Goal: Task Accomplishment & Management: Use online tool/utility

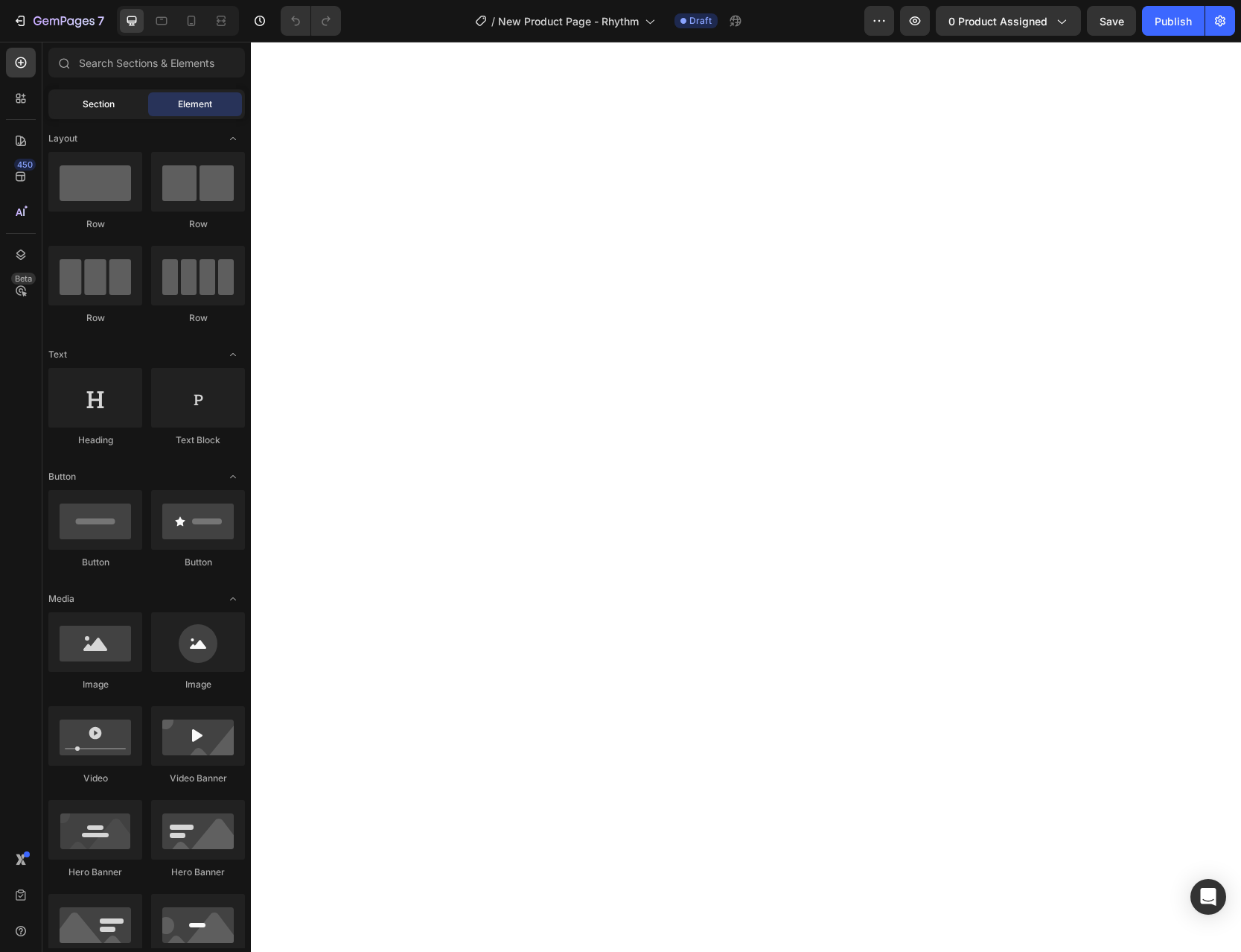
click at [93, 105] on span "Section" at bounding box center [98, 104] width 32 height 14
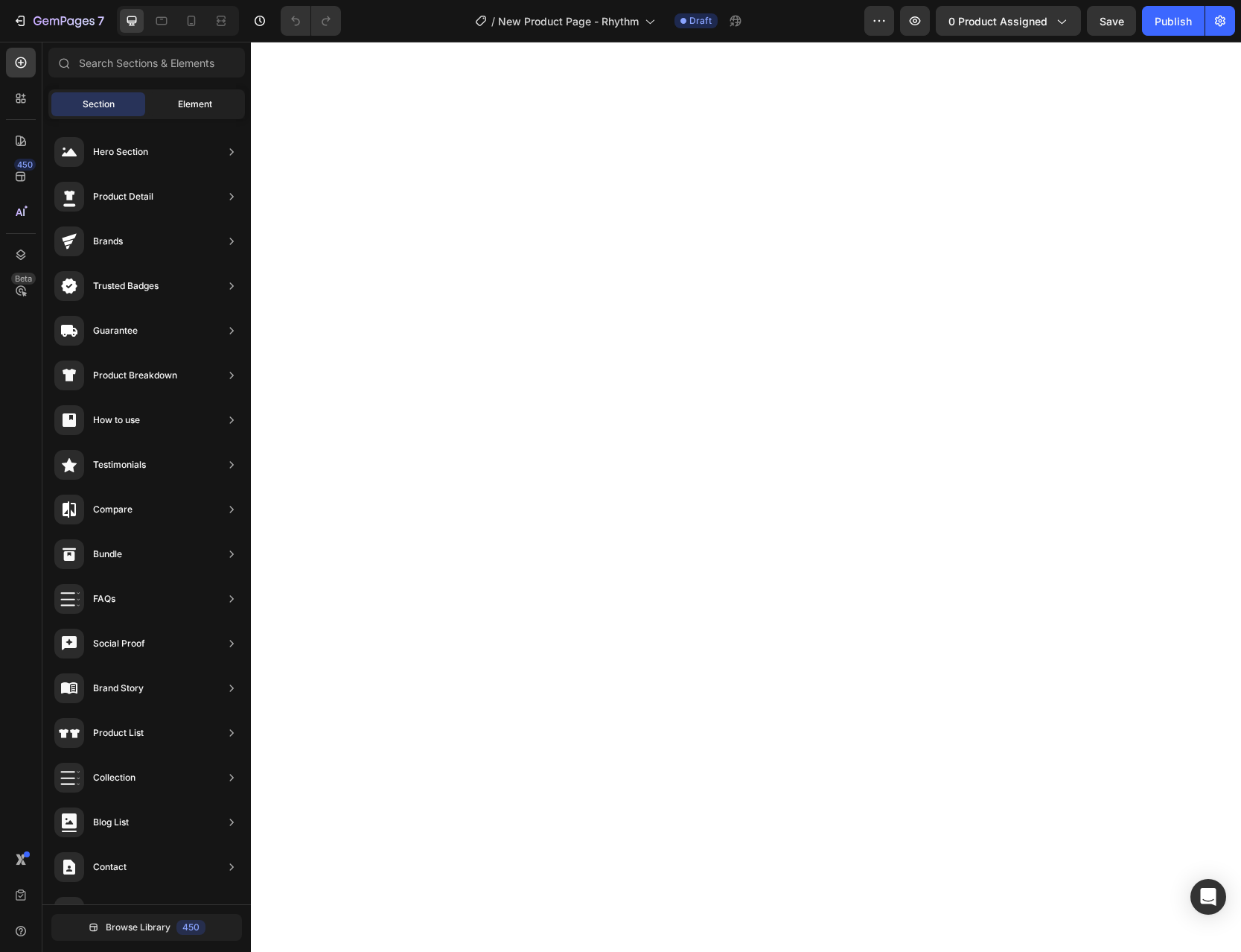
click at [180, 105] on span "Element" at bounding box center [195, 104] width 35 height 14
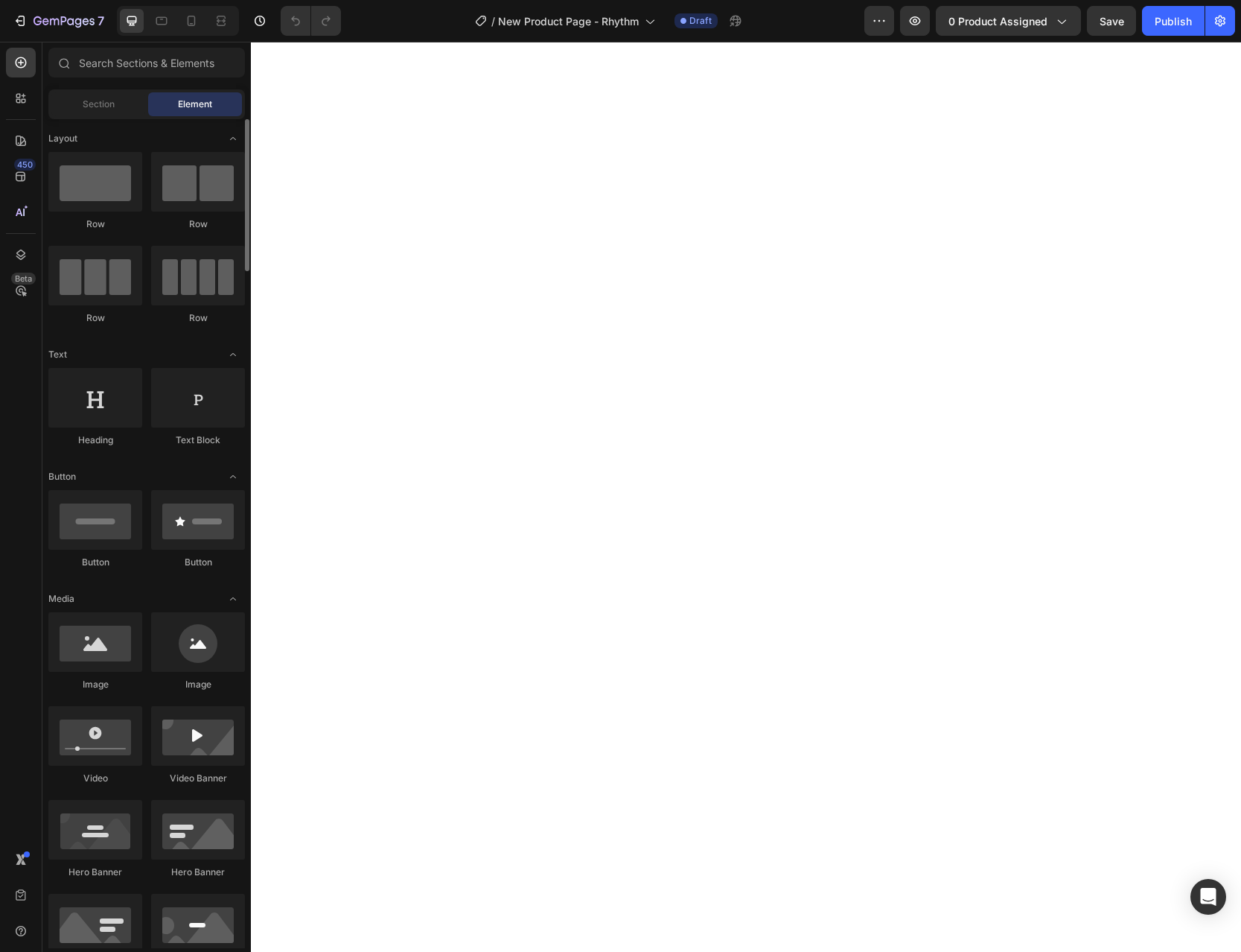
click at [127, 102] on div "Section" at bounding box center [98, 105] width 94 height 24
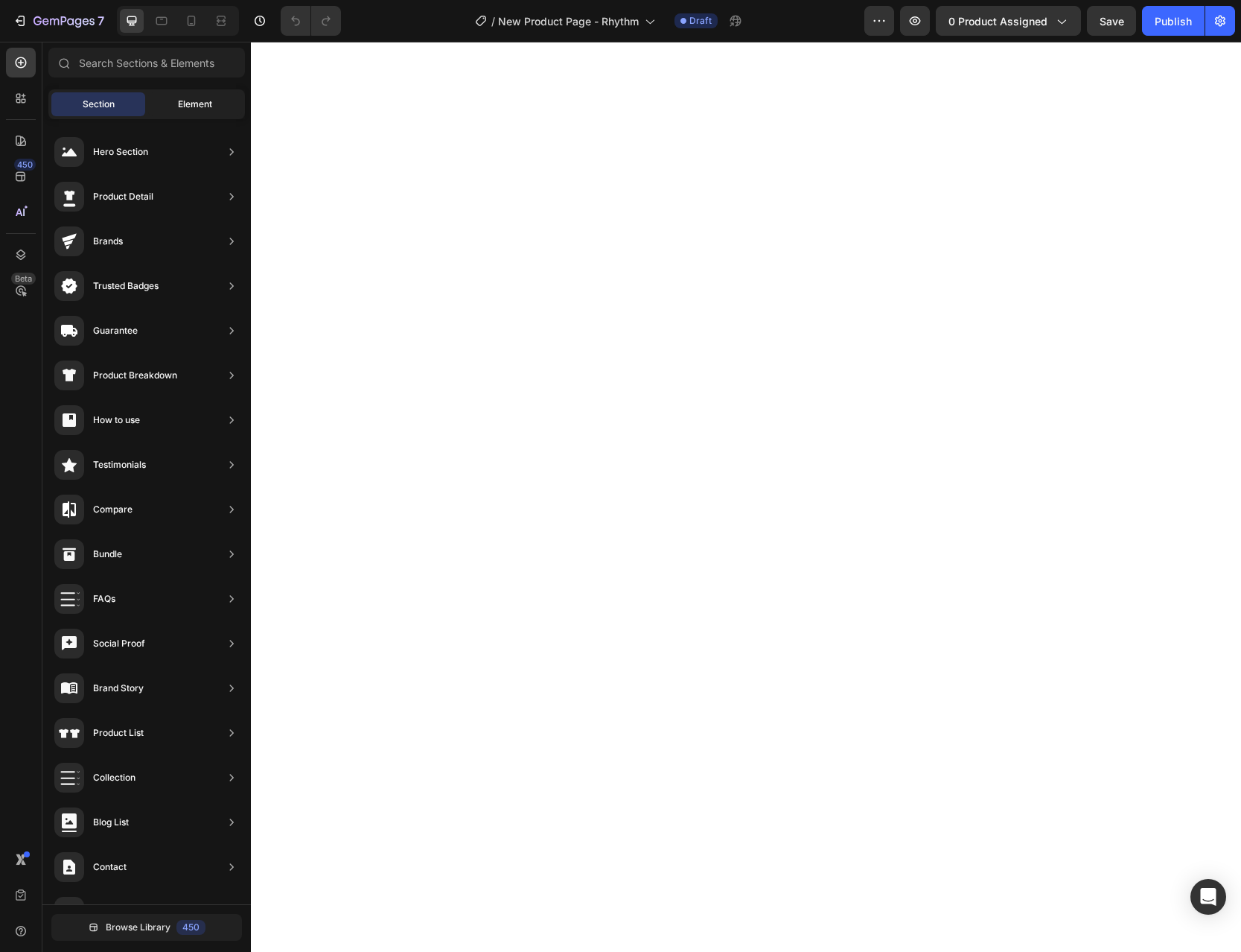
click at [190, 103] on span "Element" at bounding box center [195, 104] width 35 height 14
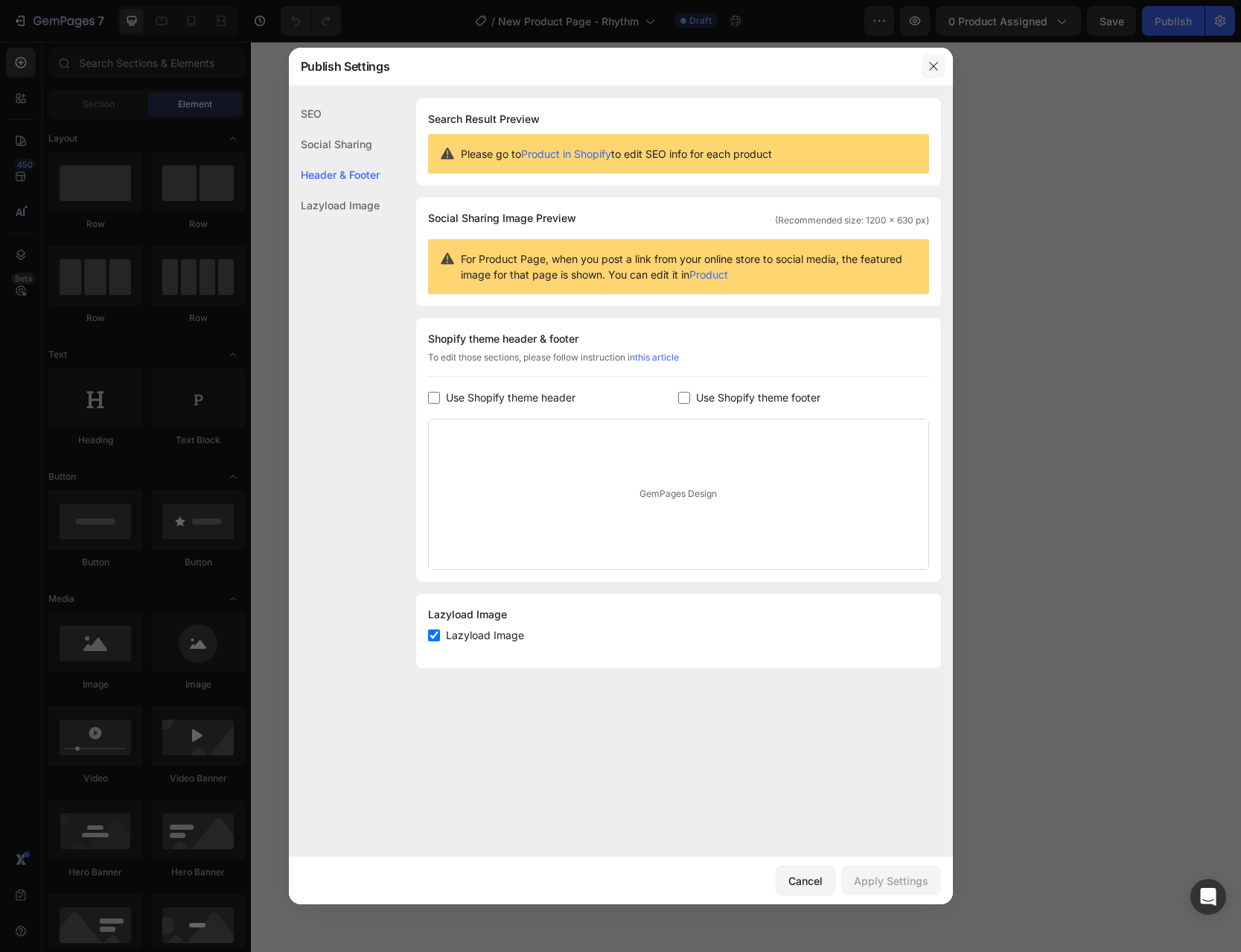
click at [942, 66] on button "button" at bounding box center [934, 66] width 24 height 24
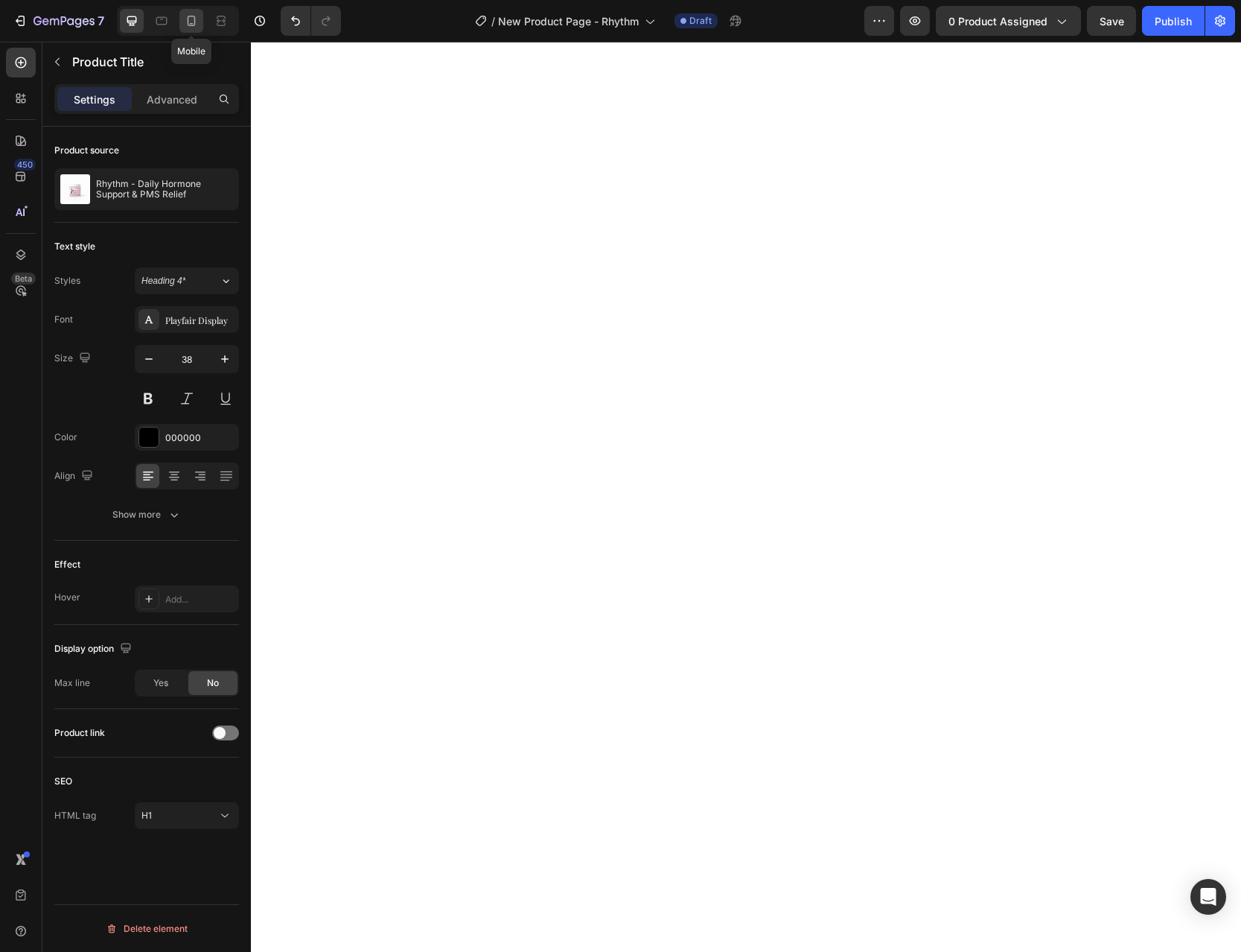
click at [197, 17] on icon at bounding box center [191, 21] width 15 height 15
click at [130, 13] on div at bounding box center [132, 21] width 24 height 24
type input "38"
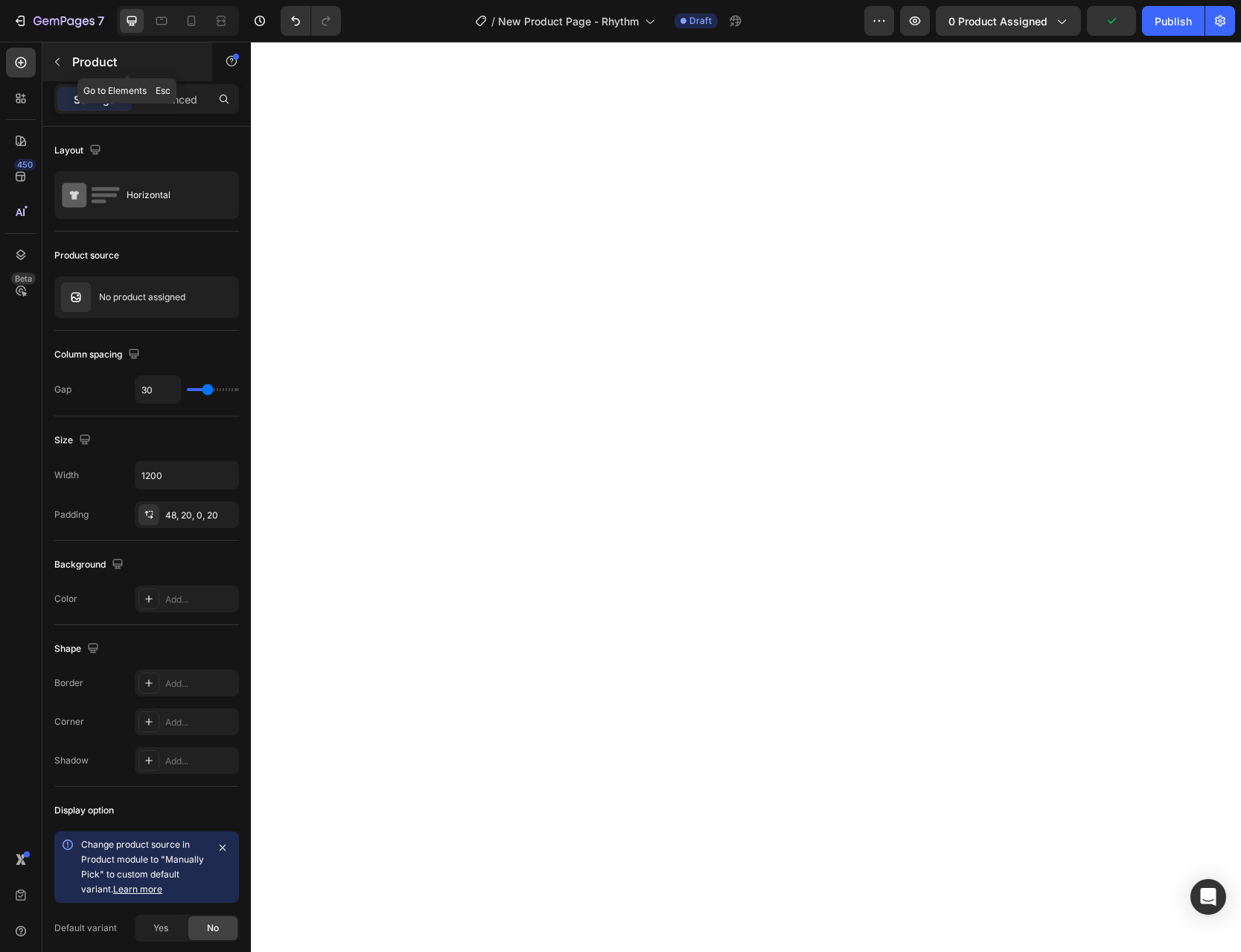
click at [64, 72] on button "button" at bounding box center [57, 62] width 24 height 24
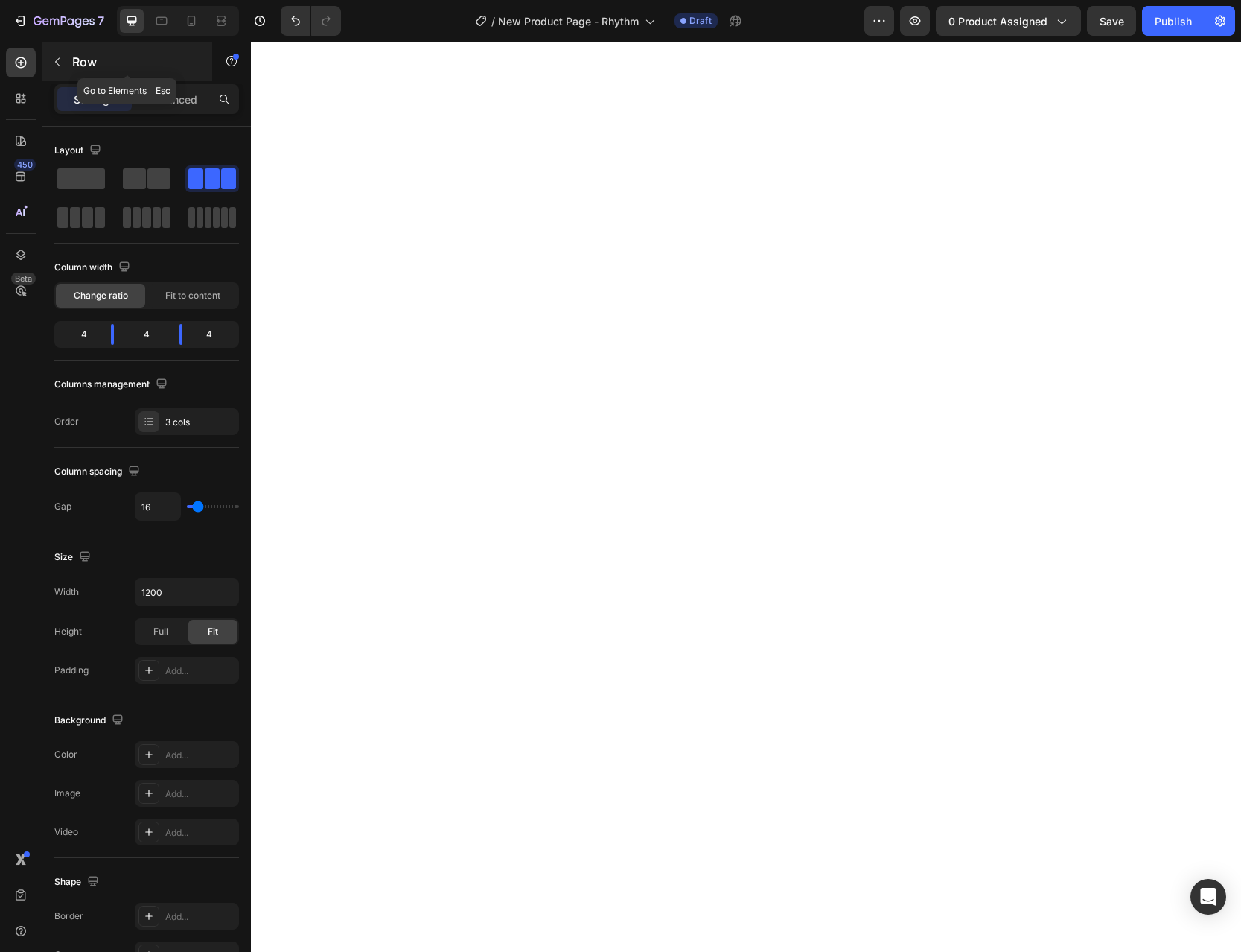
click at [60, 57] on icon "button" at bounding box center [57, 61] width 12 height 12
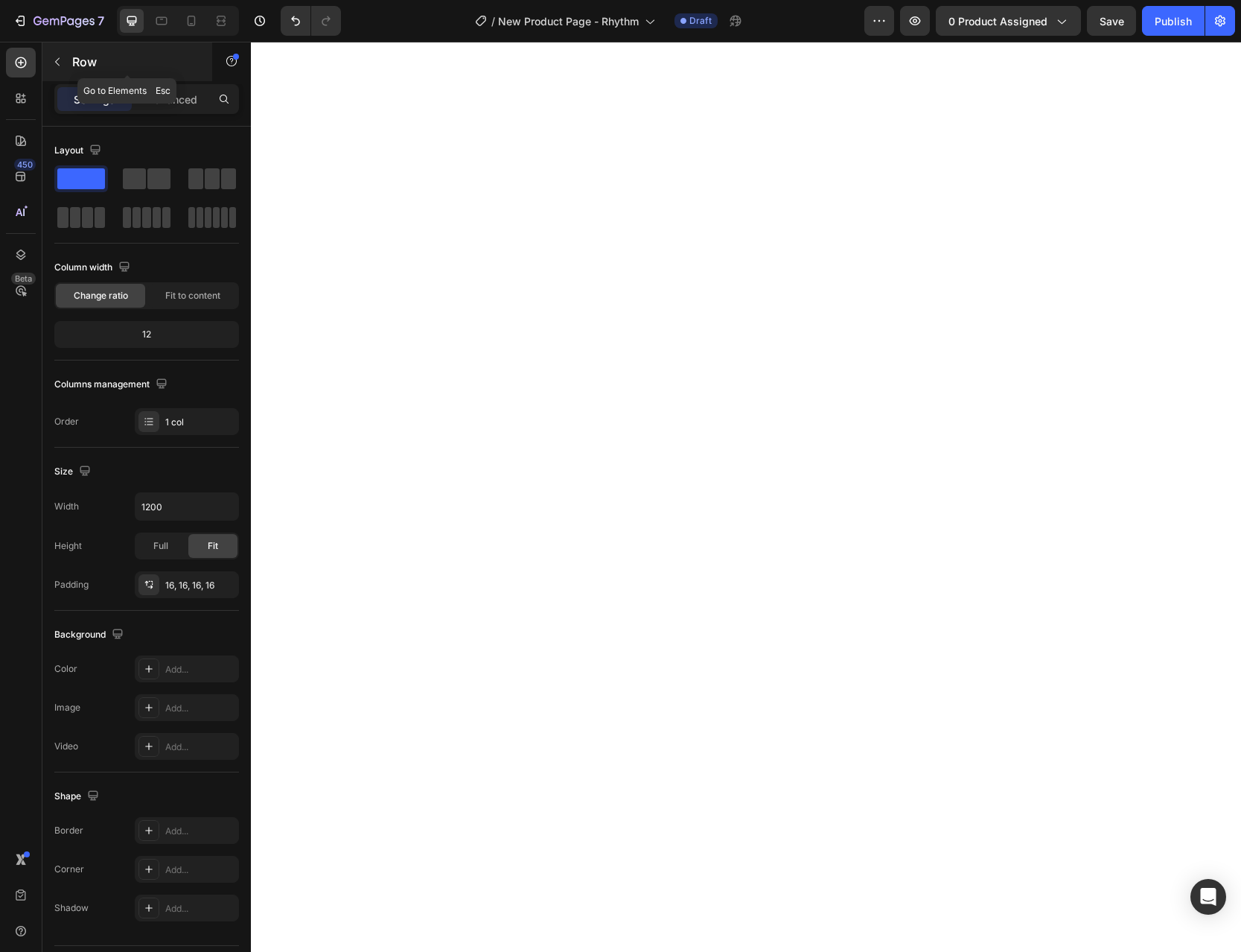
click at [57, 60] on icon "button" at bounding box center [57, 62] width 5 height 8
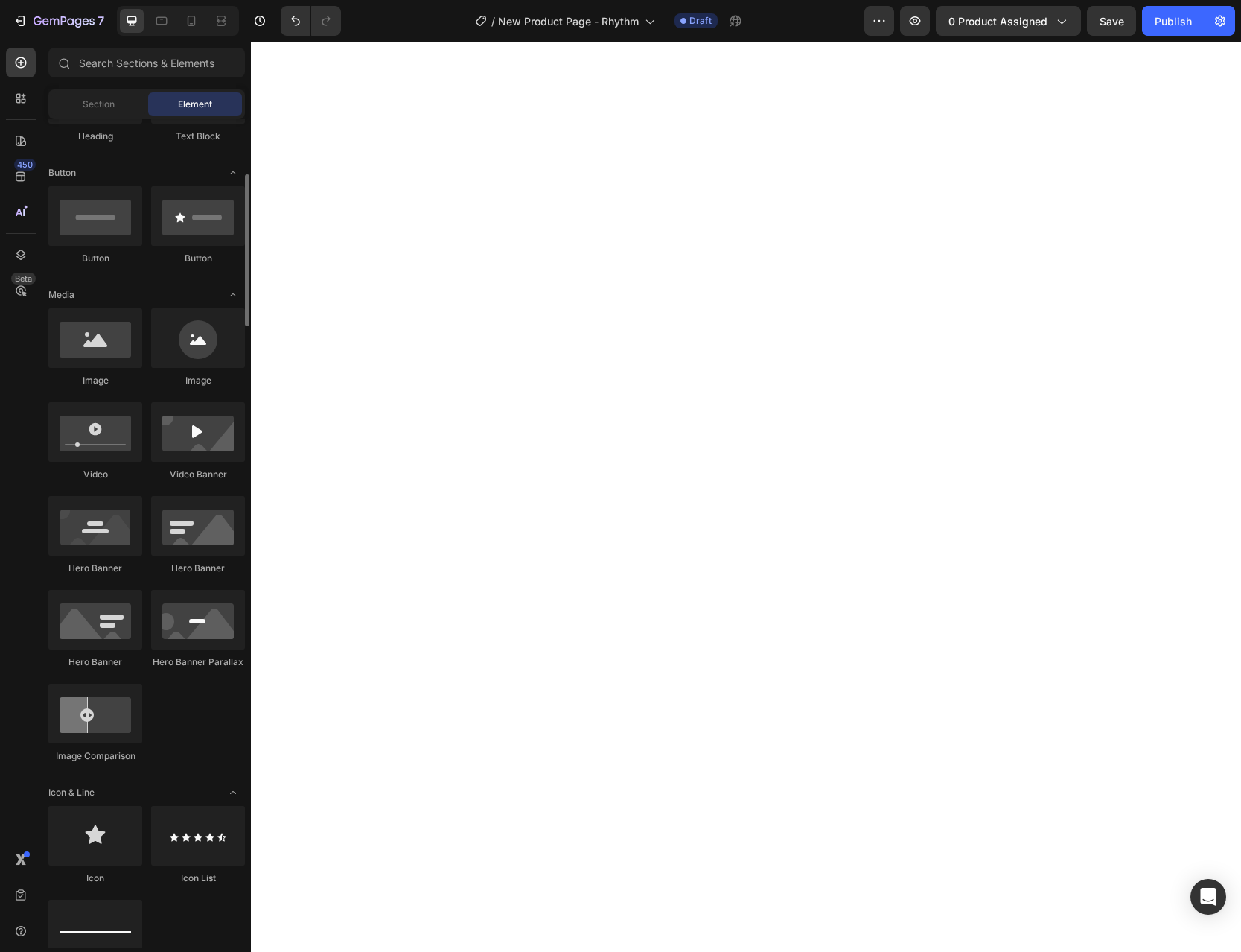
scroll to position [532, 0]
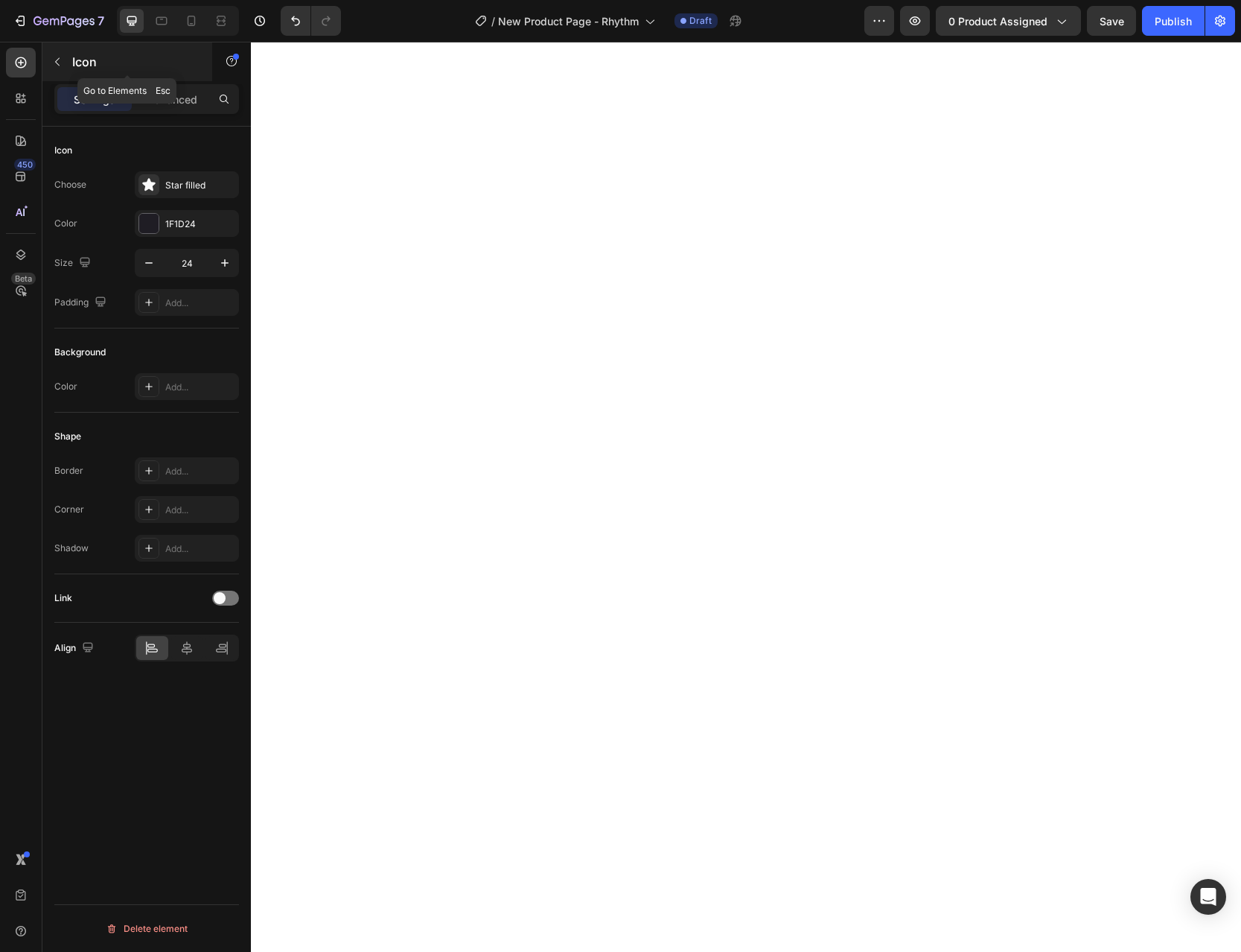
click at [57, 55] on button "button" at bounding box center [57, 62] width 24 height 24
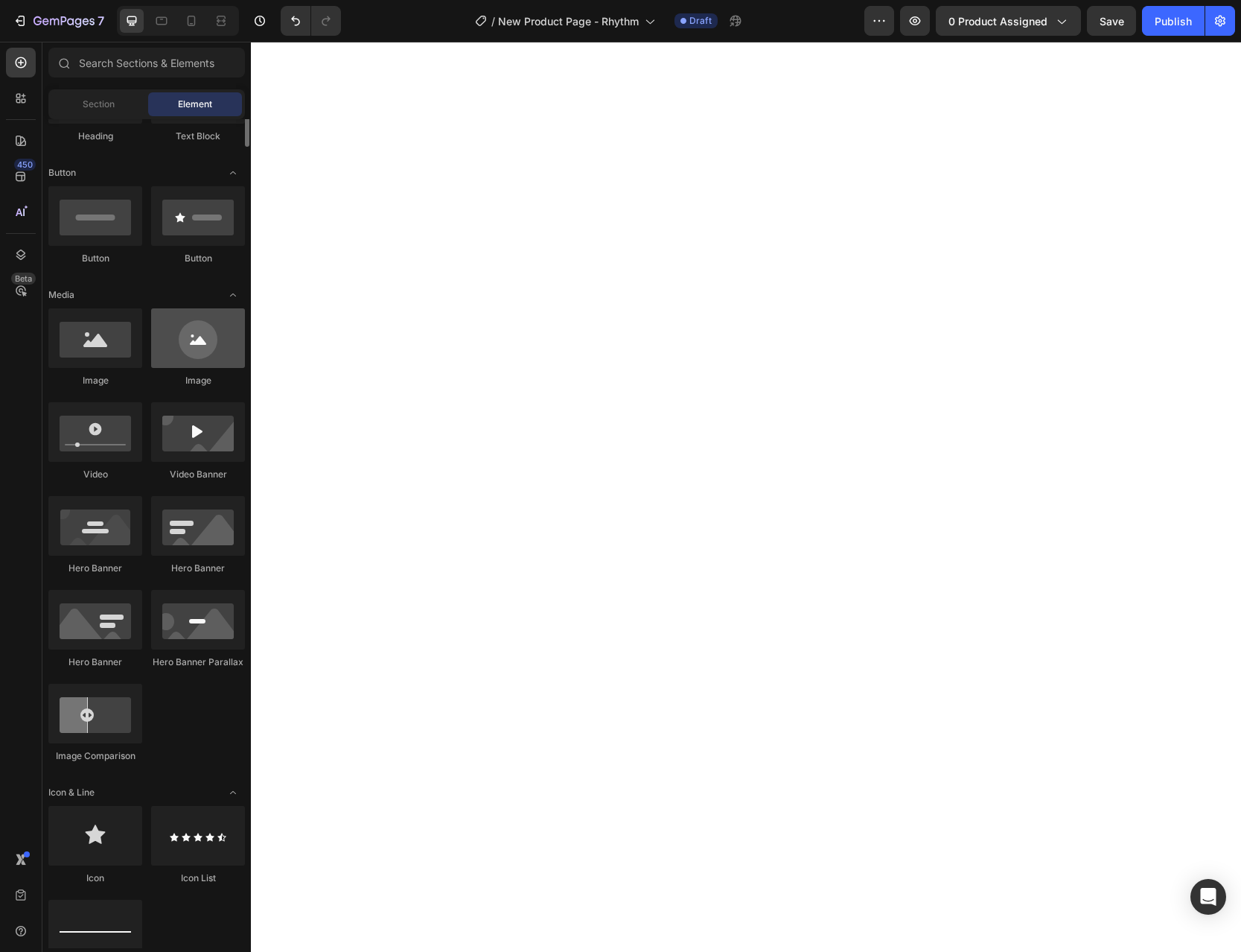
scroll to position [152, 0]
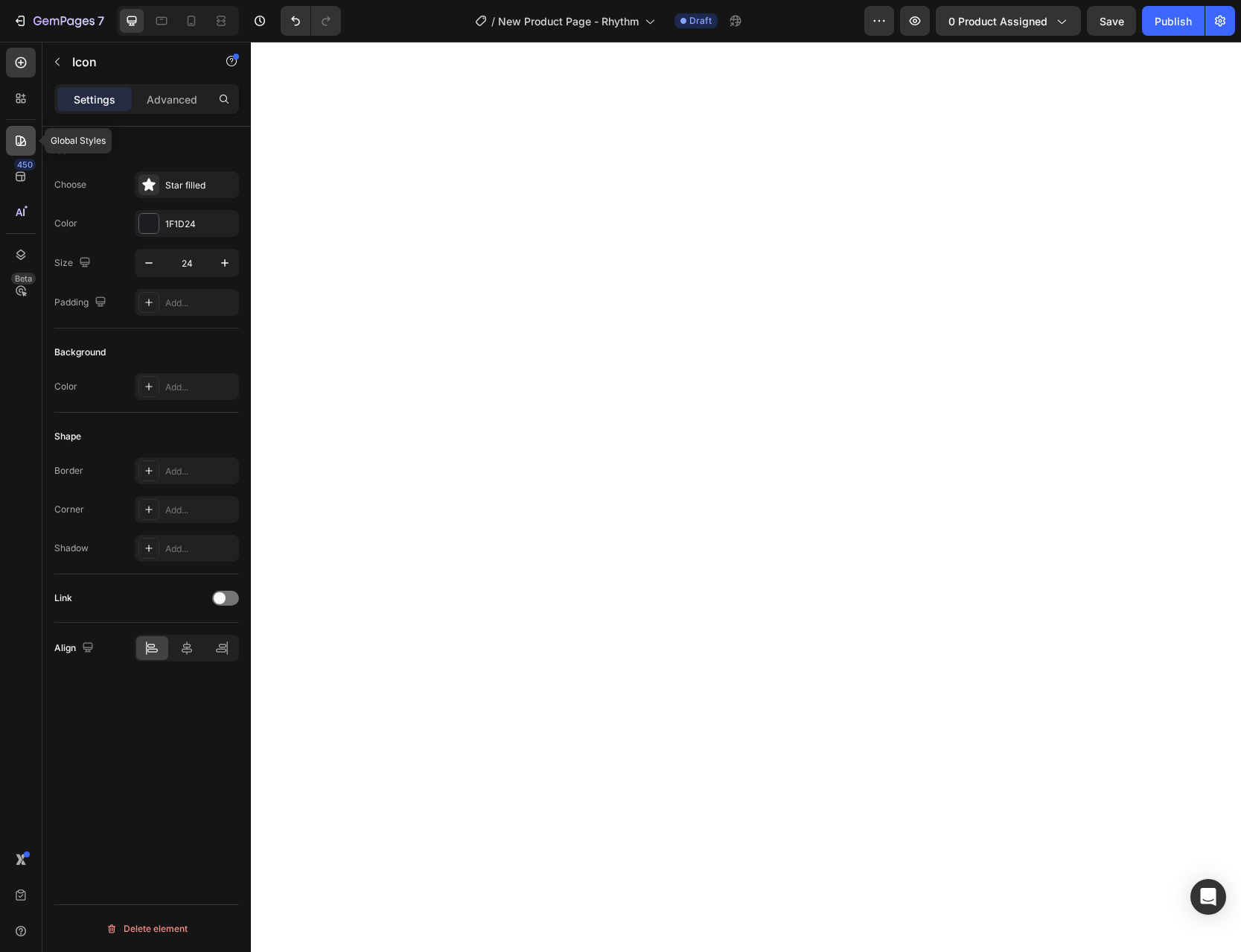
click at [18, 135] on icon at bounding box center [20, 140] width 10 height 10
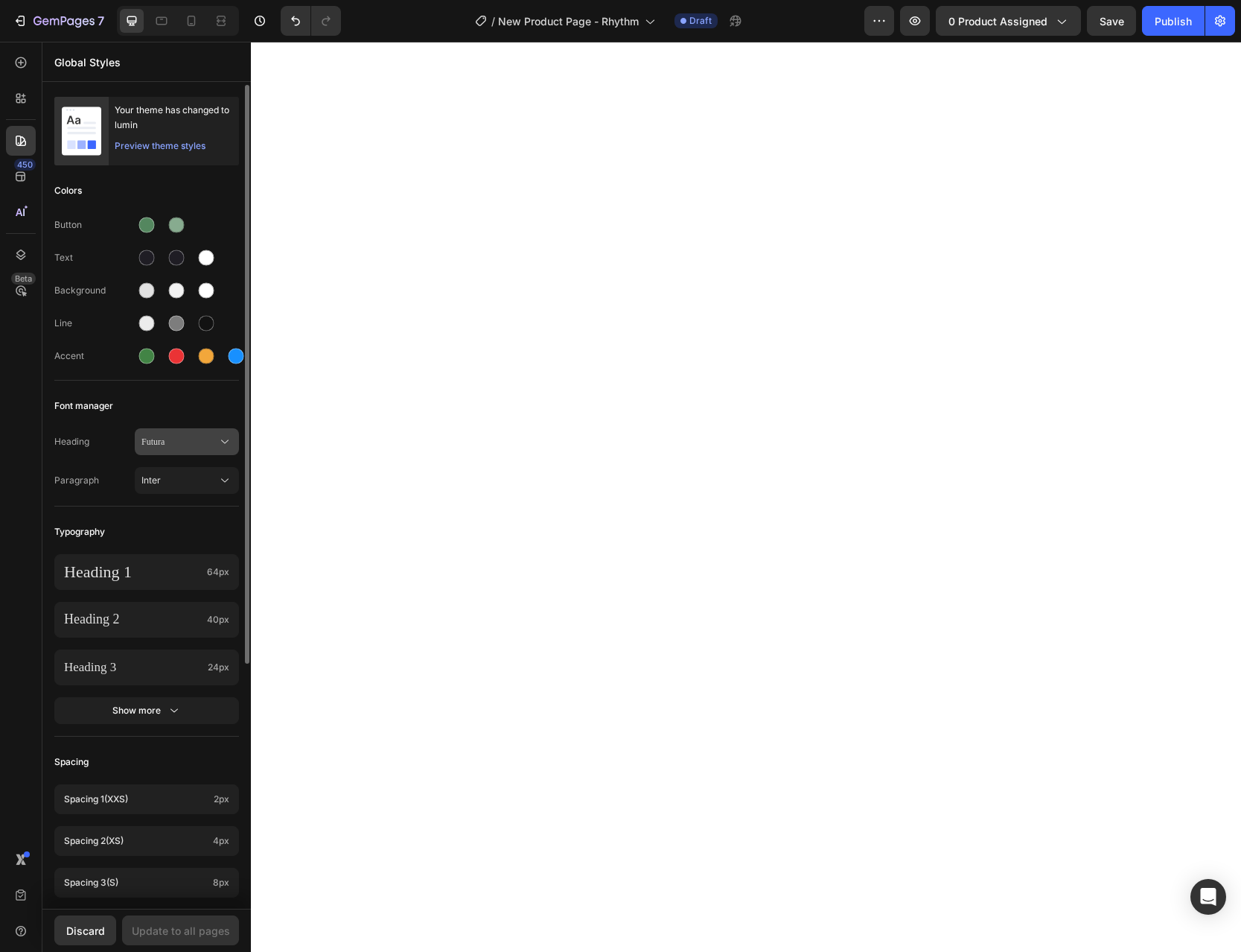
click at [210, 442] on span "Futura" at bounding box center [180, 441] width 76 height 14
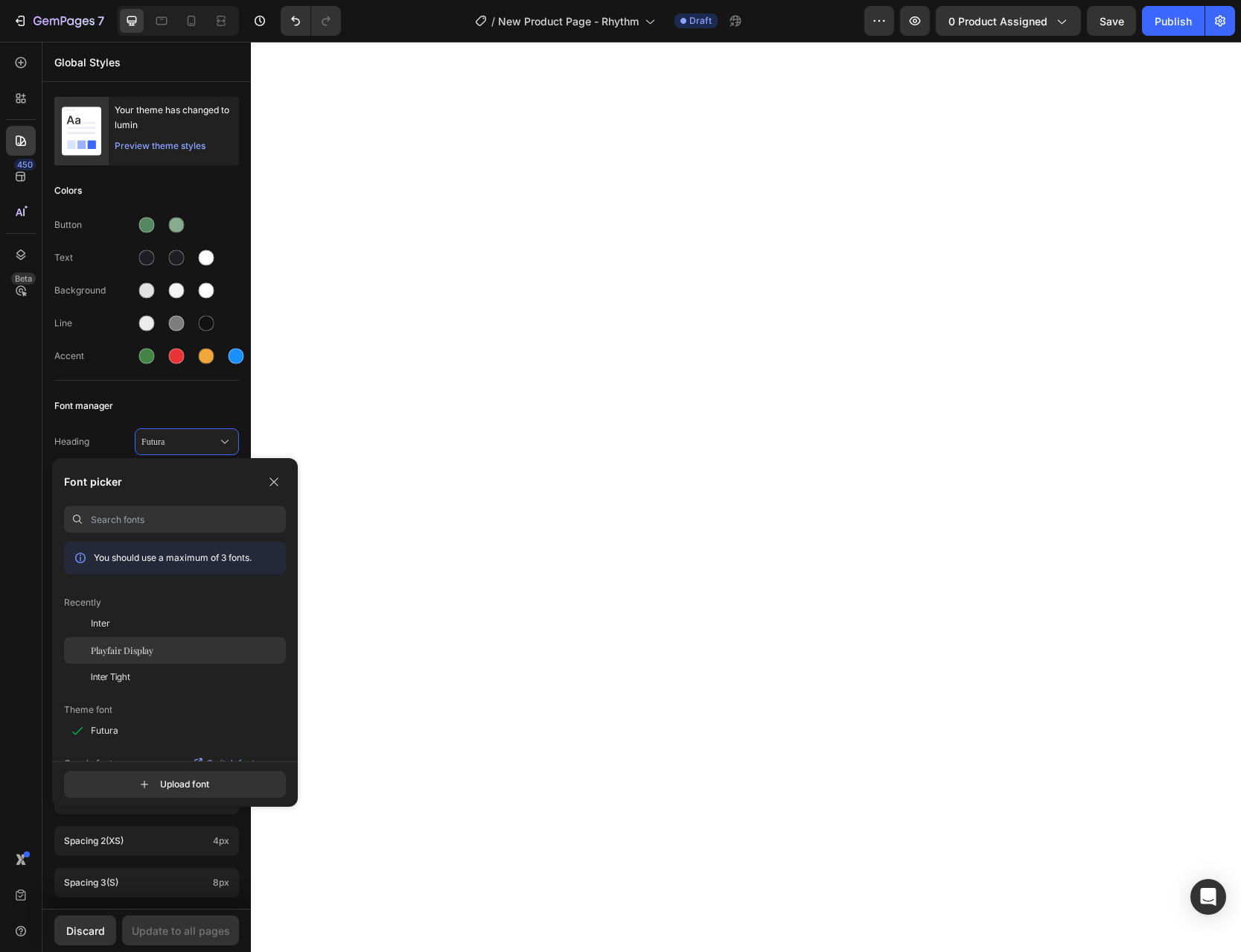
click at [125, 649] on span "Playfair Display" at bounding box center [122, 650] width 63 height 14
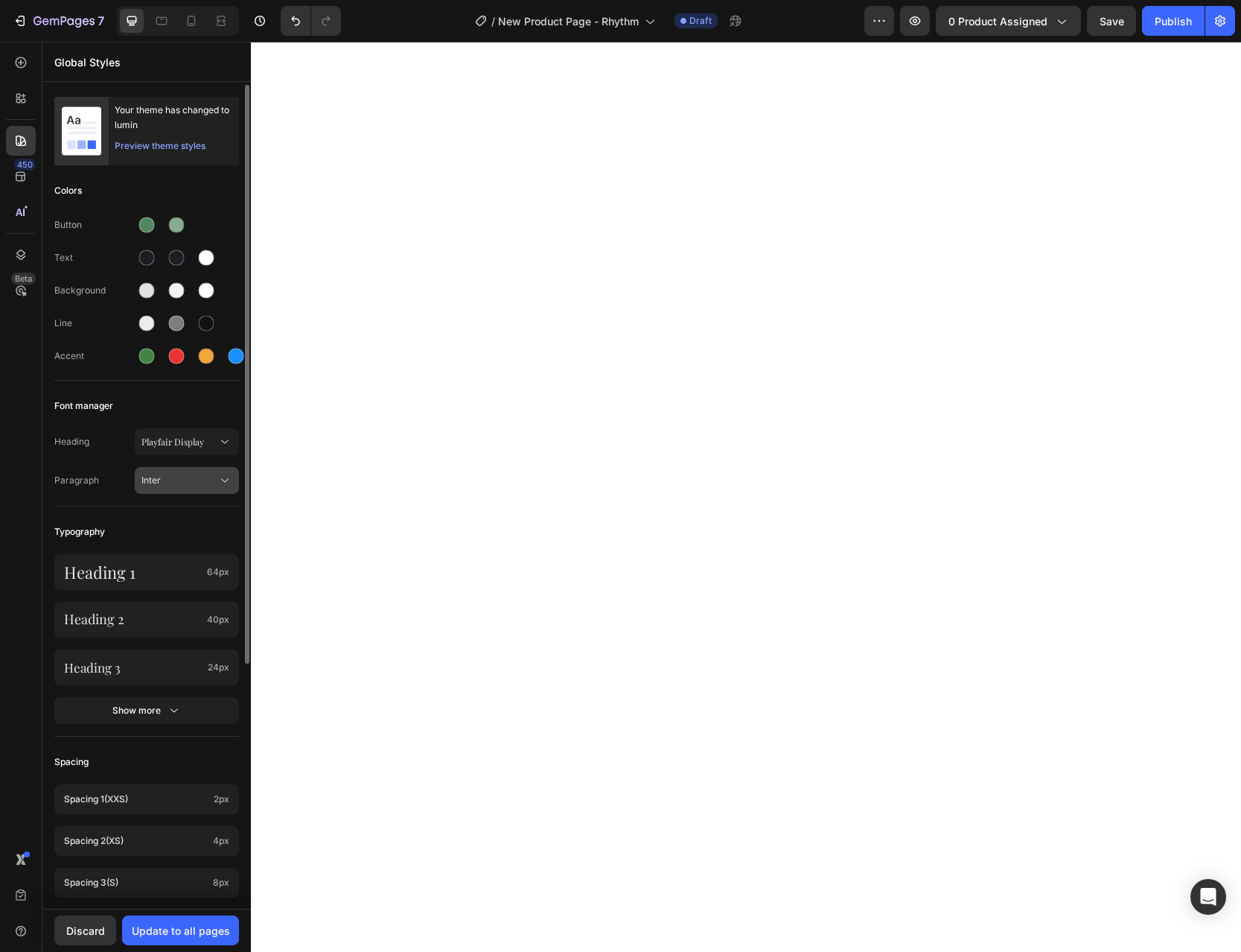
click at [167, 484] on span "Inter" at bounding box center [180, 480] width 76 height 14
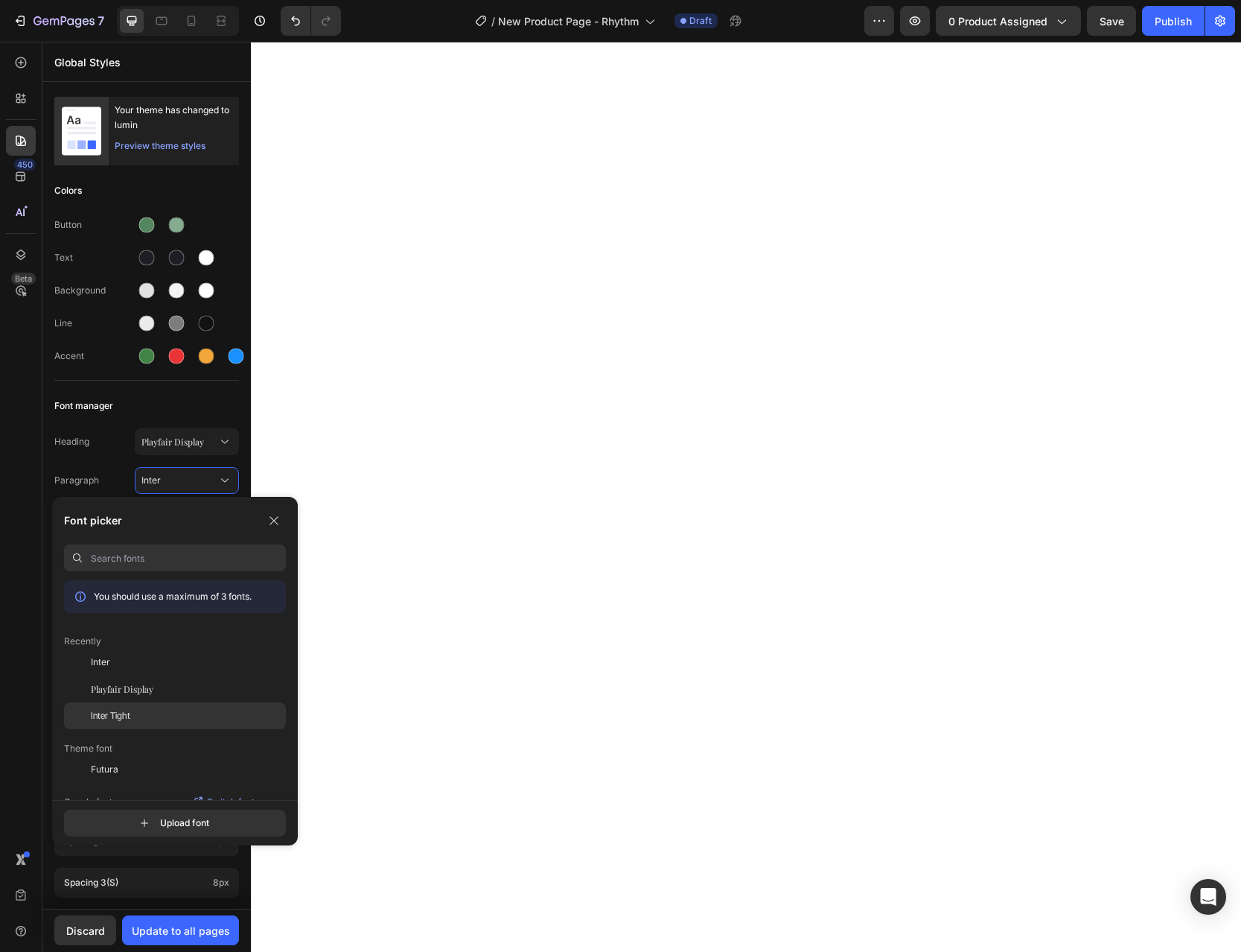
click at [145, 711] on div "Inter Tight" at bounding box center [188, 716] width 195 height 14
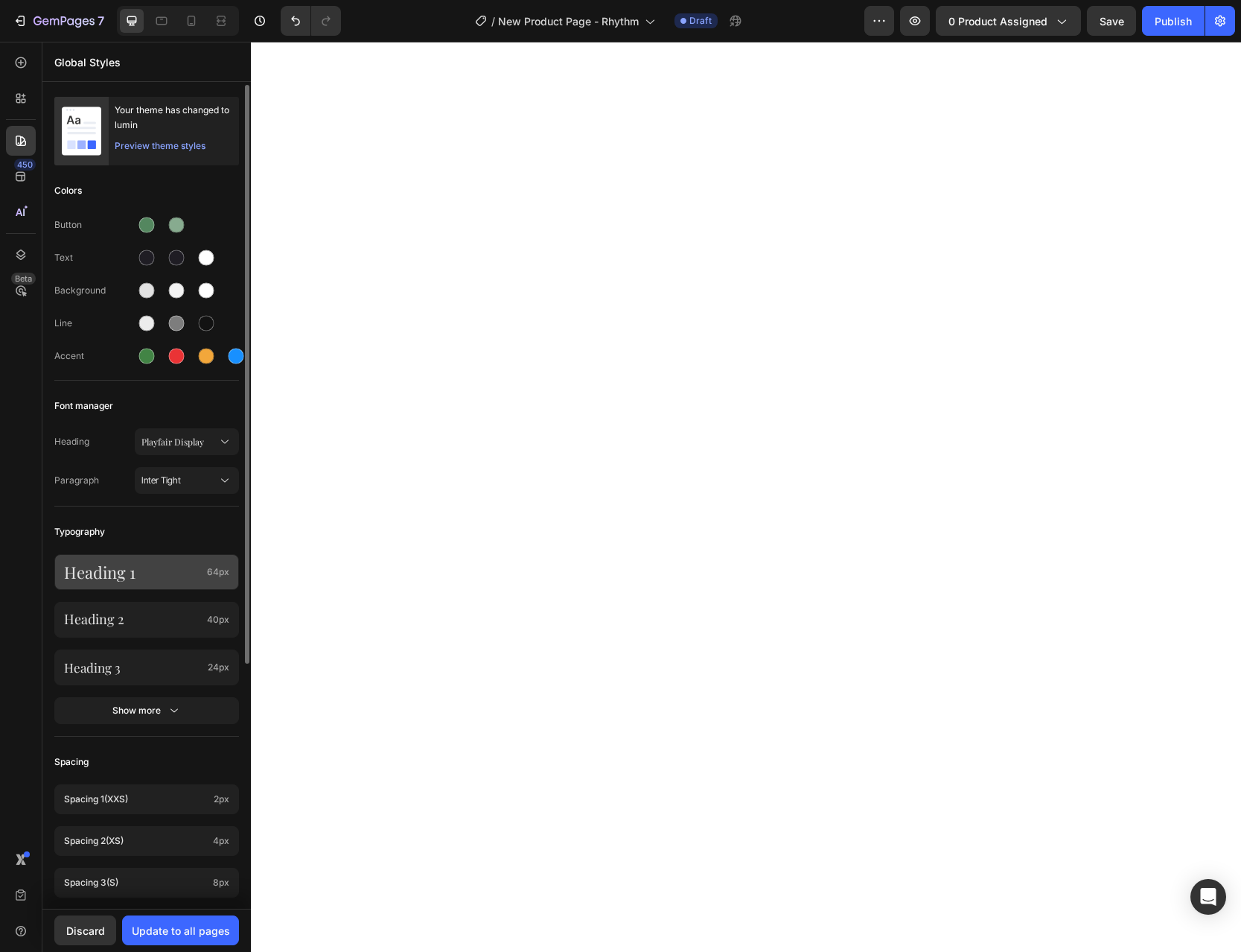
click at [157, 570] on p "Heading 1" at bounding box center [132, 571] width 137 height 19
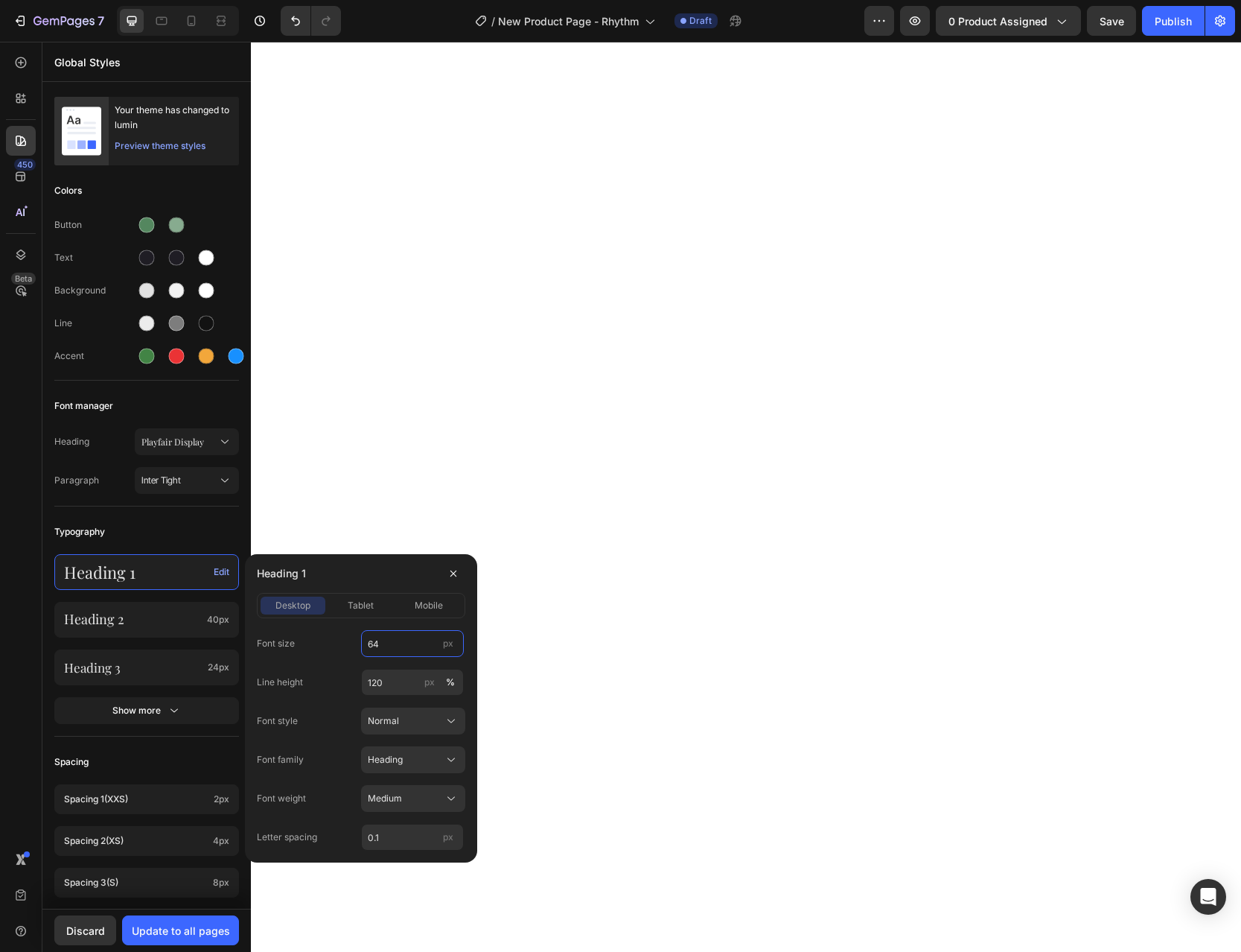
click at [399, 646] on input "64" at bounding box center [412, 643] width 103 height 26
type input "28"
click at [347, 657] on div "Font size 28 px Line height 120 px % Font style Normal Font family Heading Font…" at bounding box center [361, 740] width 208 height 220
click at [425, 683] on button "px" at bounding box center [430, 682] width 18 height 18
click at [343, 692] on div "Line height 120 px %" at bounding box center [361, 681] width 208 height 26
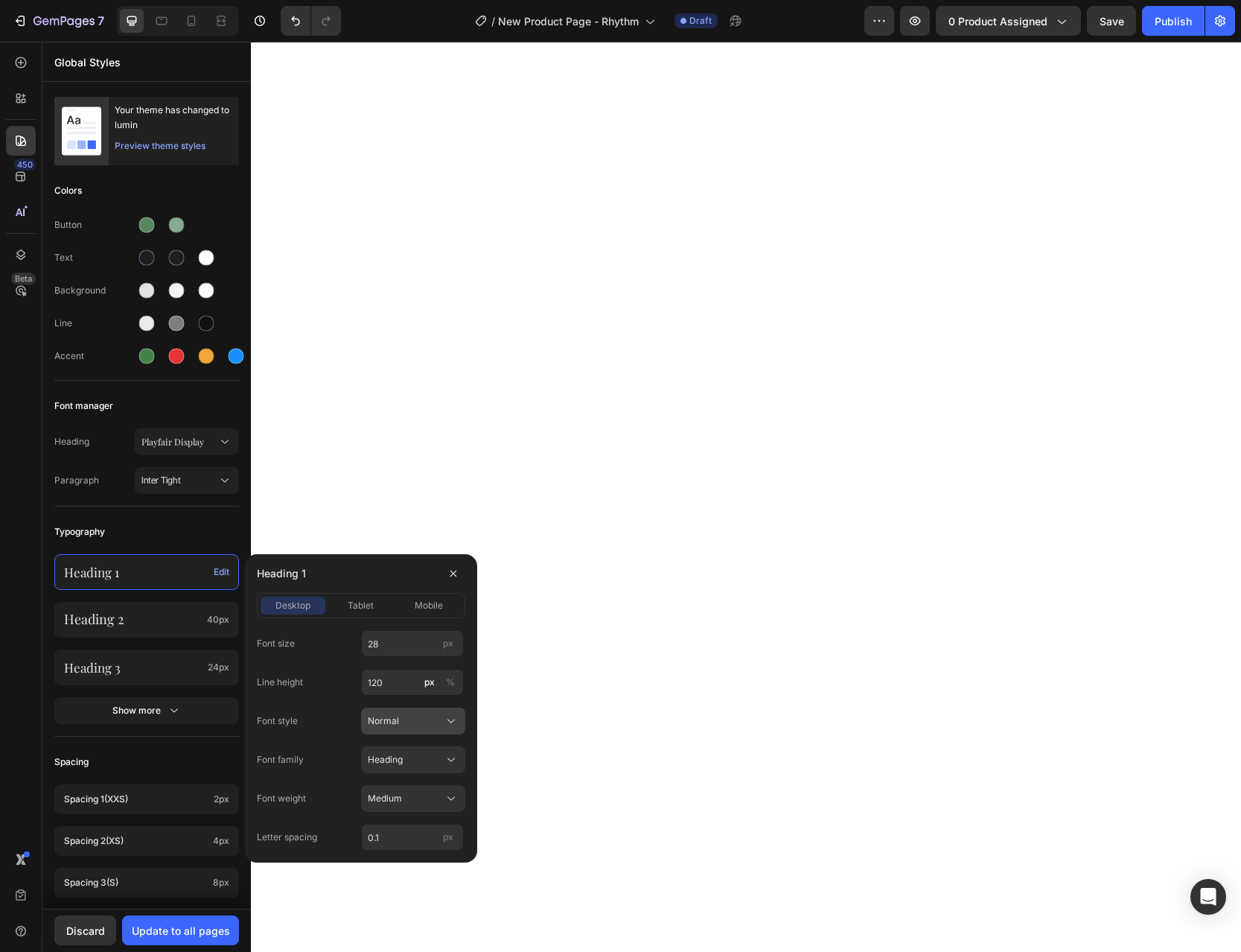
click at [401, 717] on div "Normal" at bounding box center [405, 720] width 73 height 14
click at [338, 696] on div "Font size 28 px Line height 120 px % Font style Normal Normal Italic Font famil…" at bounding box center [361, 740] width 208 height 220
click at [455, 573] on icon "button" at bounding box center [453, 573] width 12 height 12
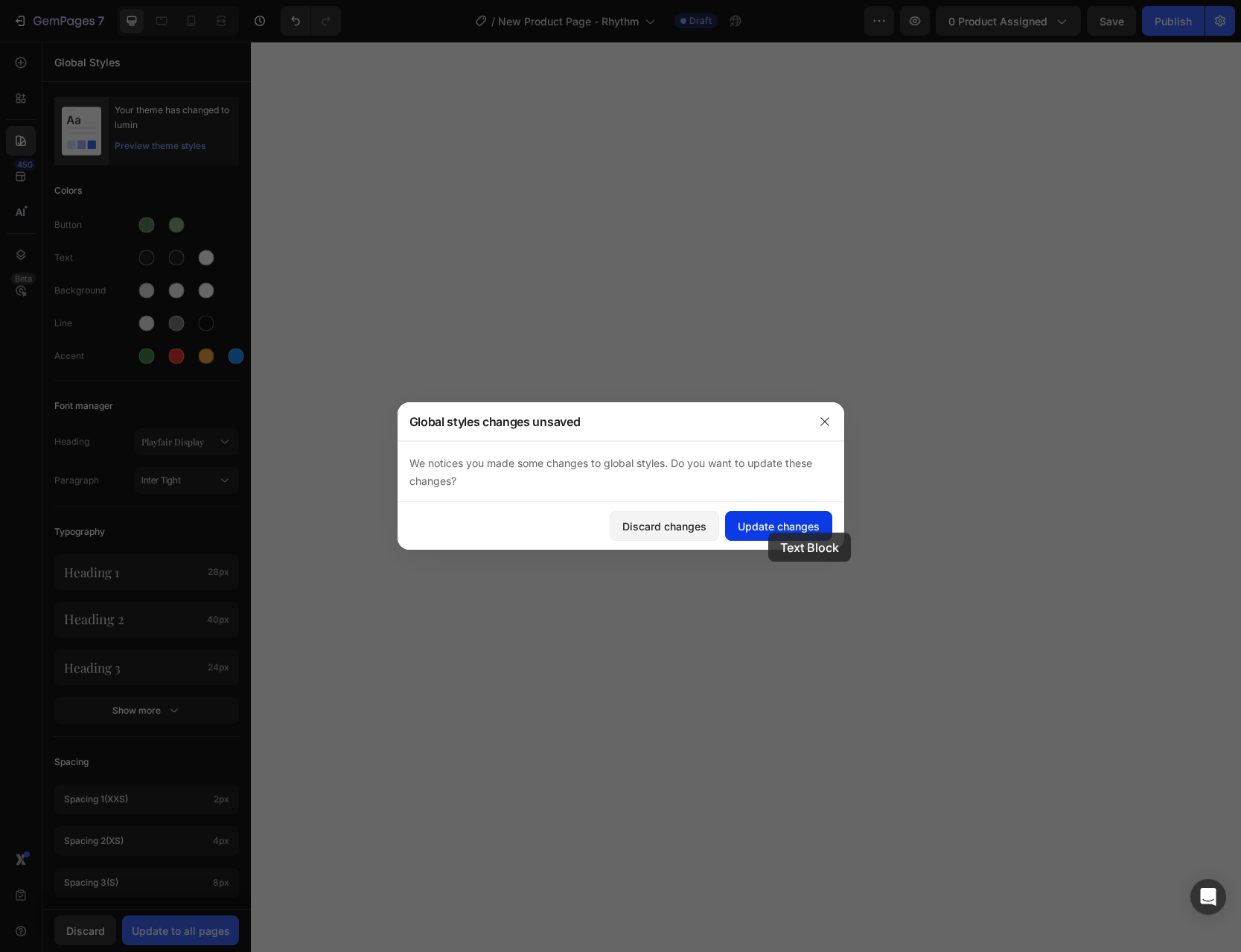
click at [768, 533] on div "Update changes" at bounding box center [779, 526] width 82 height 15
click at [787, 533] on div "Update changes" at bounding box center [779, 526] width 82 height 15
click at [657, 526] on div "Discard changes" at bounding box center [665, 526] width 85 height 15
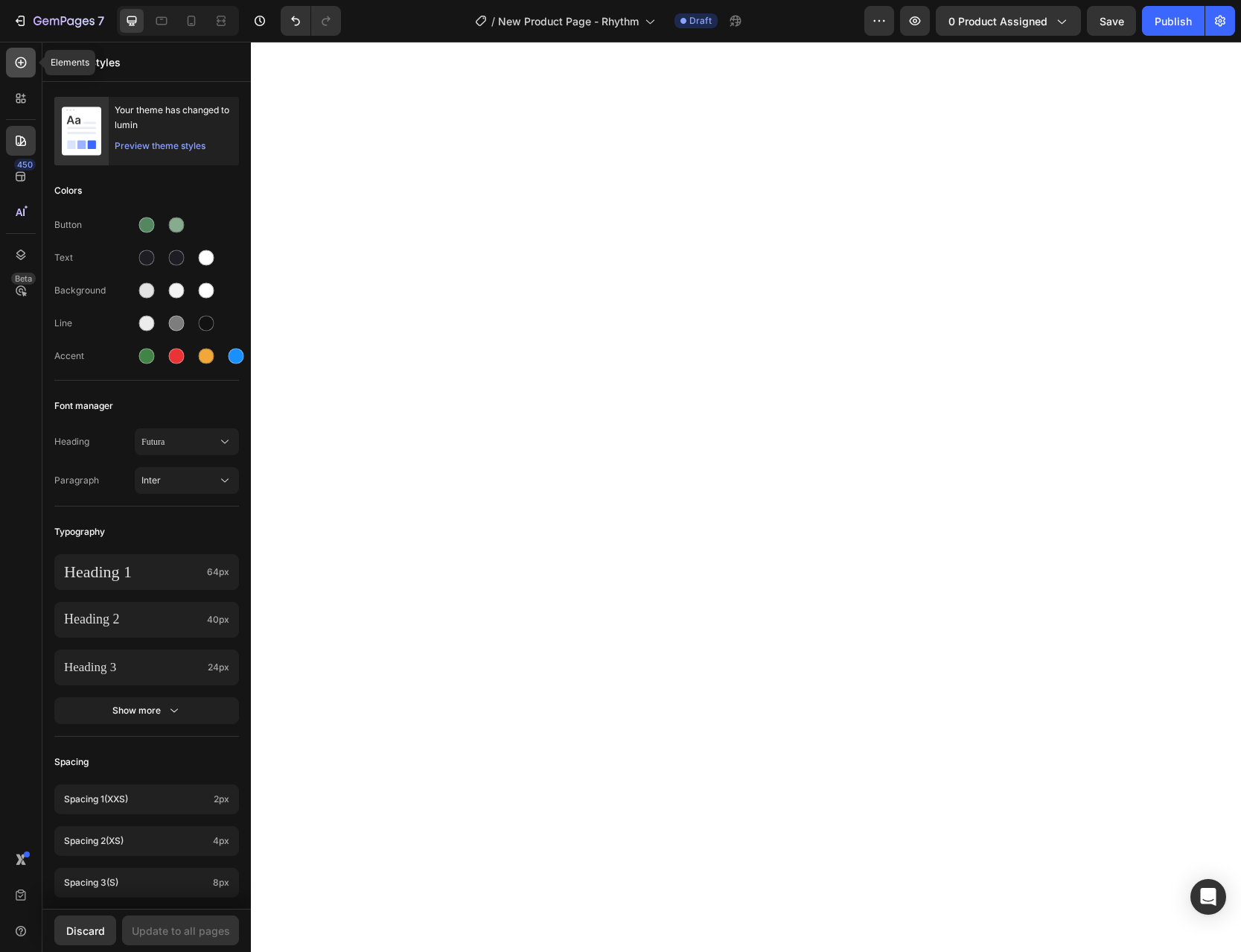
click at [25, 69] on icon at bounding box center [21, 63] width 15 height 15
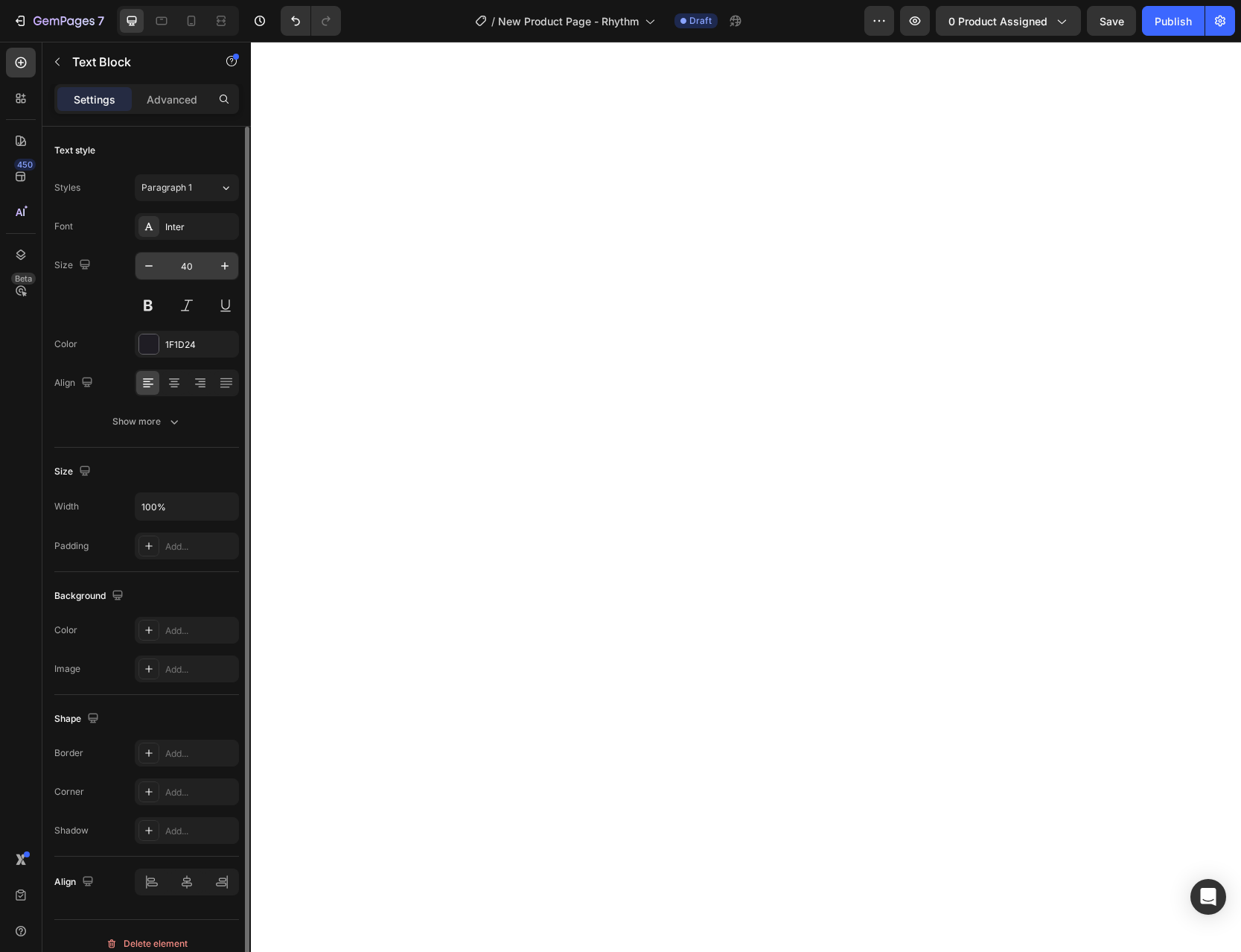
click at [183, 262] on input "40" at bounding box center [187, 266] width 49 height 26
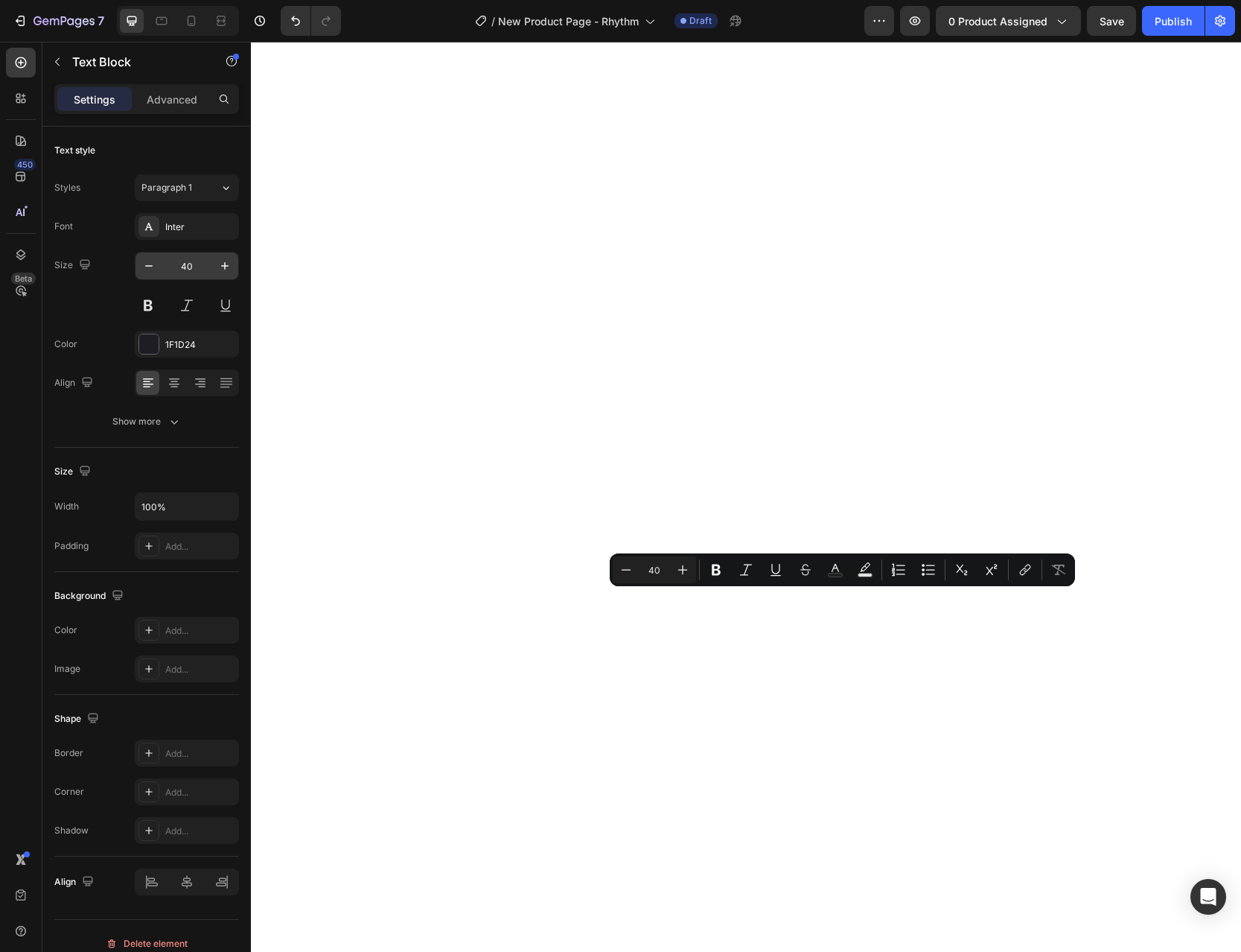
click at [192, 266] on input "40" at bounding box center [187, 266] width 49 height 26
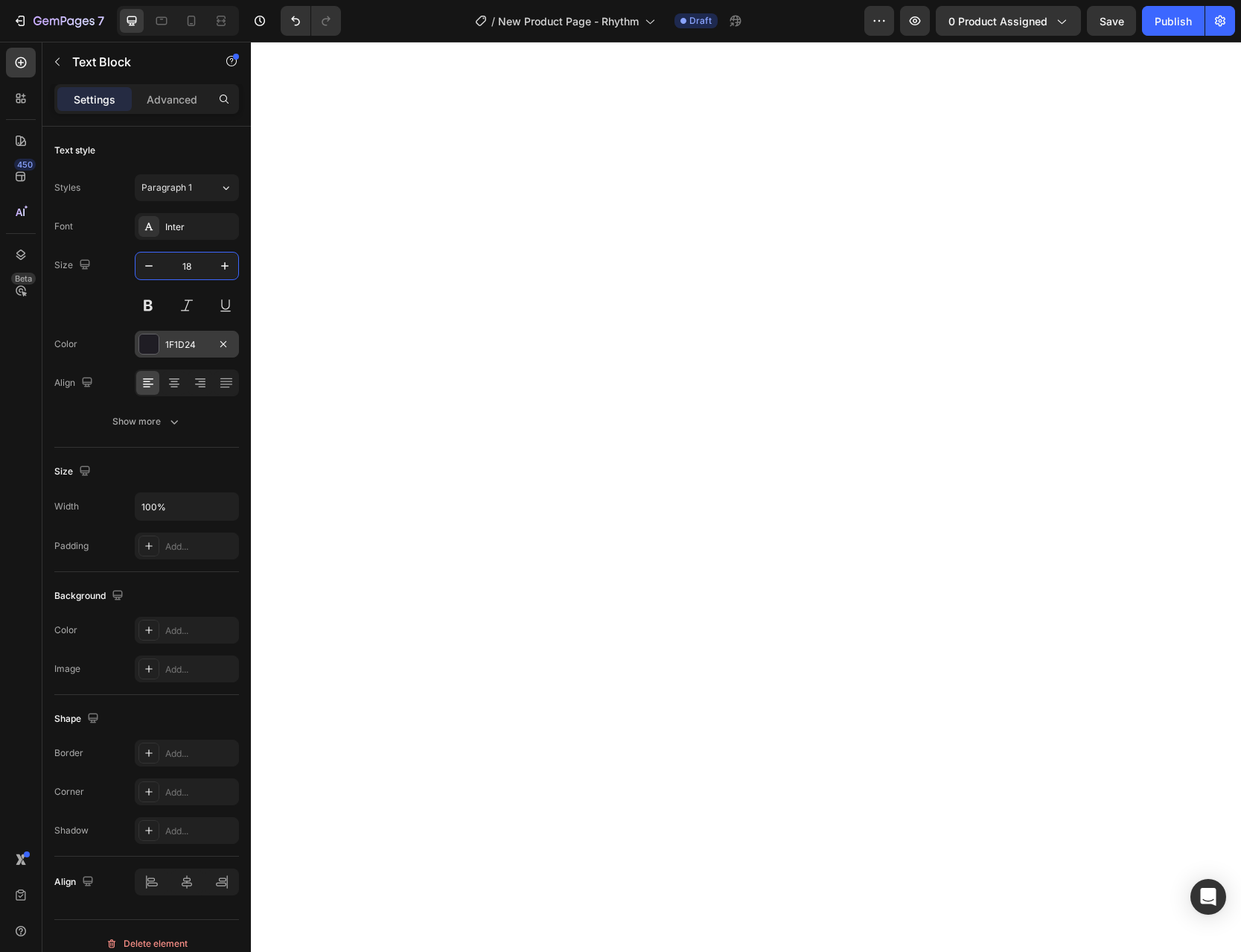
type input "18"
click at [151, 352] on div at bounding box center [148, 344] width 19 height 19
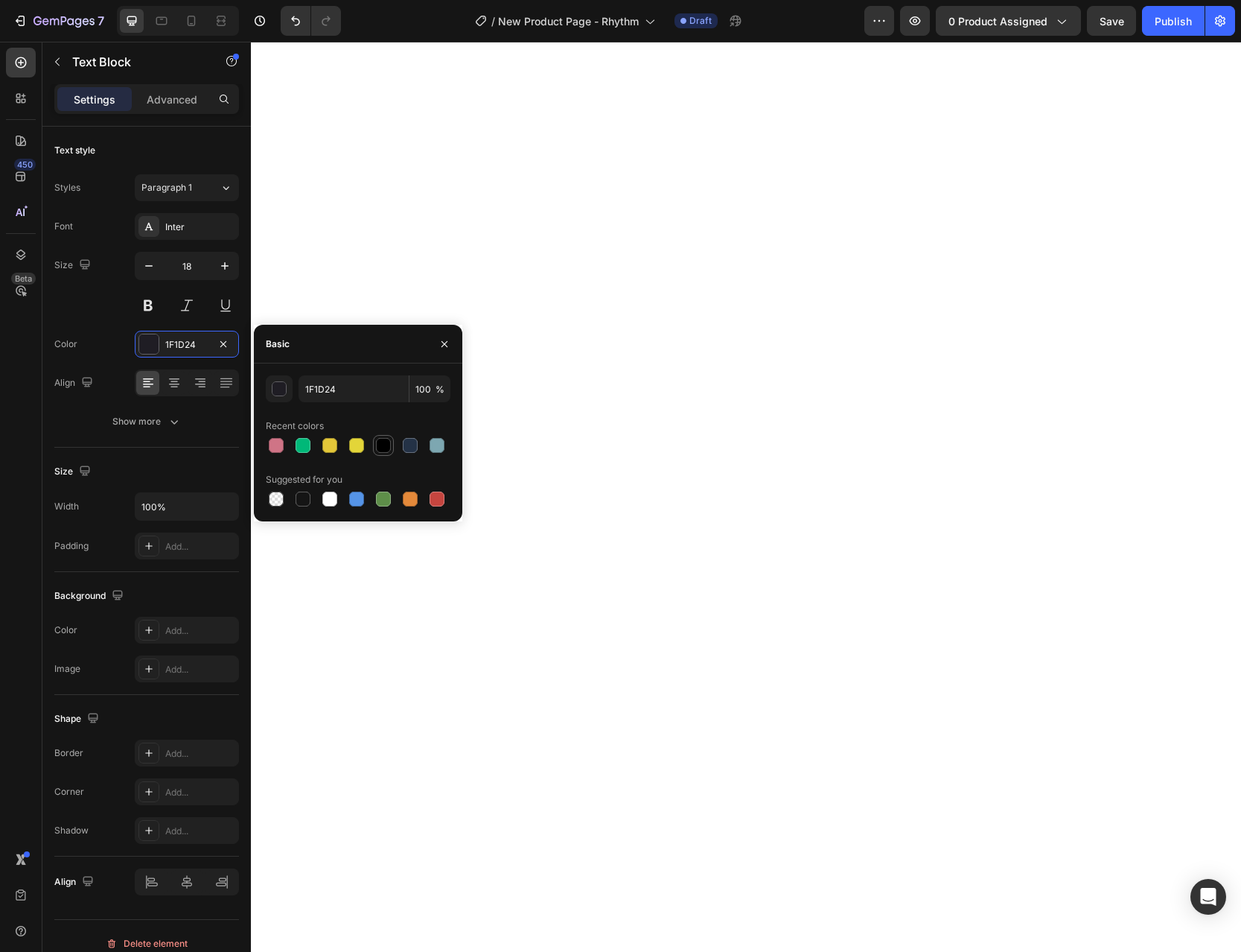
click at [385, 444] on div at bounding box center [384, 446] width 15 height 15
type input "000000"
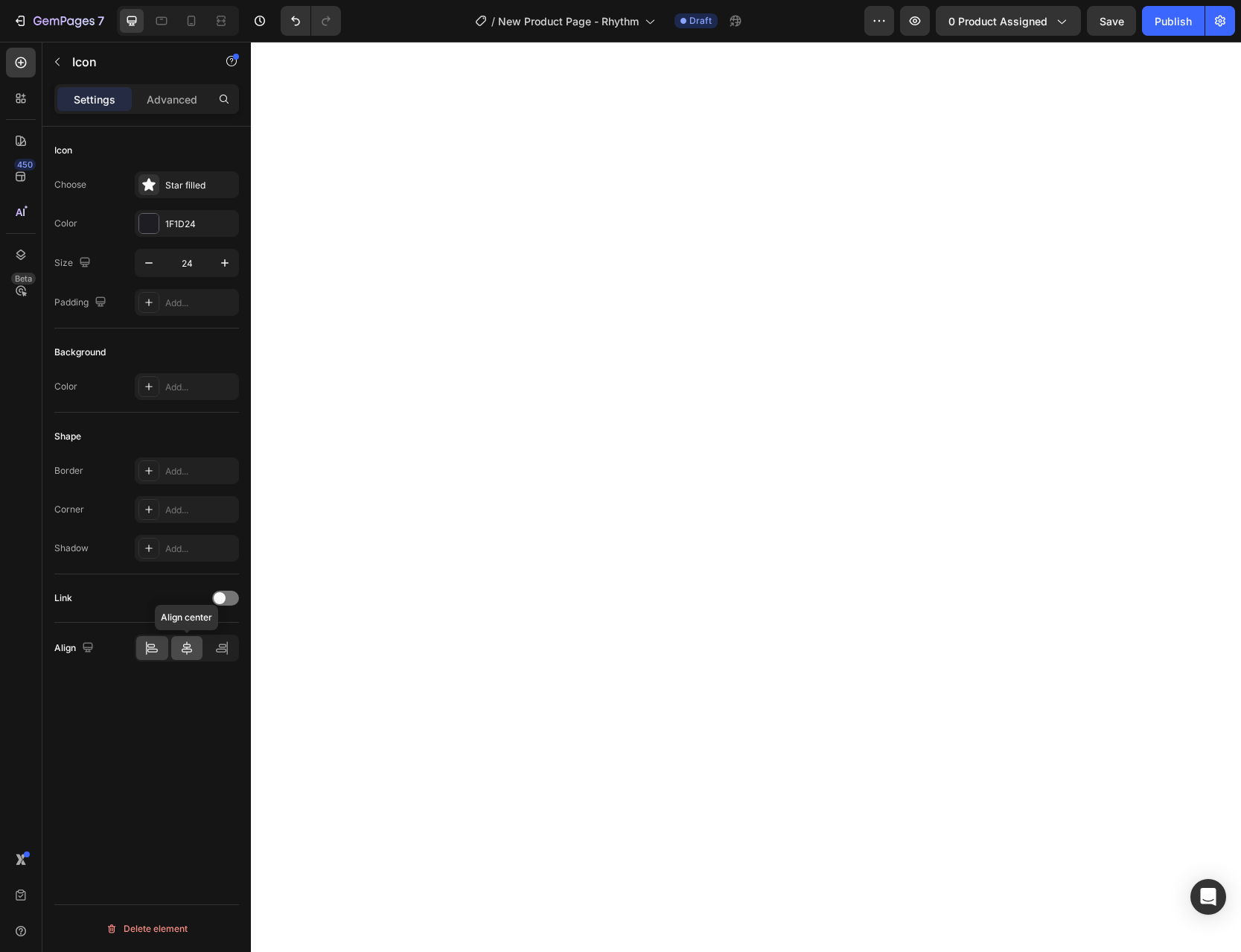
click at [186, 644] on icon at bounding box center [186, 647] width 10 height 14
click at [150, 224] on div at bounding box center [148, 223] width 19 height 19
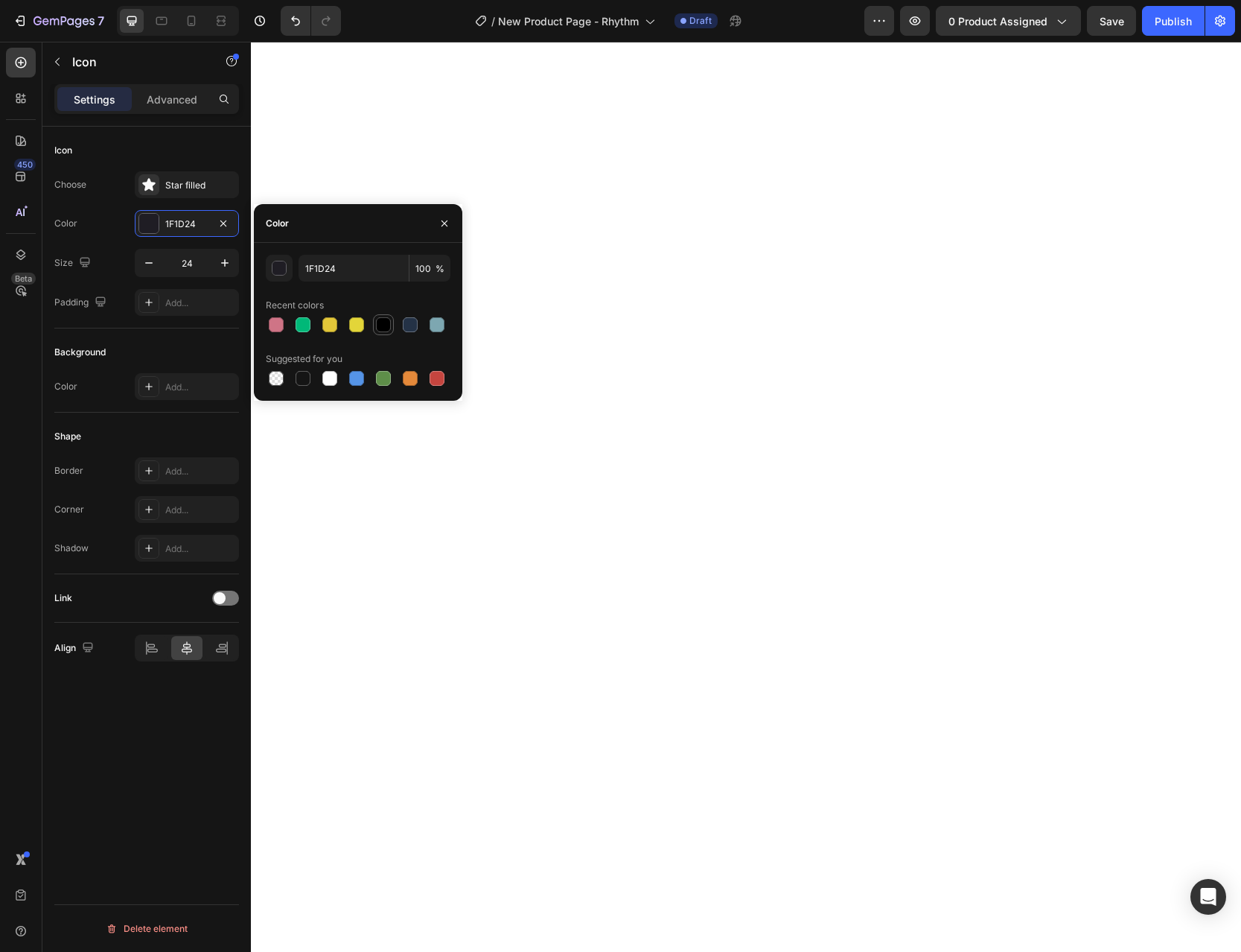
click at [378, 329] on div at bounding box center [384, 325] width 15 height 15
type input "000000"
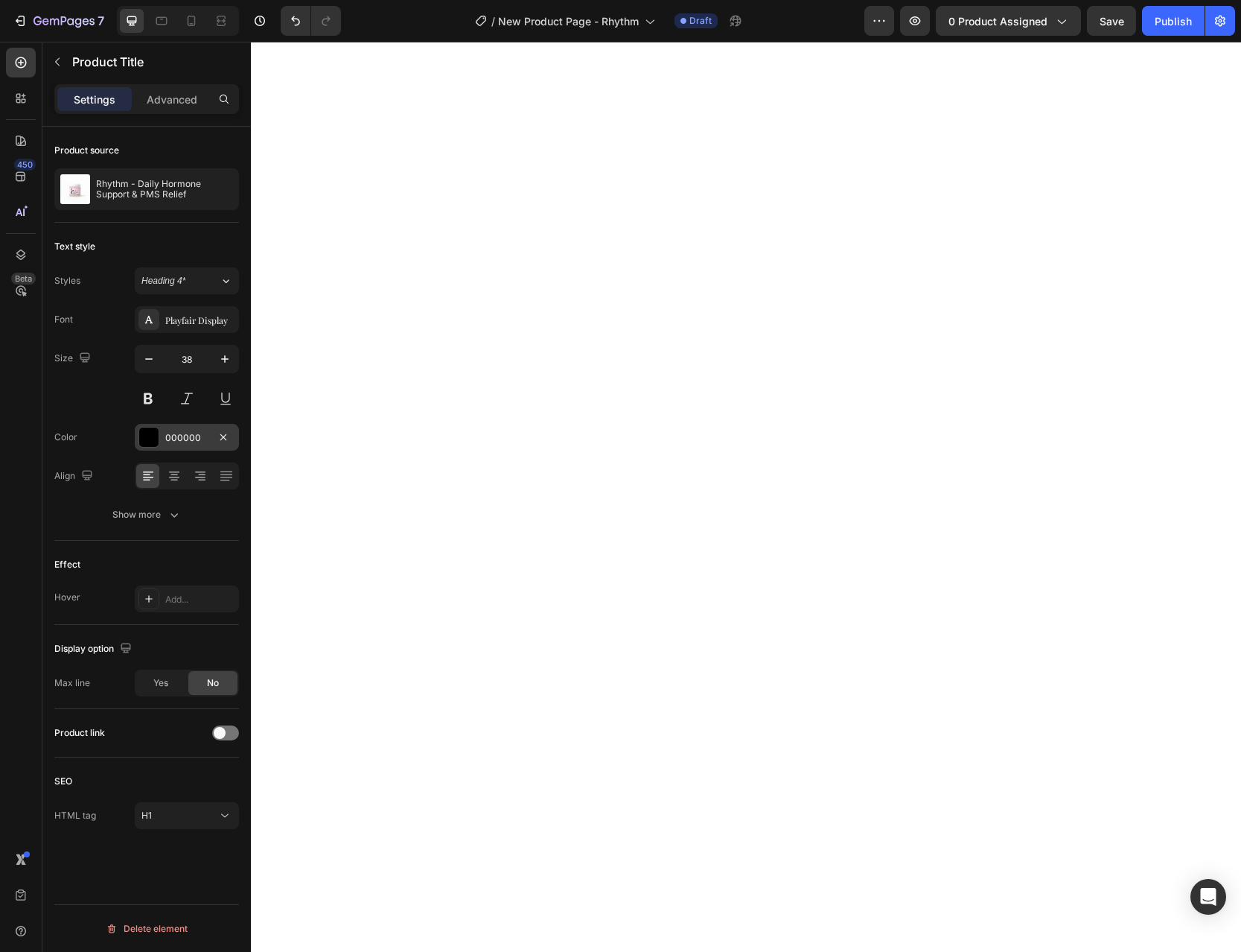
click at [153, 443] on div at bounding box center [148, 436] width 19 height 19
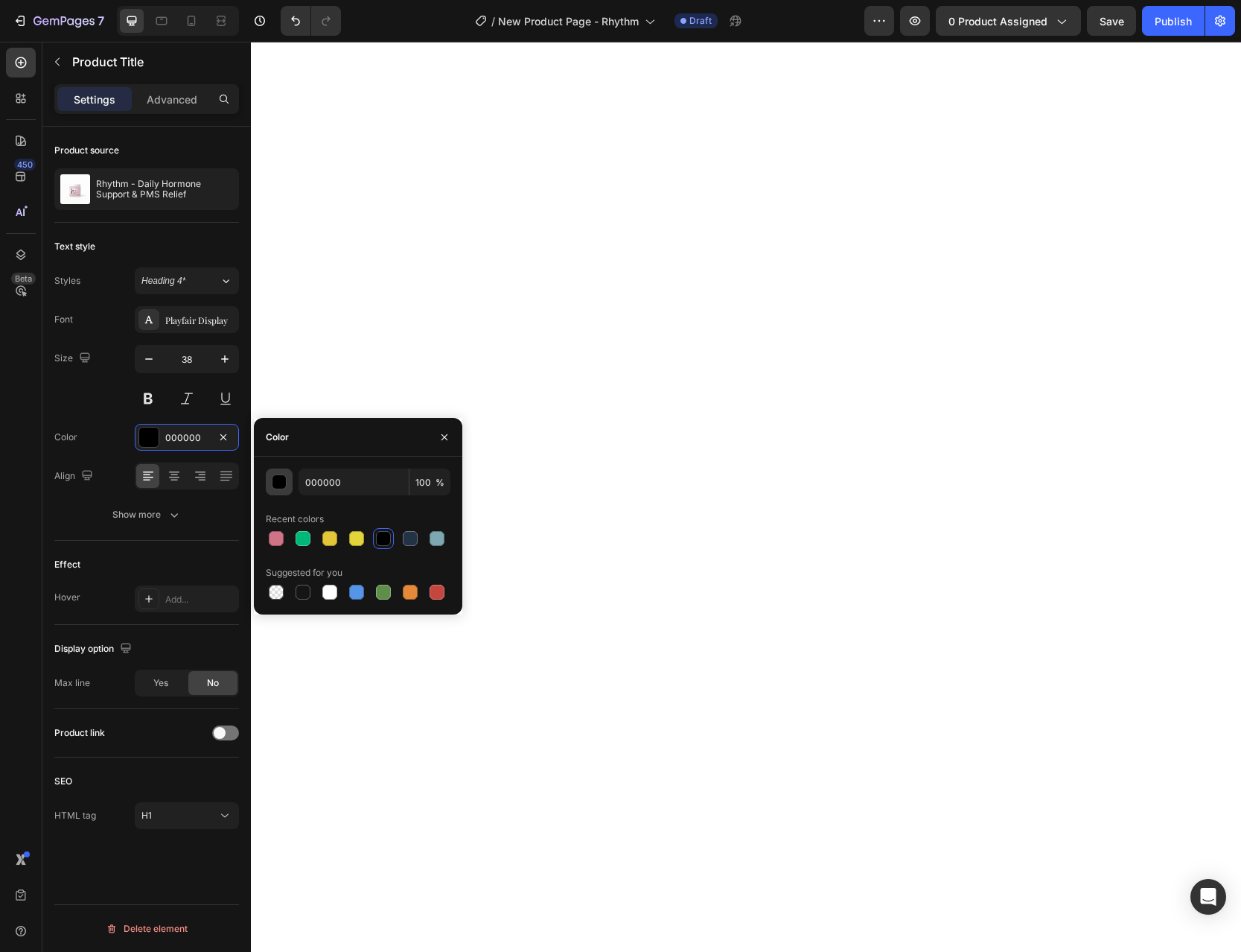
click at [277, 482] on div "button" at bounding box center [280, 483] width 15 height 15
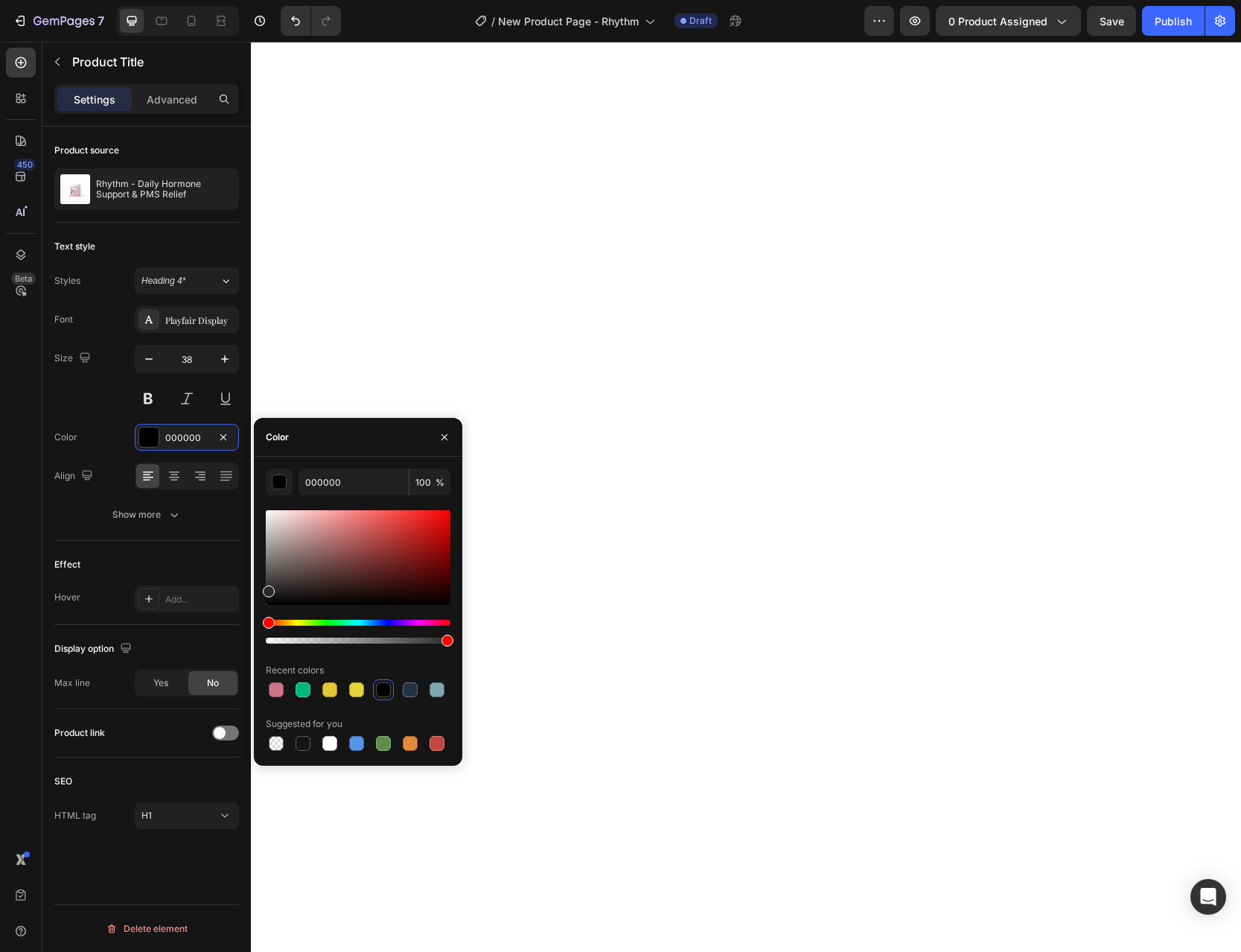
drag, startPoint x: 274, startPoint y: 584, endPoint x: 255, endPoint y: 590, distance: 19.9
click at [255, 590] on div "000000 100 % Recent colors Suggested for you" at bounding box center [357, 611] width 208 height 286
drag, startPoint x: 308, startPoint y: 486, endPoint x: 442, endPoint y: 486, distance: 134.0
click at [409, 484] on input "262626" at bounding box center [353, 481] width 110 height 26
type input "282828"
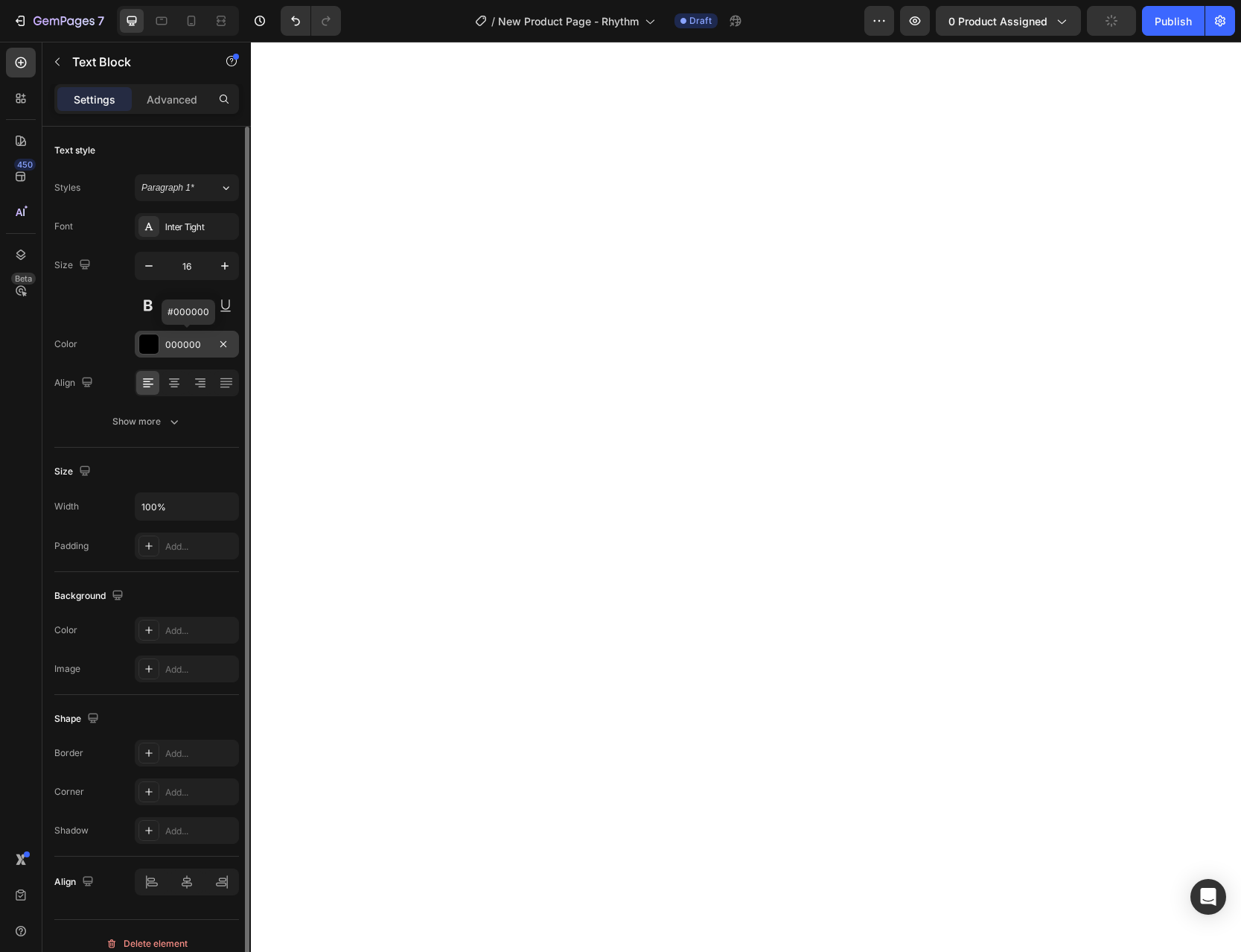
click at [151, 346] on div at bounding box center [148, 344] width 19 height 19
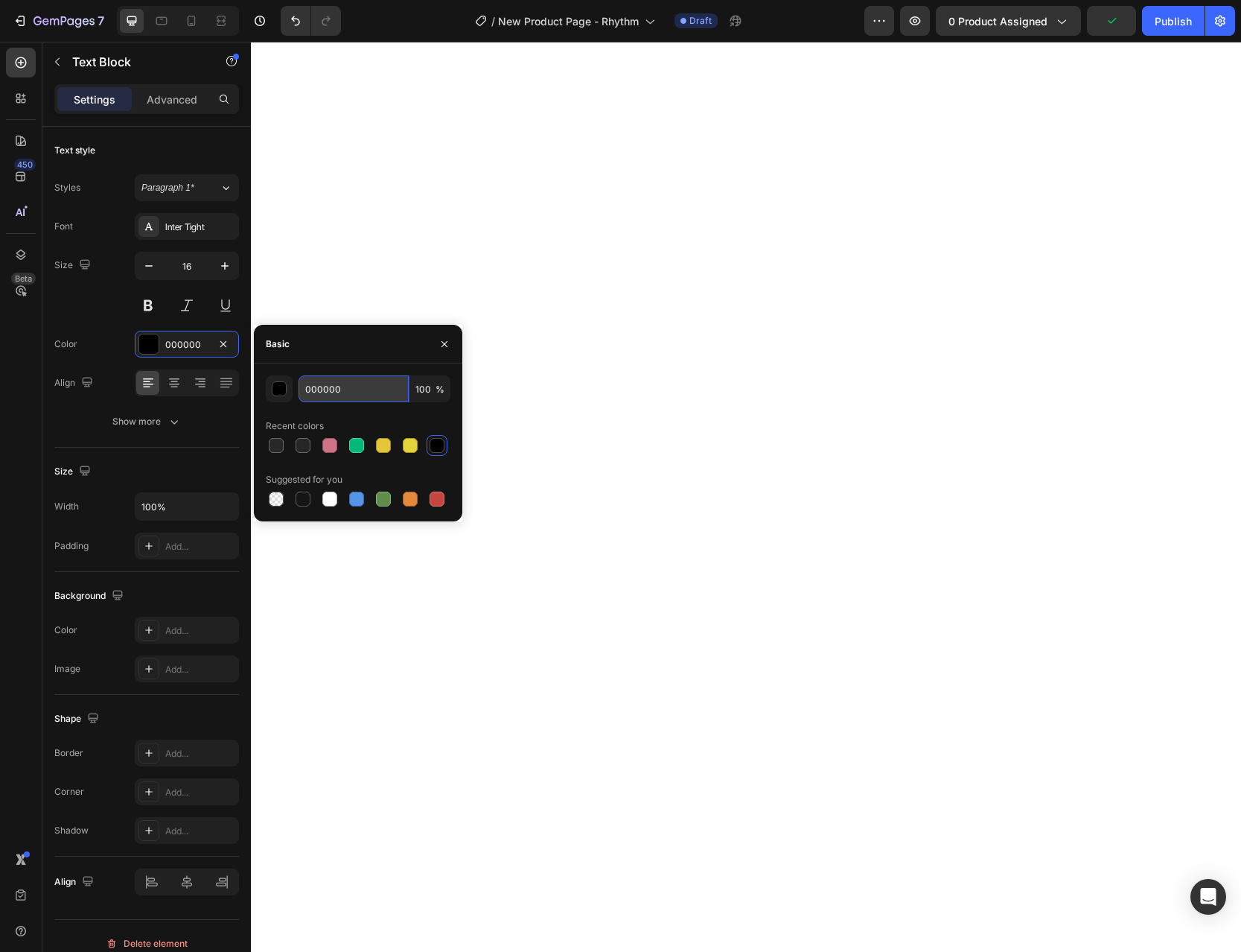
click at [353, 393] on input "000000" at bounding box center [353, 388] width 110 height 26
type input "181818"
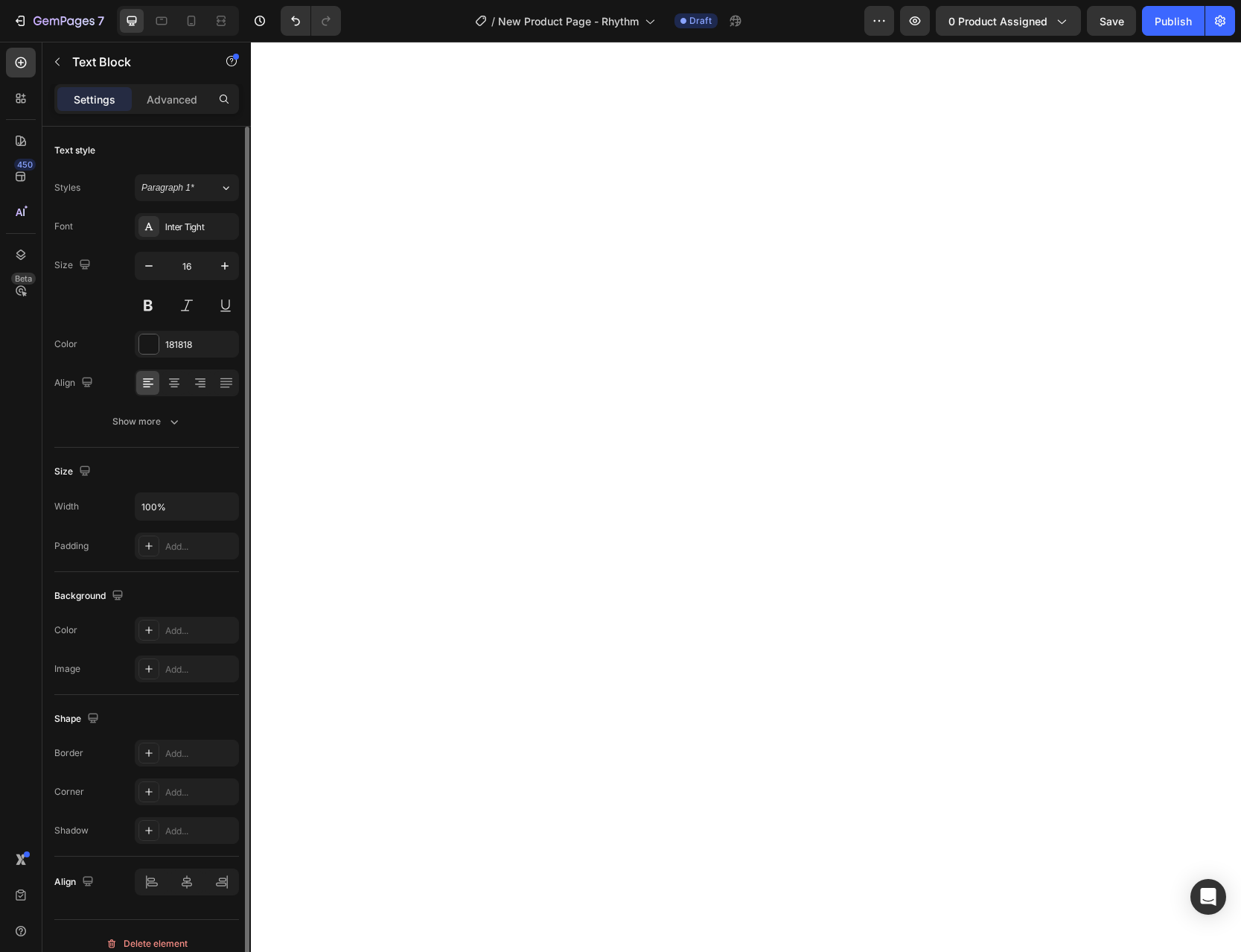
click at [178, 451] on div "Size Width 100% Padding Add..." at bounding box center [146, 509] width 185 height 125
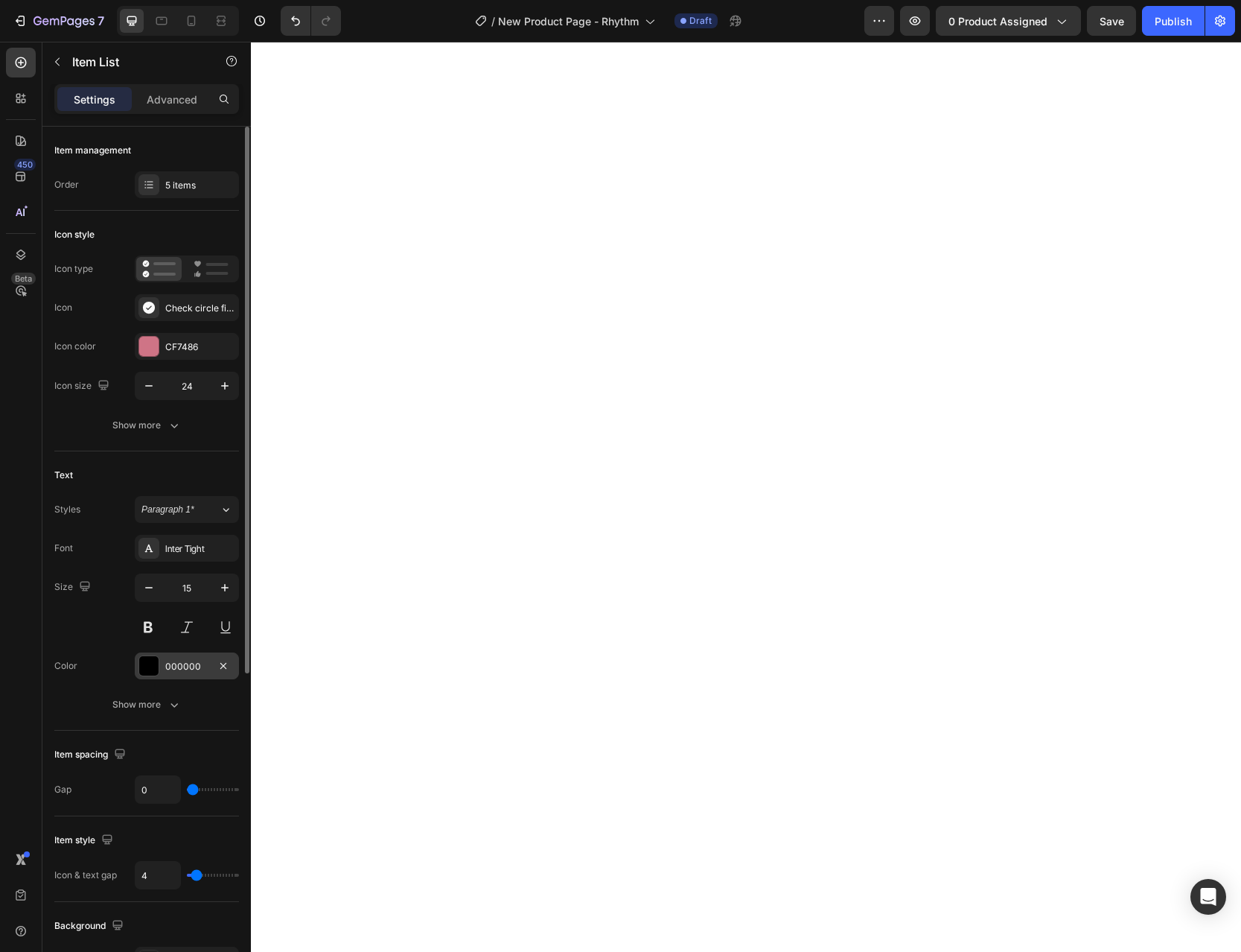
click at [200, 672] on div "000000" at bounding box center [187, 666] width 44 height 14
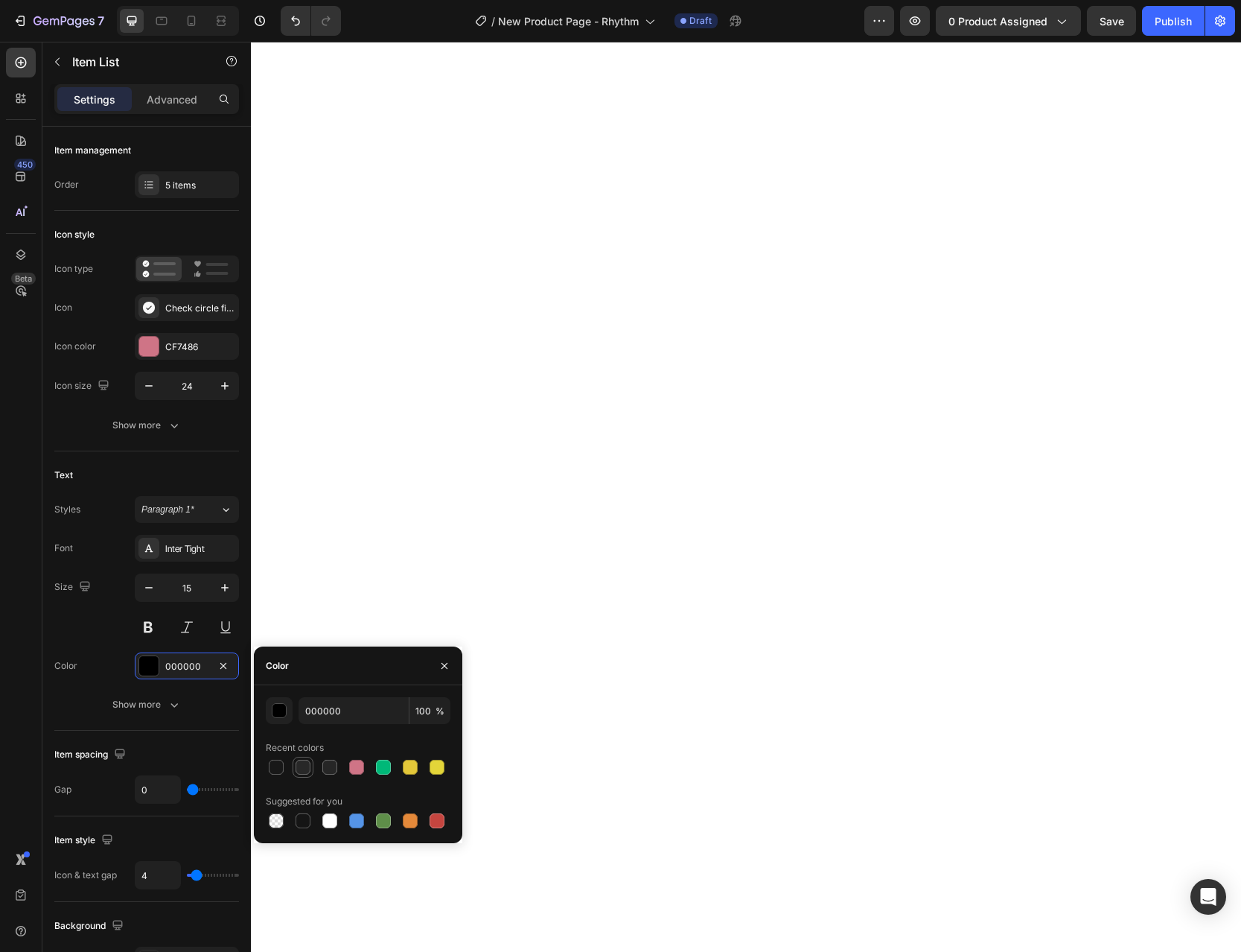
click at [303, 768] on div at bounding box center [303, 767] width 15 height 15
click at [325, 767] on div at bounding box center [330, 767] width 15 height 15
click at [276, 766] on div at bounding box center [276, 767] width 15 height 15
type input "181818"
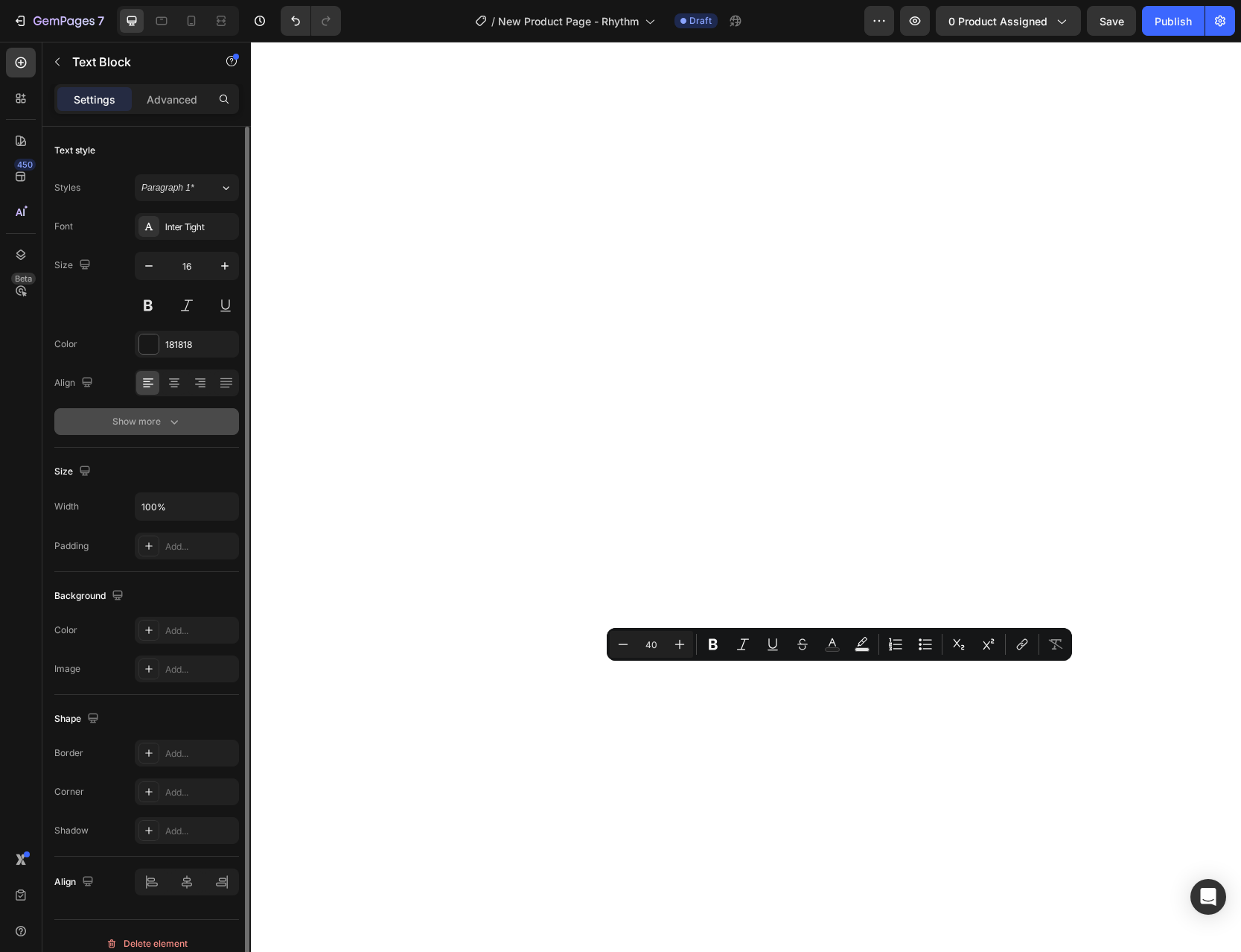
click at [179, 426] on icon "button" at bounding box center [174, 421] width 15 height 15
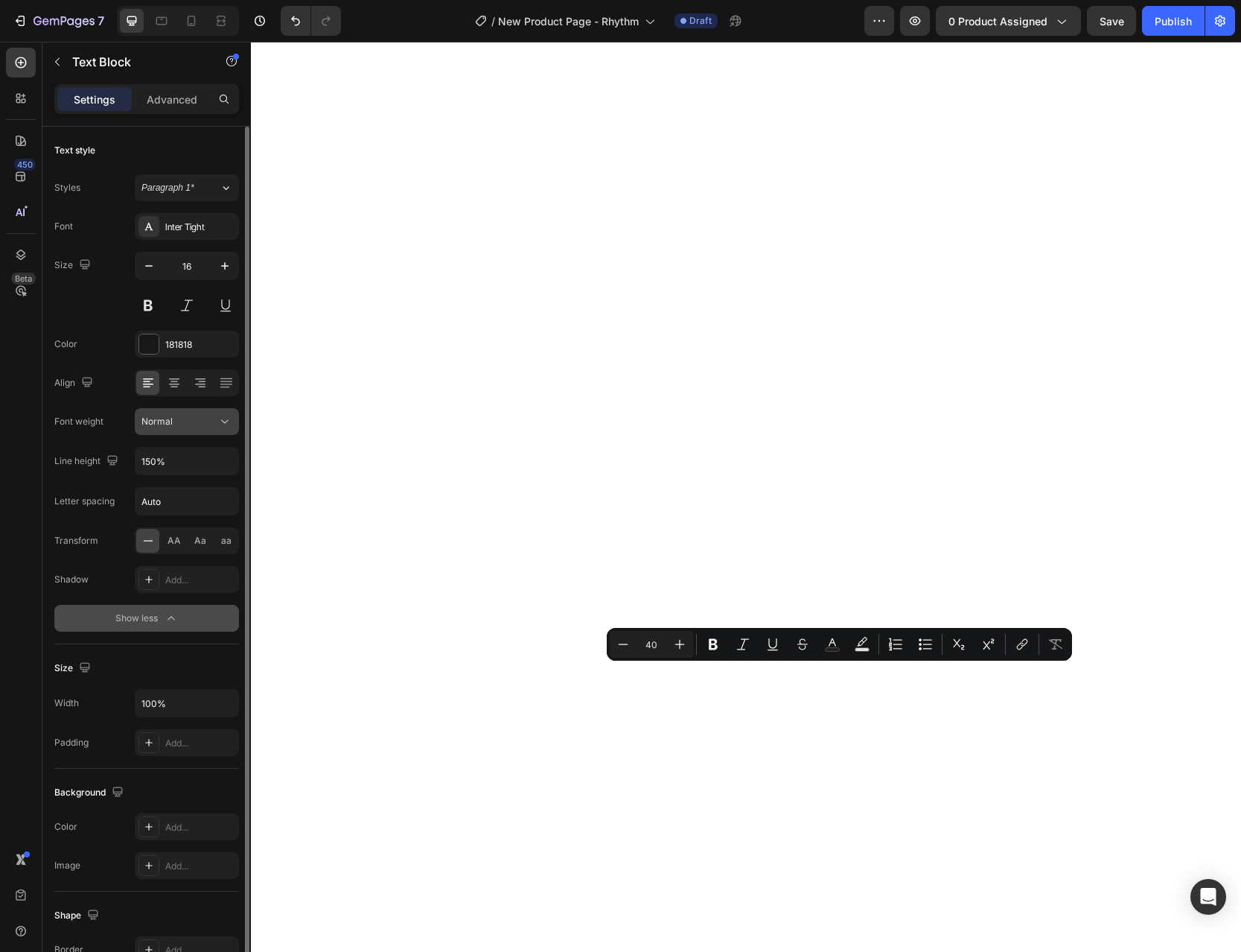
click at [184, 428] on div "Normal" at bounding box center [187, 421] width 91 height 15
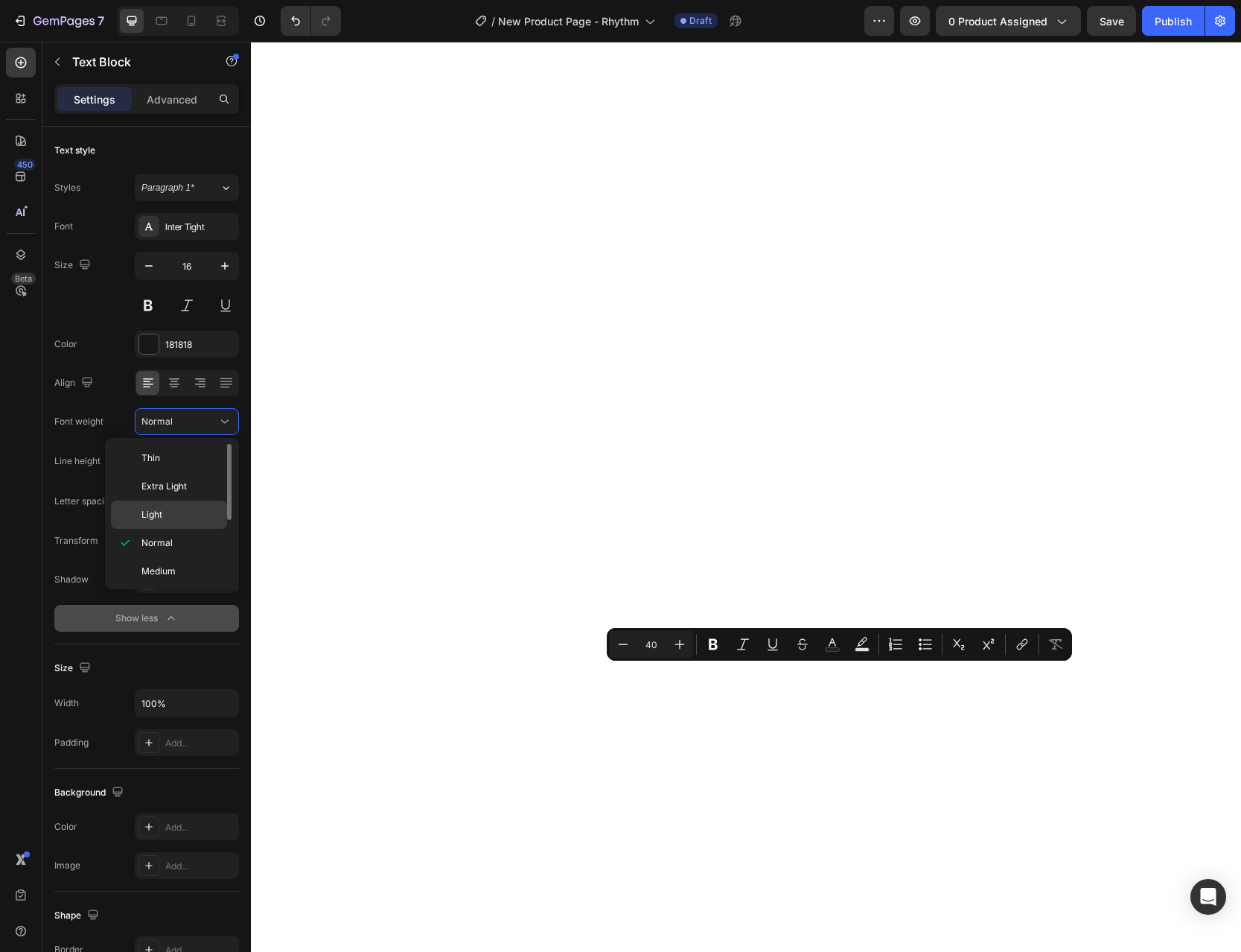
click at [171, 516] on p "Light" at bounding box center [181, 515] width 79 height 14
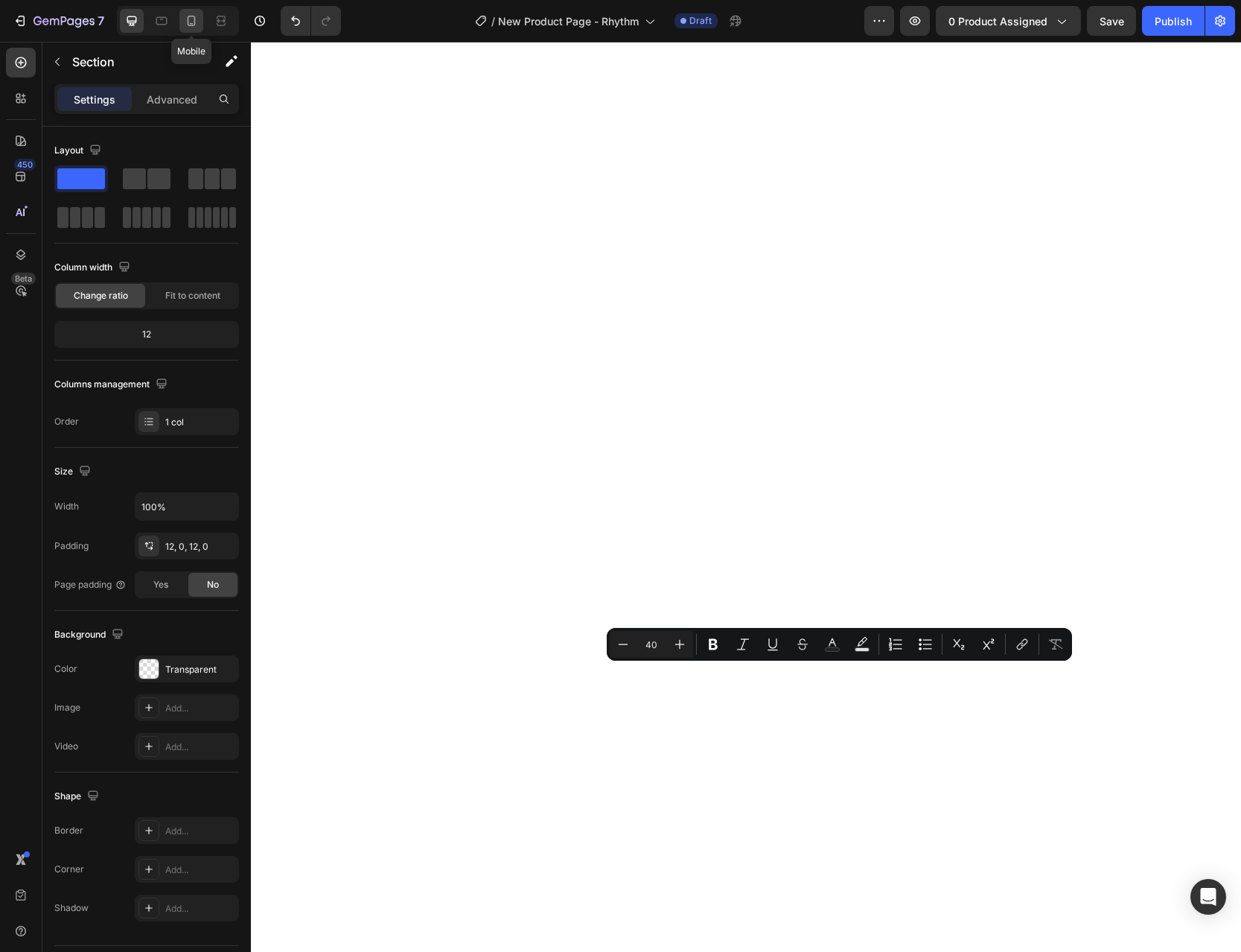
click at [194, 22] on icon at bounding box center [191, 21] width 15 height 15
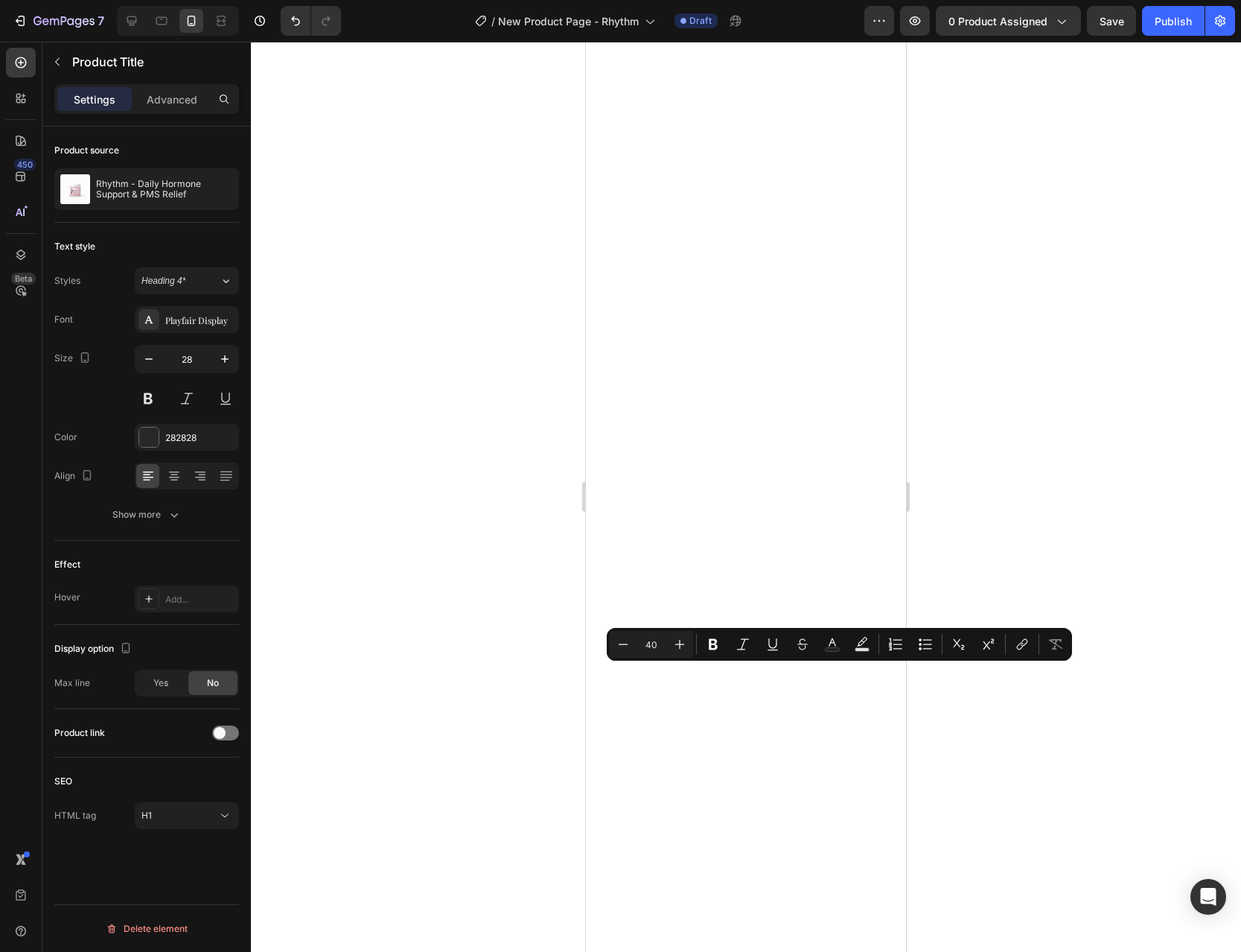
click at [177, 500] on div "Font Playfair Display Size 28 Color 282828 Align Show more" at bounding box center [146, 417] width 185 height 222
click at [172, 516] on icon "button" at bounding box center [174, 515] width 15 height 15
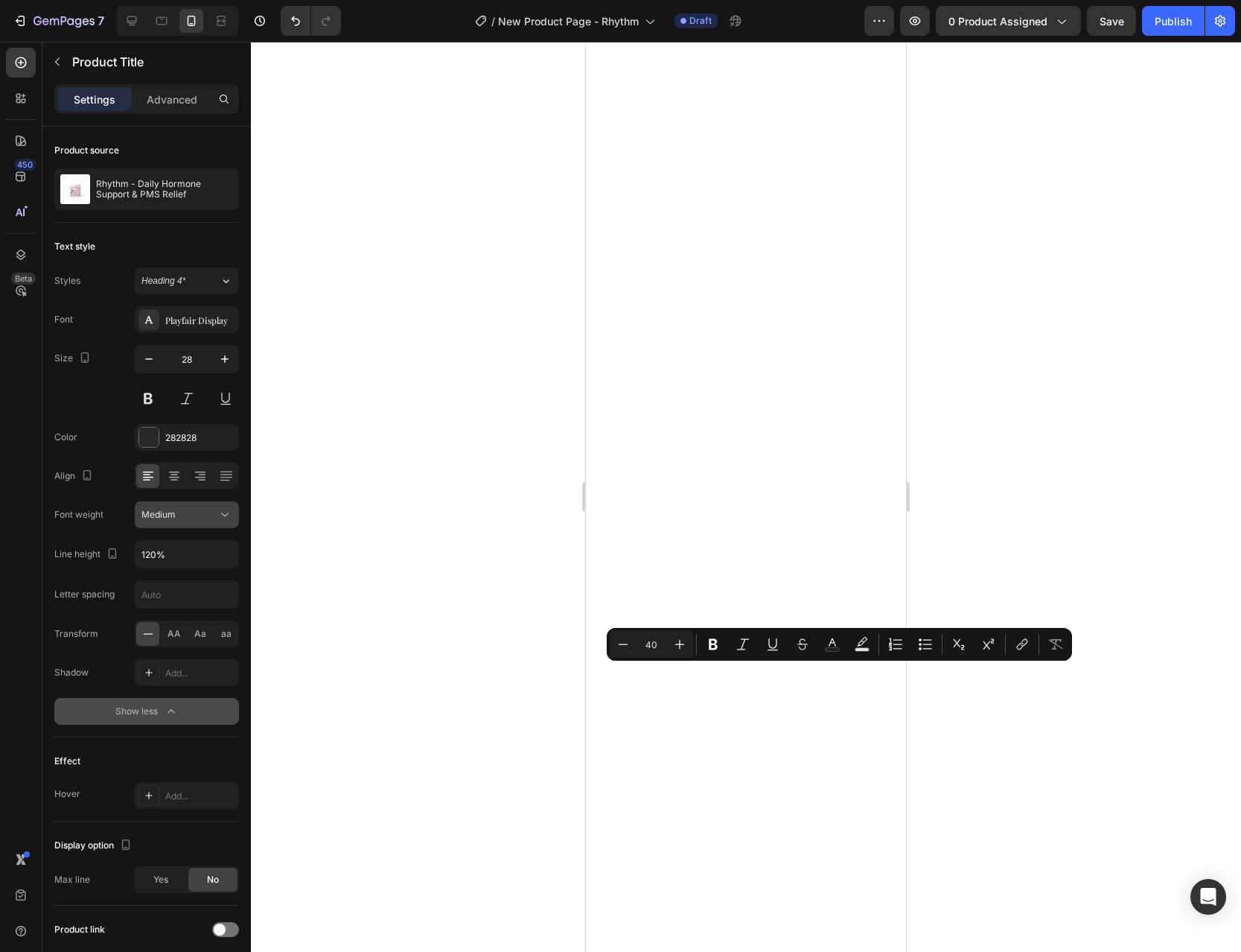
click at [205, 508] on div "Medium" at bounding box center [180, 515] width 76 height 14
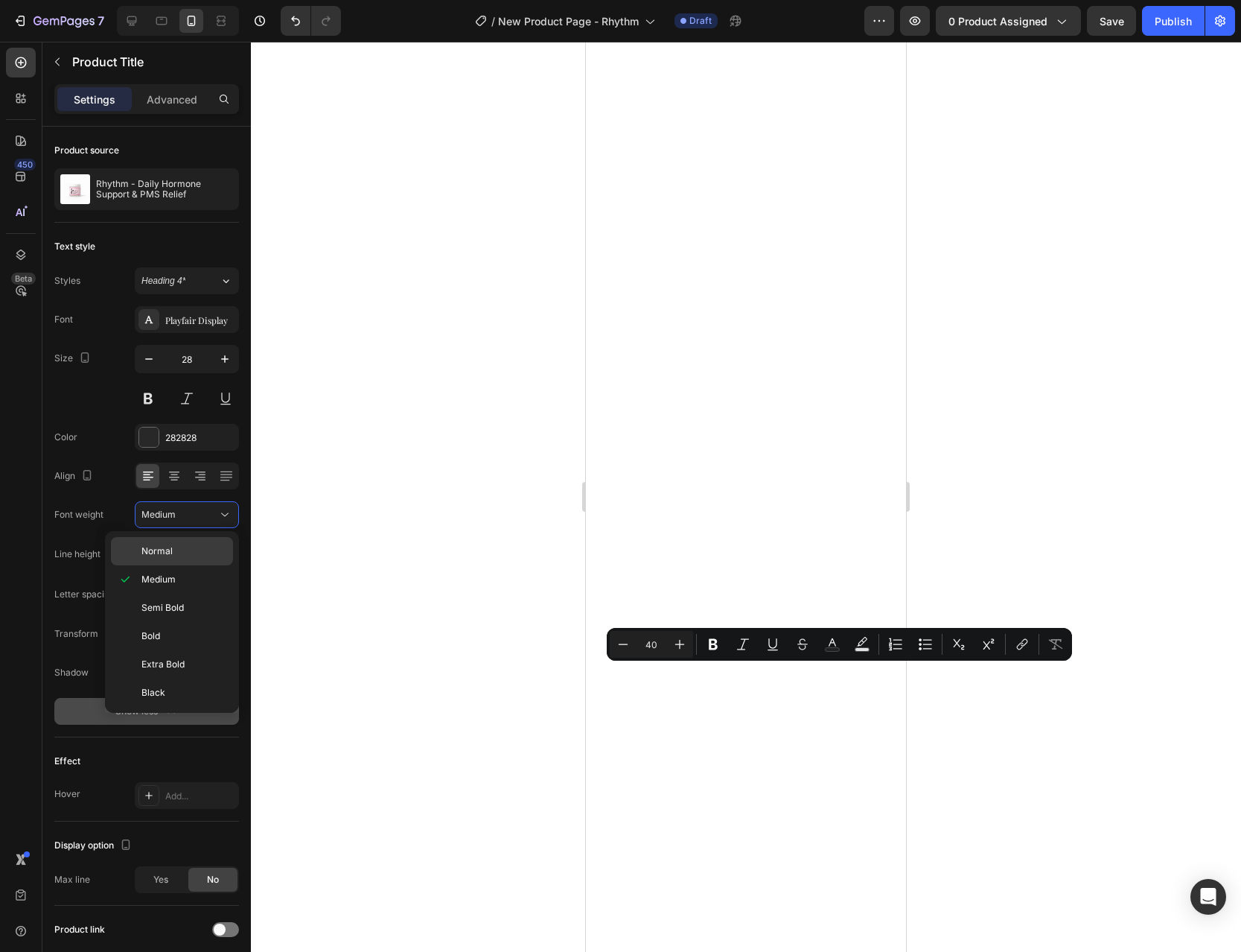
click at [194, 561] on div "Normal" at bounding box center [172, 550] width 122 height 28
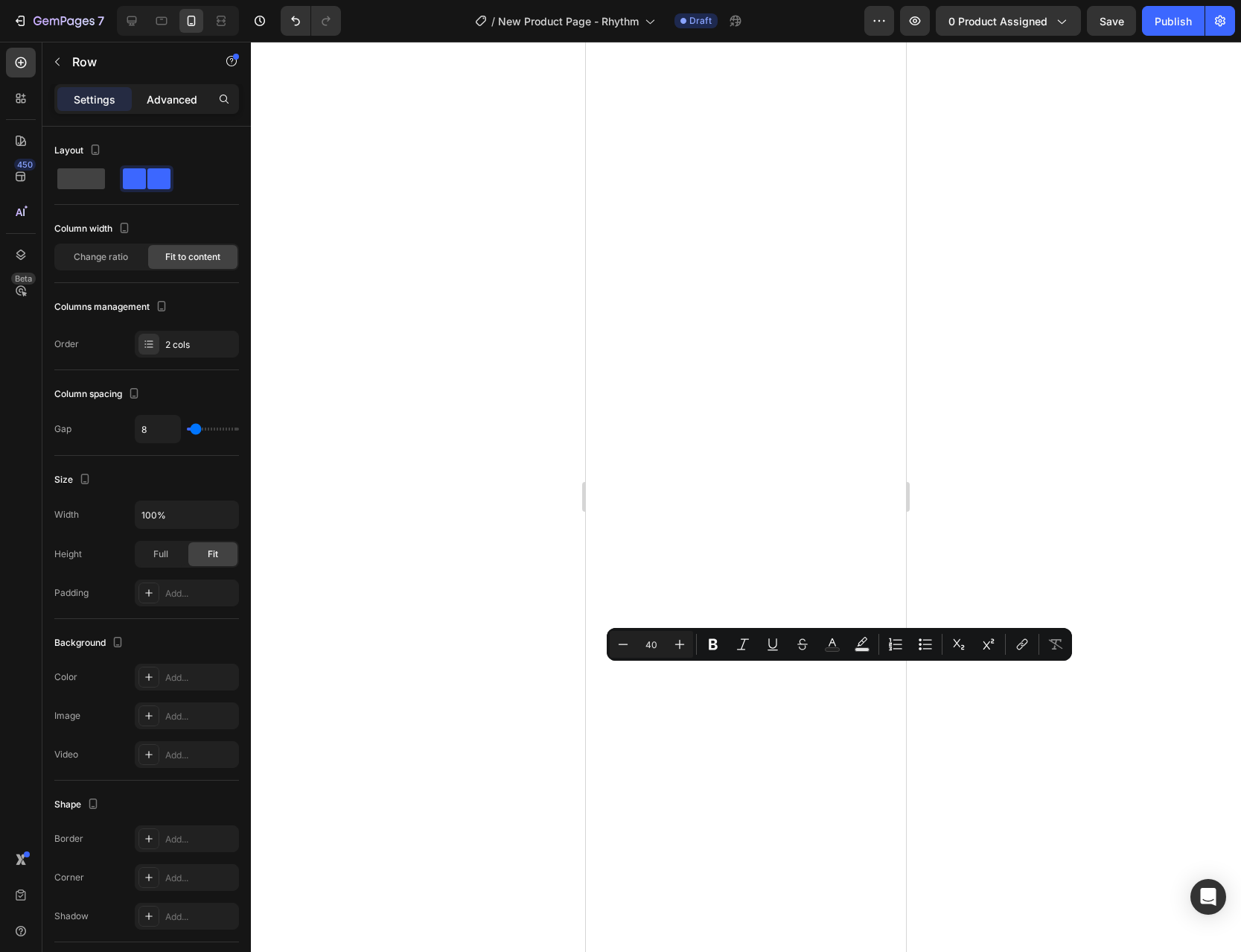
click at [160, 110] on div "Advanced" at bounding box center [172, 99] width 75 height 24
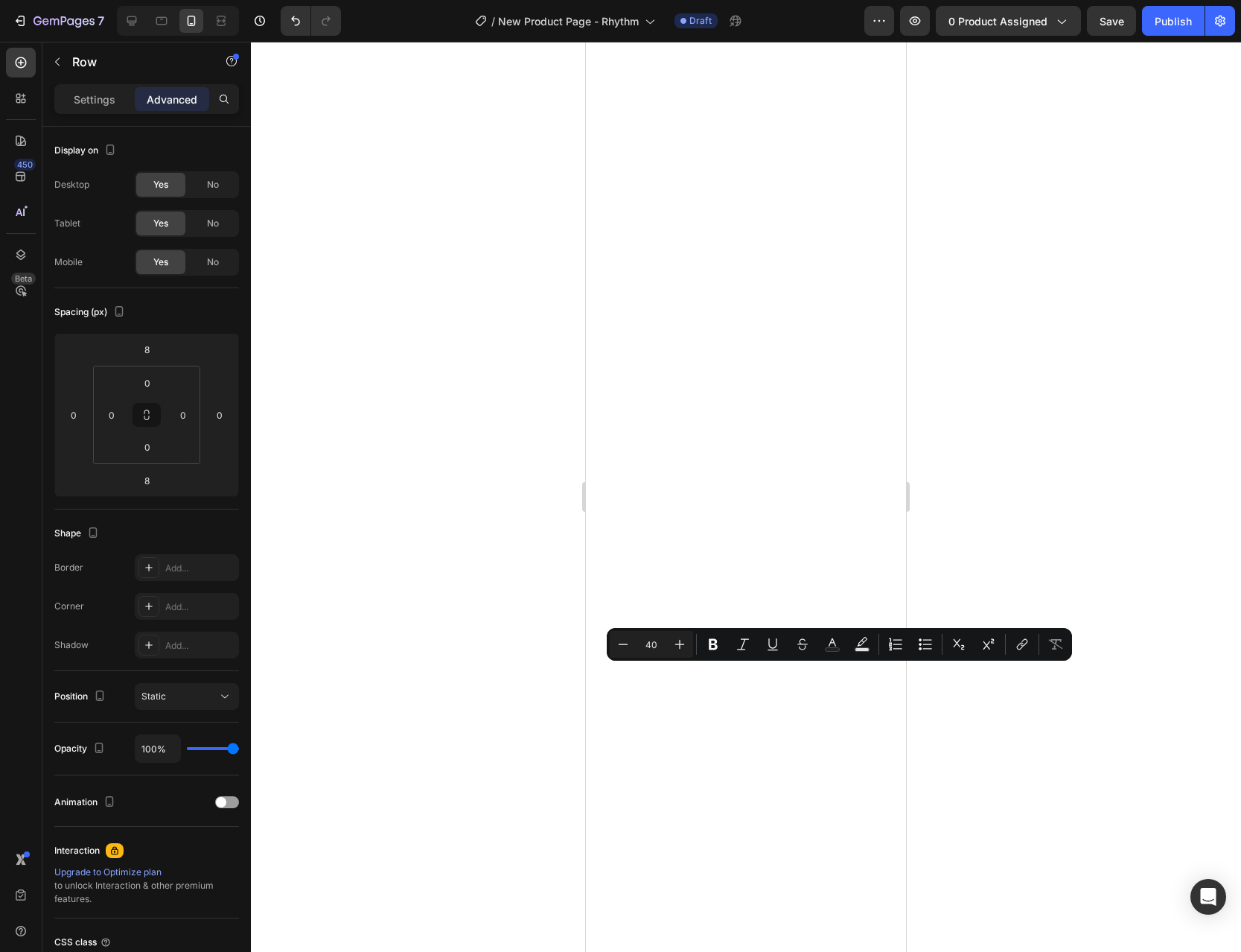
click at [95, 113] on div "Settings Advanced" at bounding box center [146, 99] width 185 height 30
click at [92, 96] on p "Settings" at bounding box center [95, 99] width 42 height 15
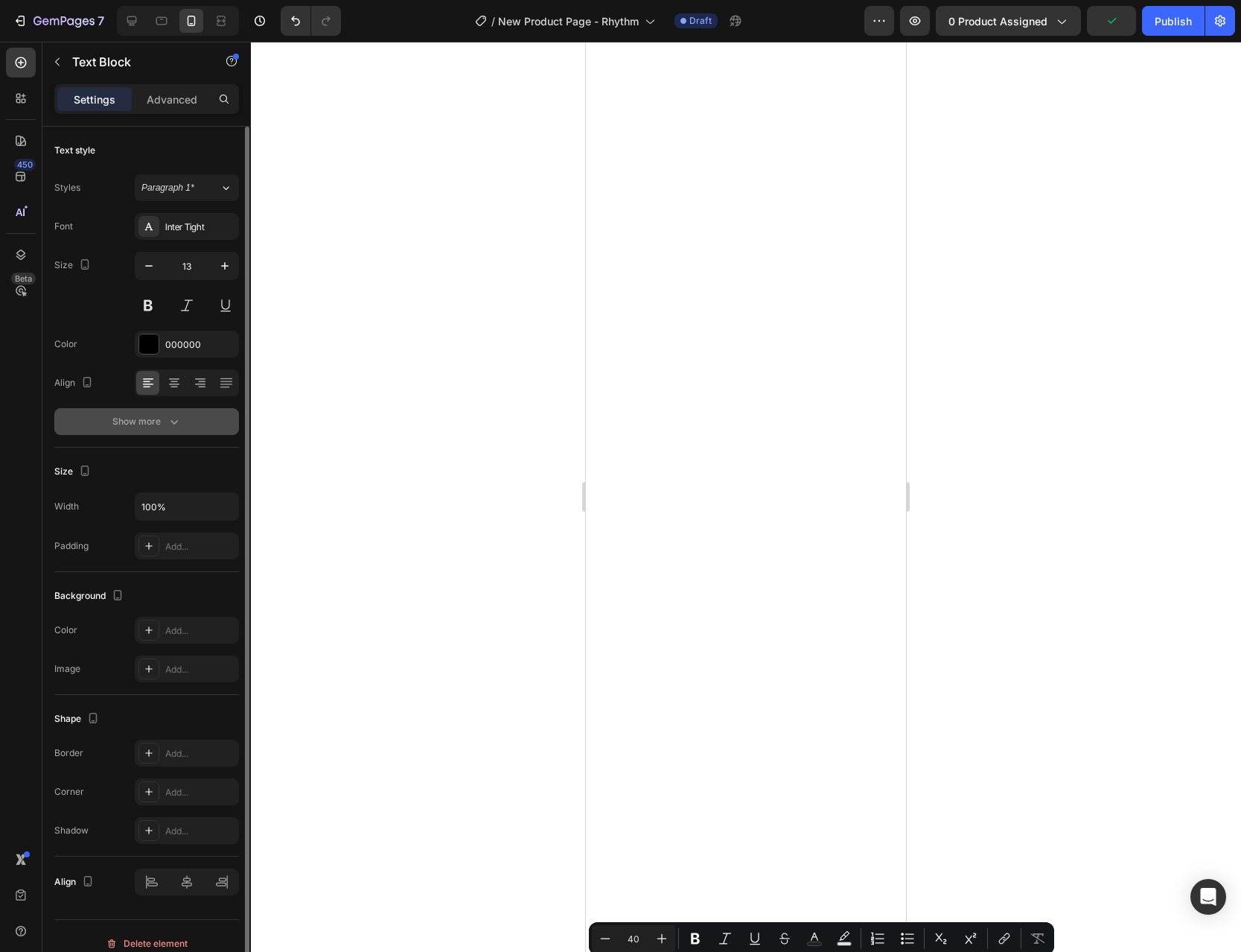
click at [200, 426] on button "Show more" at bounding box center [146, 421] width 185 height 26
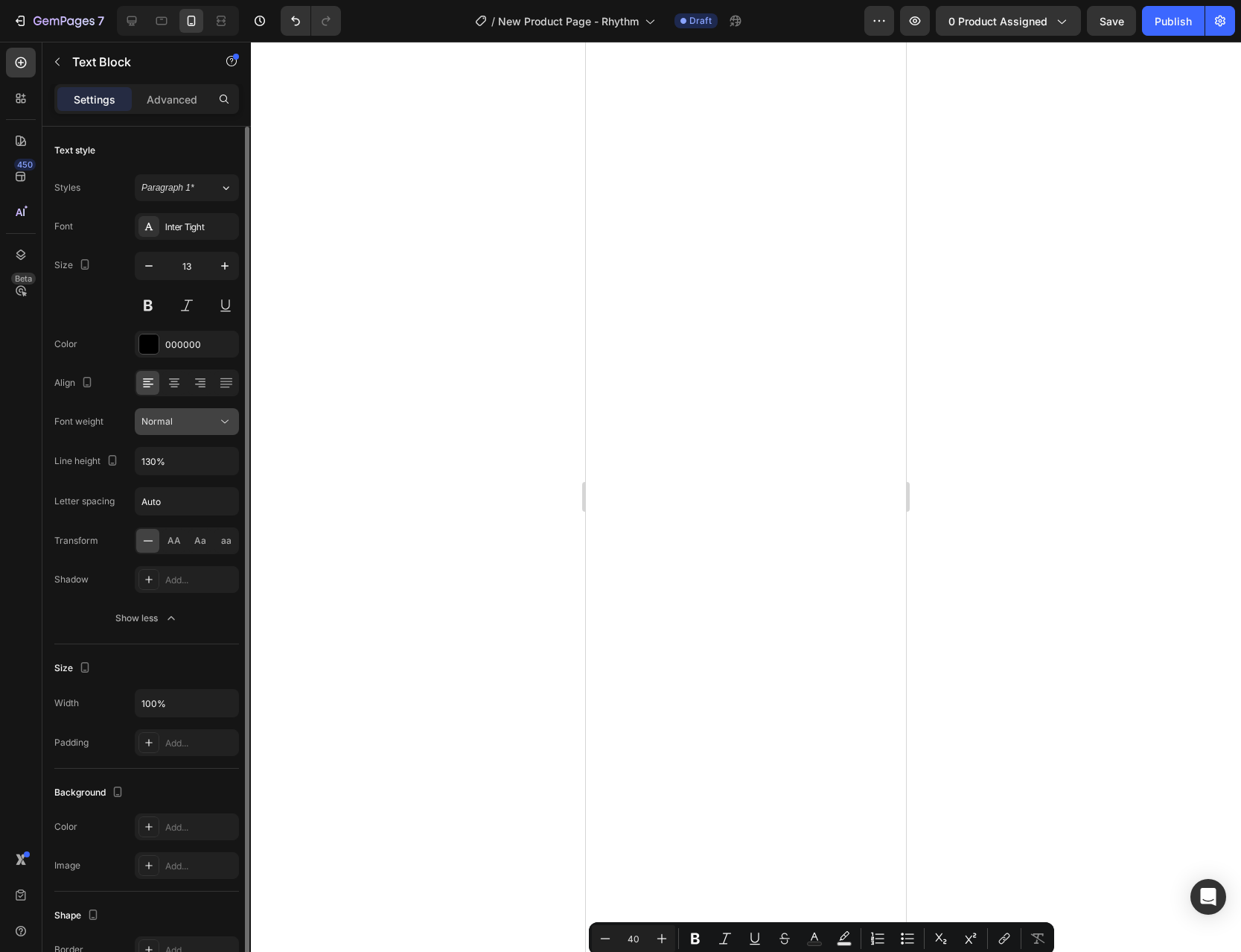
click at [212, 420] on div "Normal" at bounding box center [180, 421] width 76 height 14
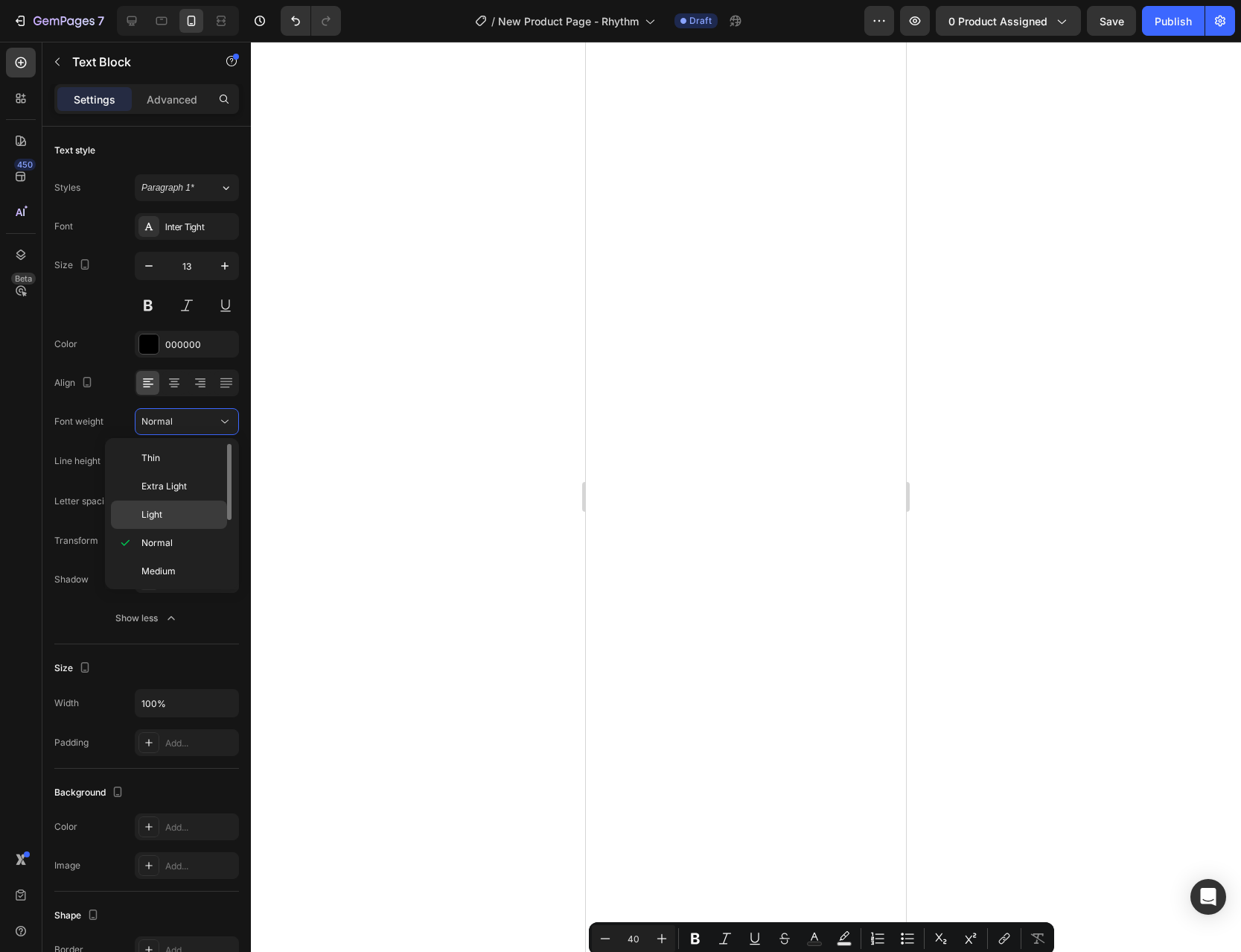
click at [204, 510] on p "Light" at bounding box center [181, 515] width 79 height 14
click at [1145, 603] on div at bounding box center [746, 496] width 990 height 910
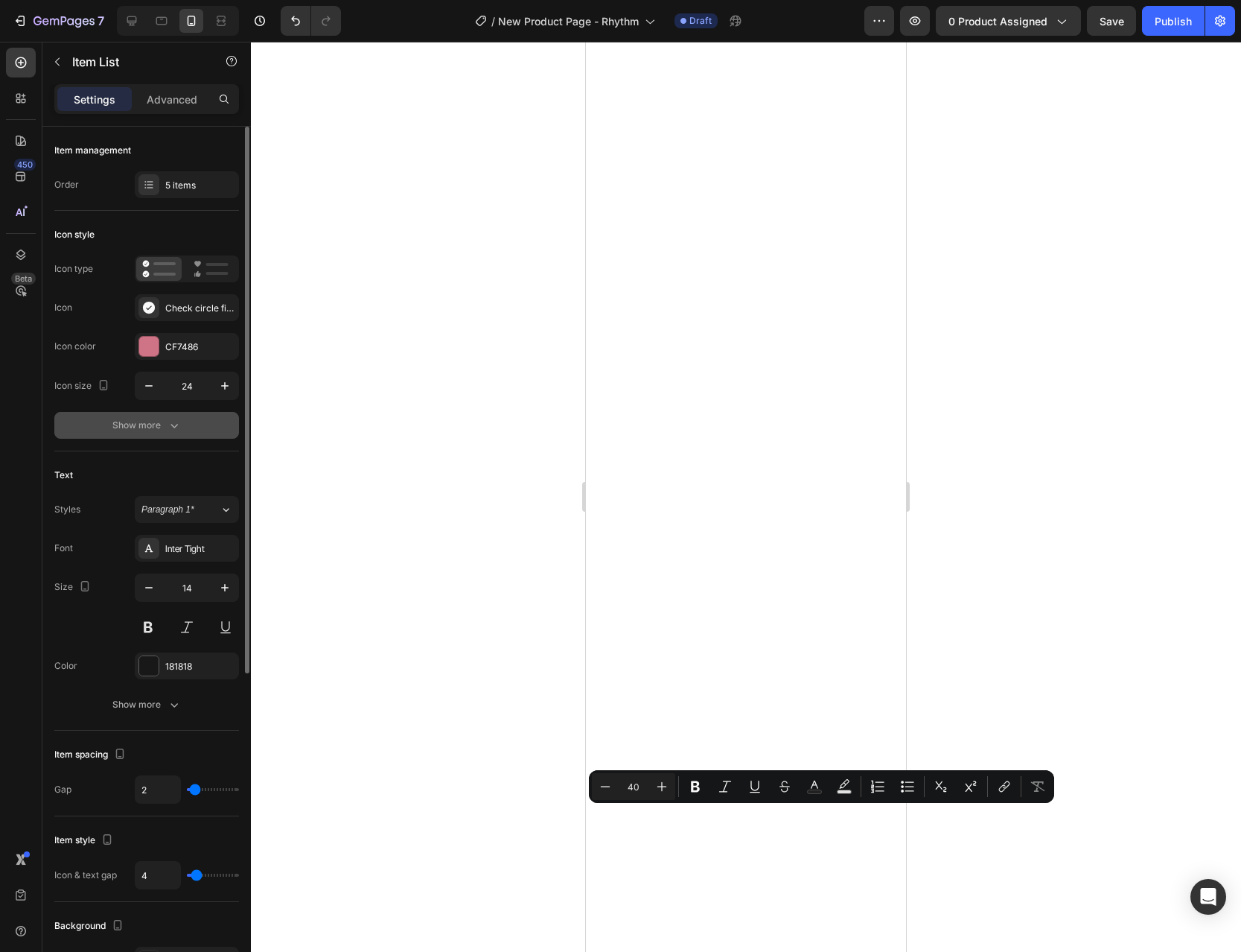
click at [180, 419] on icon "button" at bounding box center [174, 425] width 15 height 15
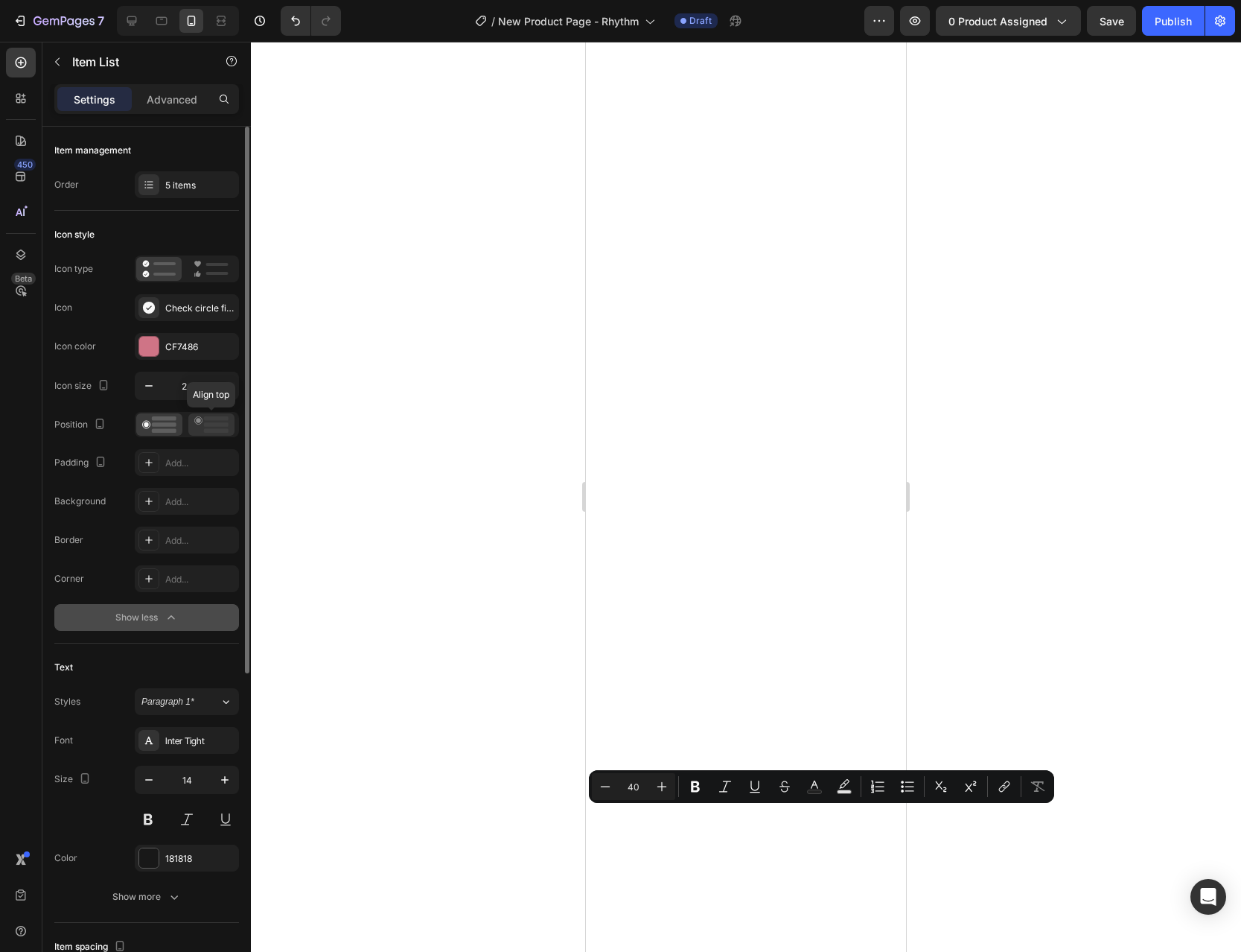
click at [203, 422] on icon at bounding box center [212, 425] width 35 height 16
click at [161, 424] on rect at bounding box center [164, 424] width 25 height 5
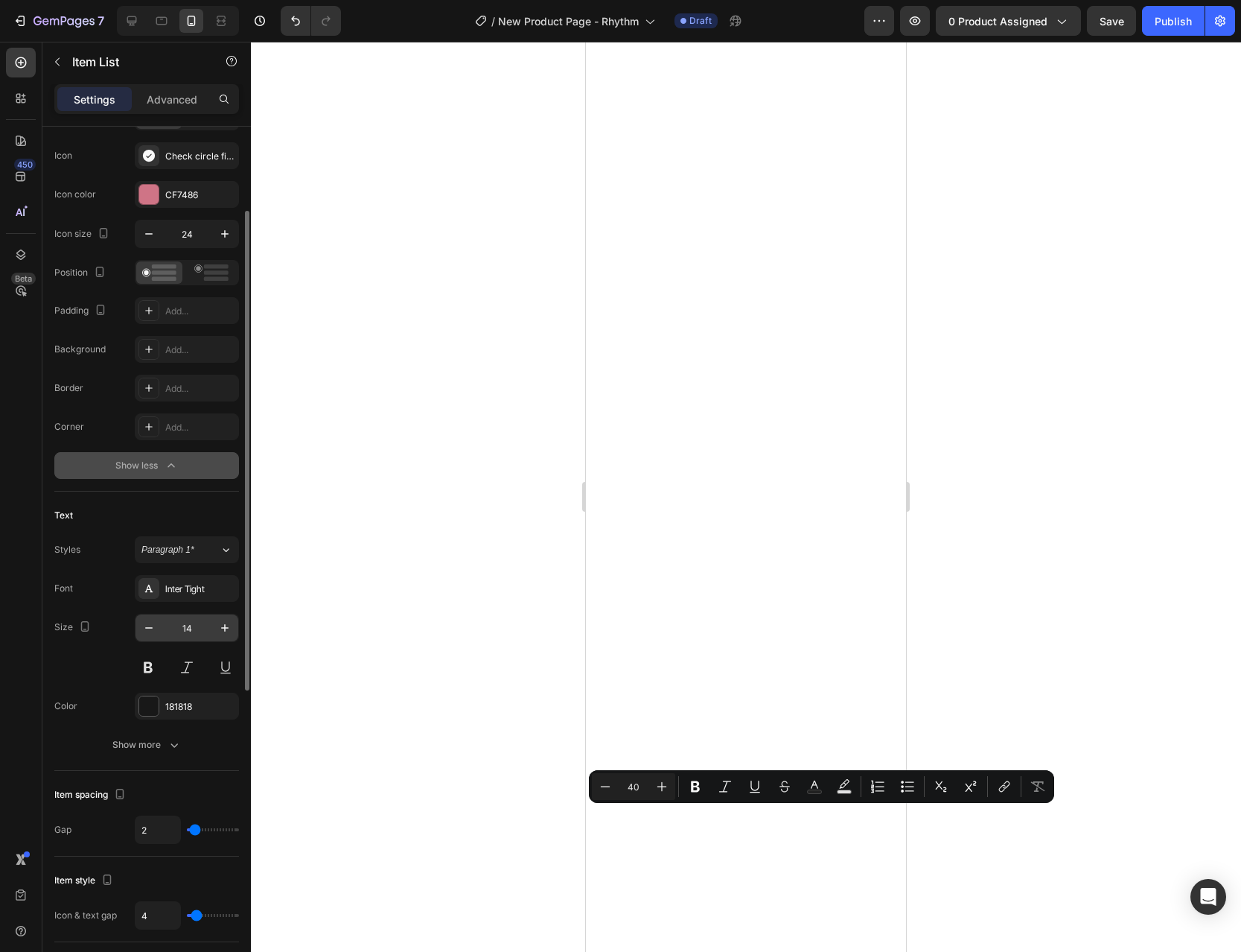
scroll to position [228, 0]
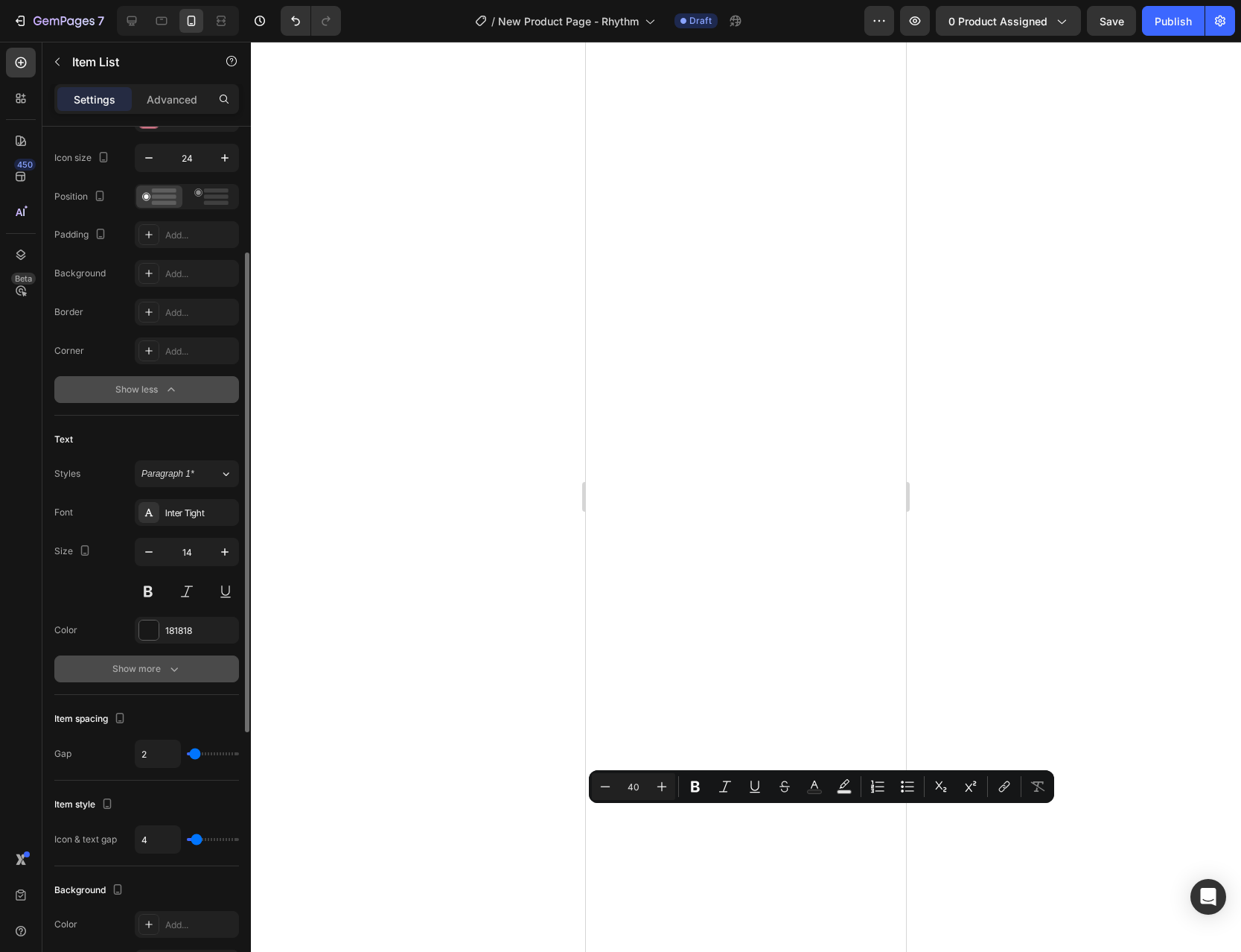
click at [175, 666] on icon "button" at bounding box center [174, 668] width 15 height 15
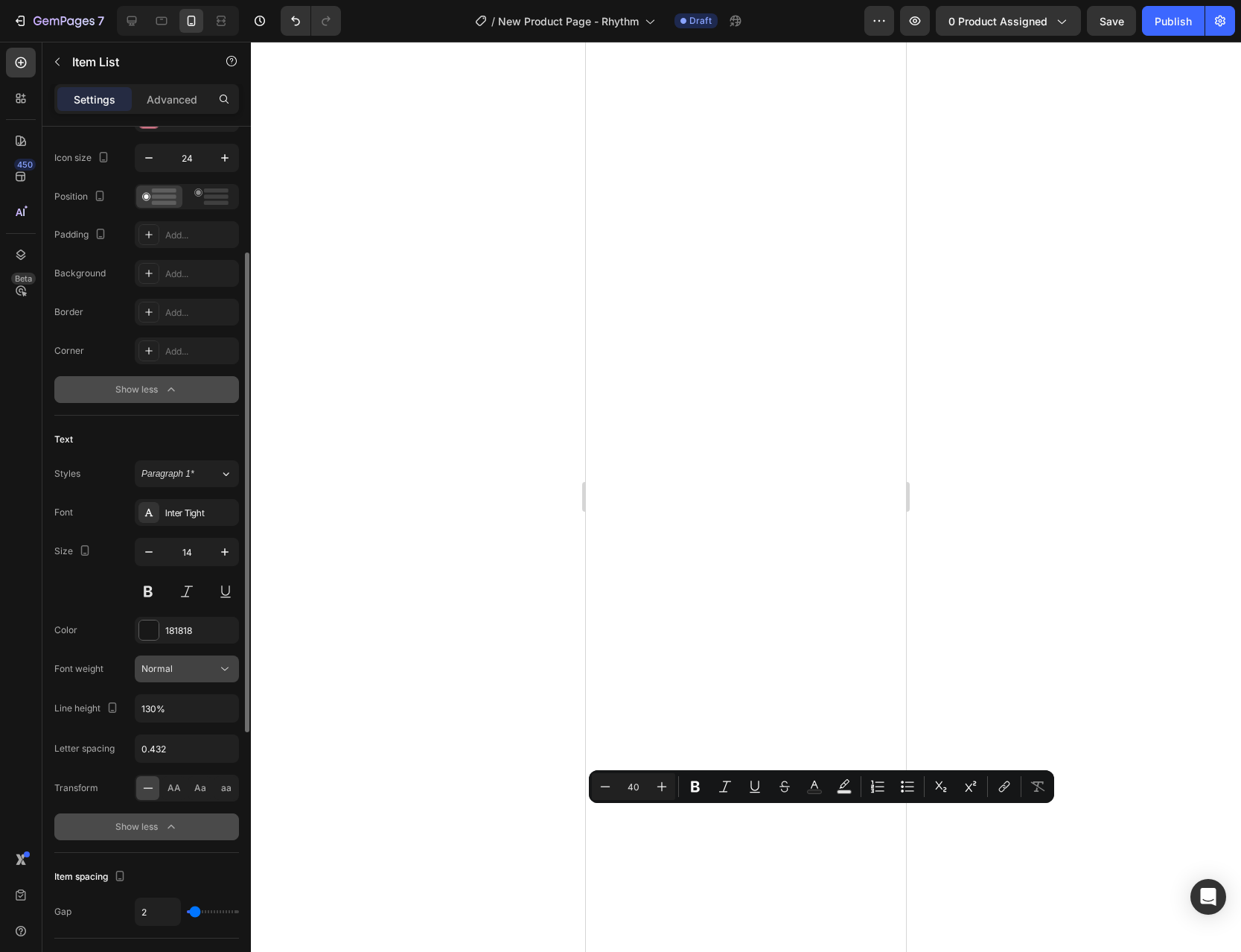
click at [215, 664] on div "Normal" at bounding box center [180, 668] width 76 height 14
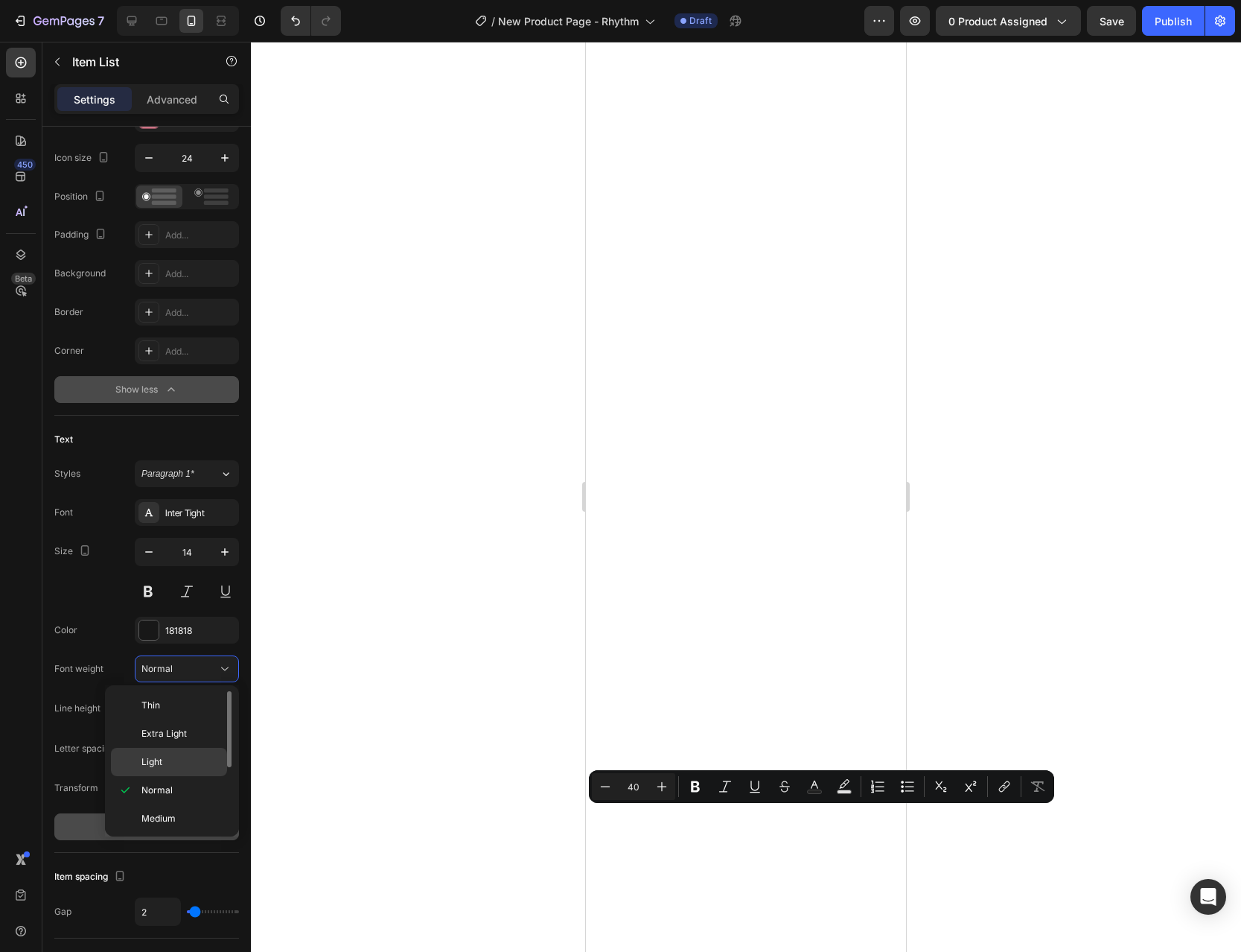
click at [179, 762] on p "Light" at bounding box center [181, 761] width 79 height 14
click at [1075, 555] on div at bounding box center [746, 496] width 990 height 910
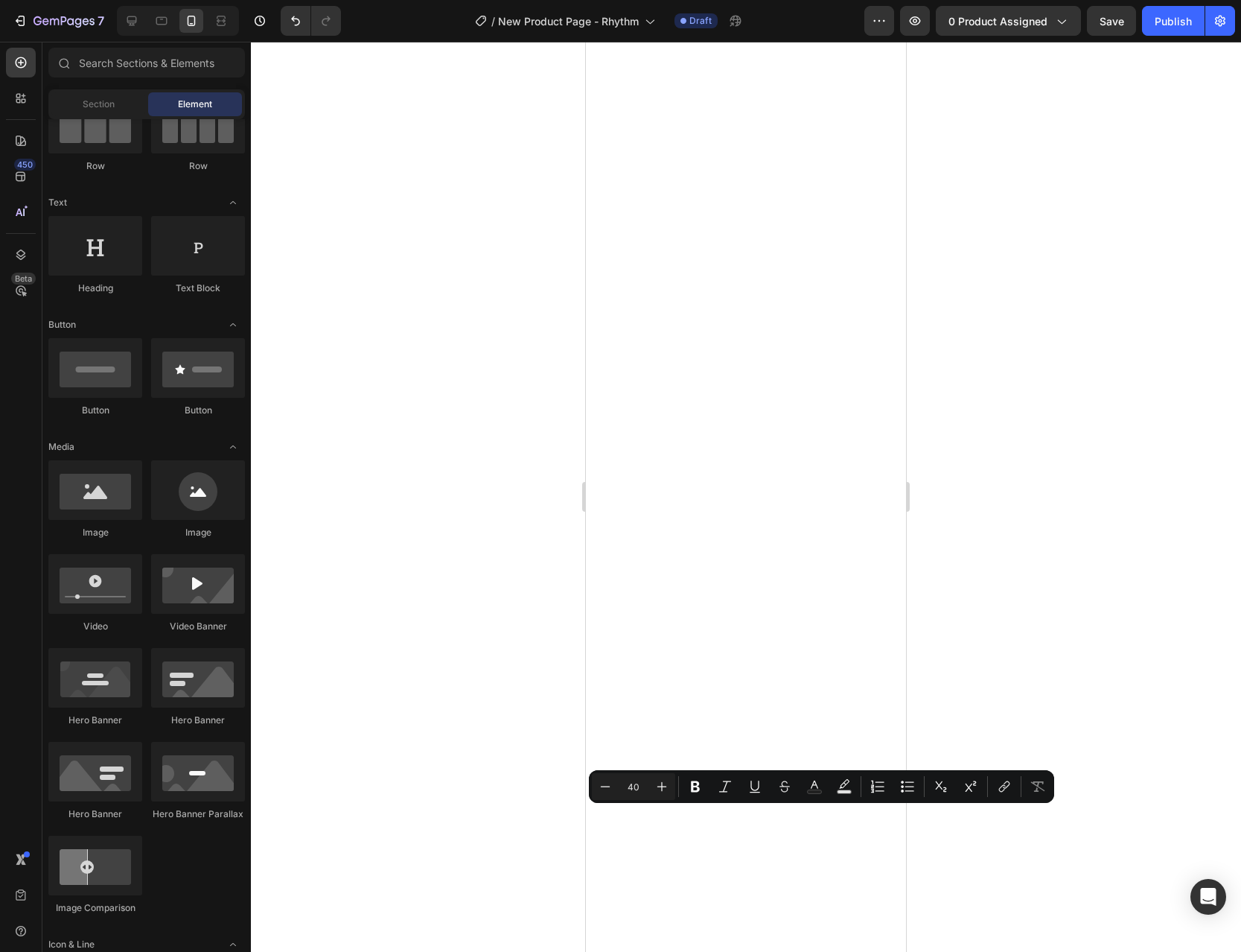
scroll to position [152, 0]
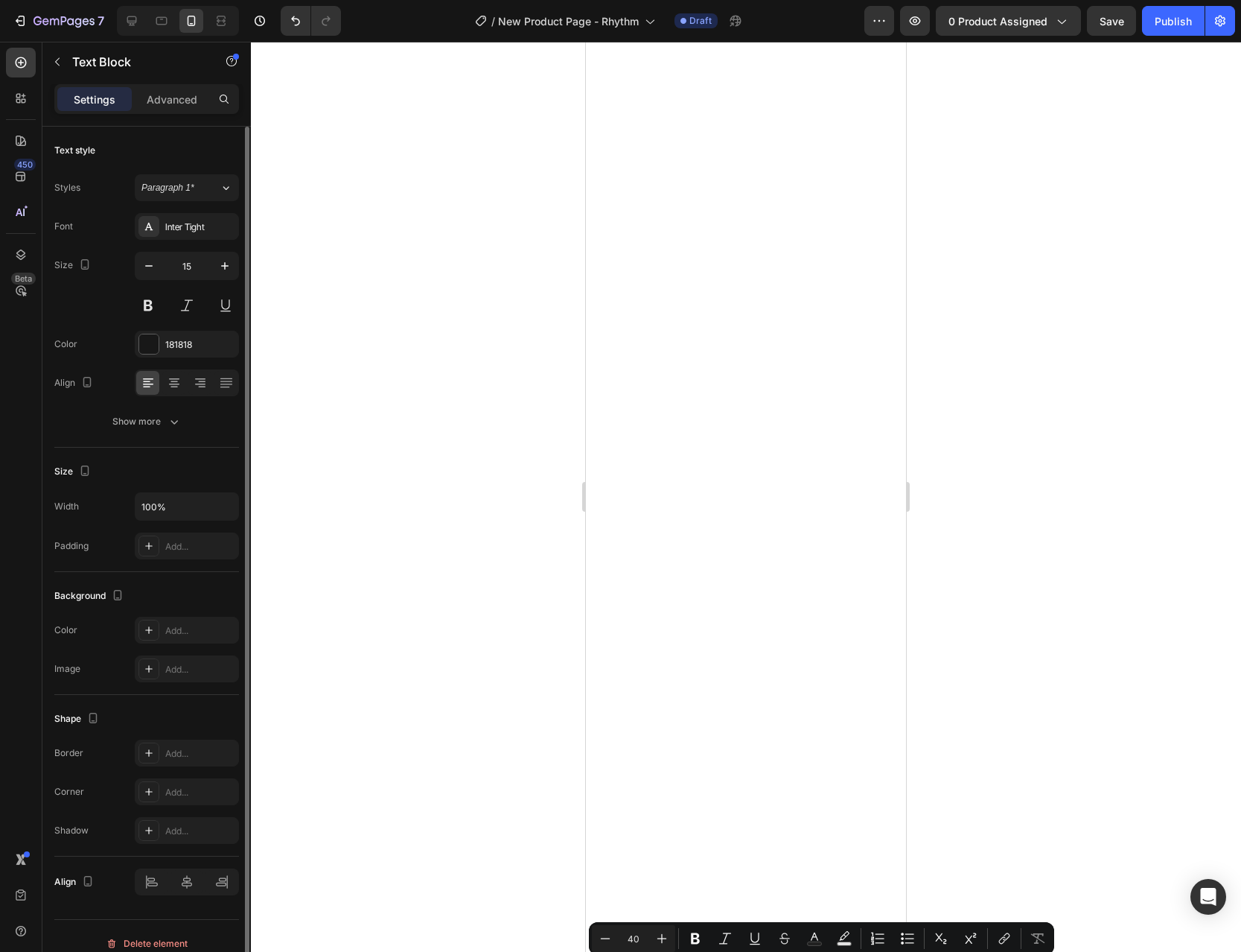
click at [223, 244] on div "Font Inter Tight Size 15 Color 181818 Align Show more" at bounding box center [146, 324] width 185 height 222
click at [226, 236] on div "Inter Tight" at bounding box center [186, 225] width 105 height 26
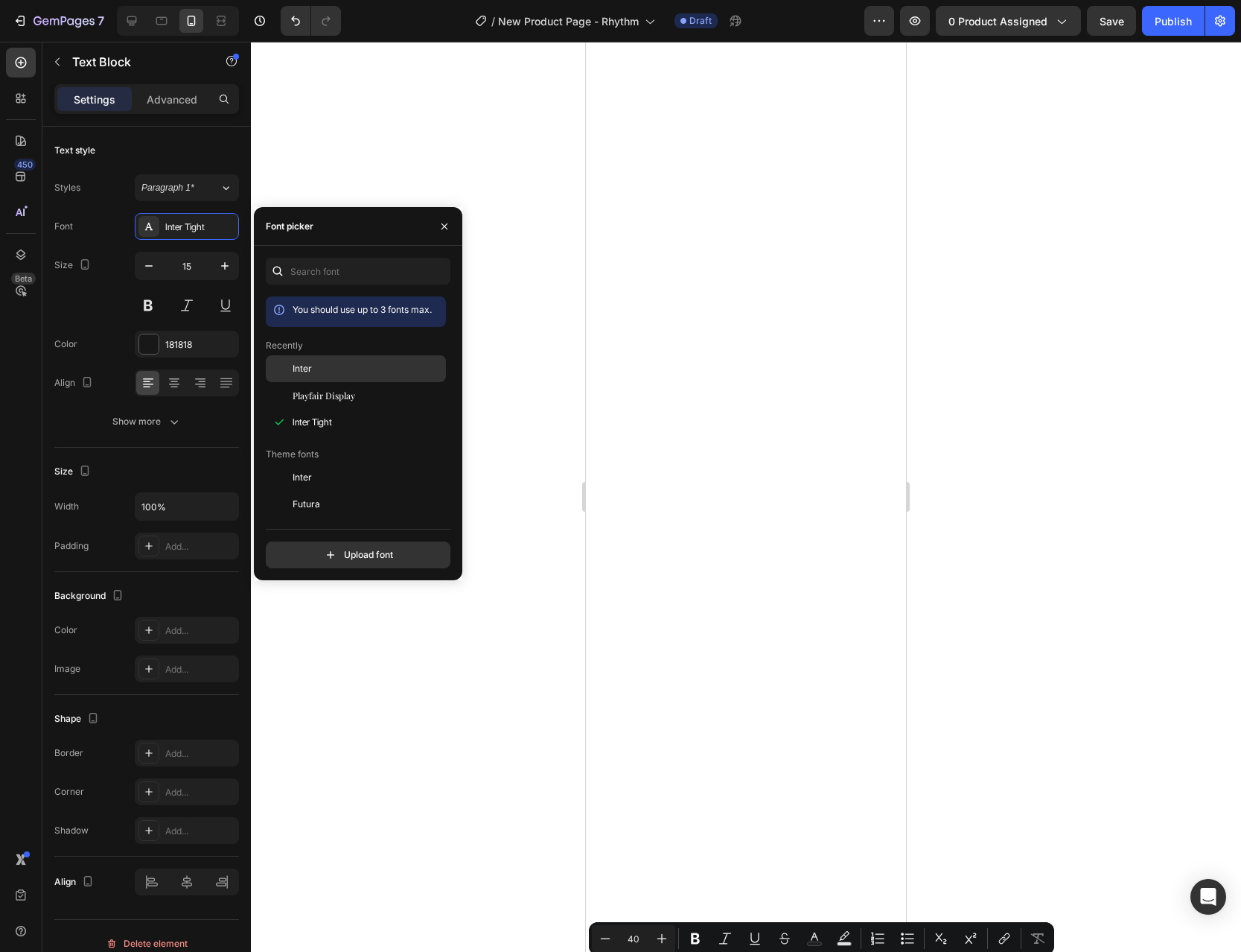
click at [318, 464] on div "Inter" at bounding box center [355, 476] width 180 height 26
click at [1040, 504] on div at bounding box center [746, 496] width 990 height 910
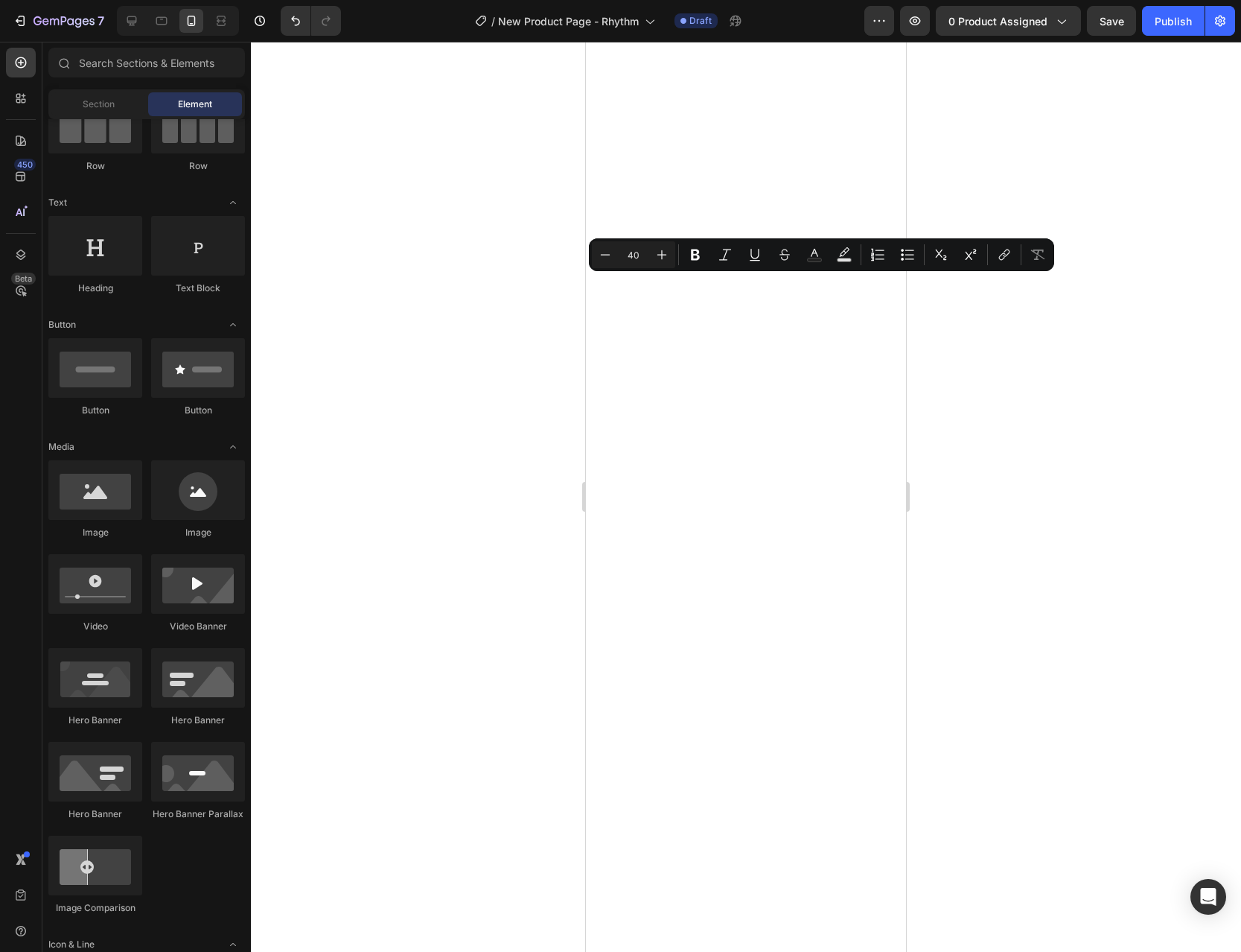
click at [970, 345] on div at bounding box center [746, 496] width 990 height 910
click at [967, 345] on div at bounding box center [746, 496] width 990 height 910
click at [948, 360] on div at bounding box center [746, 496] width 990 height 910
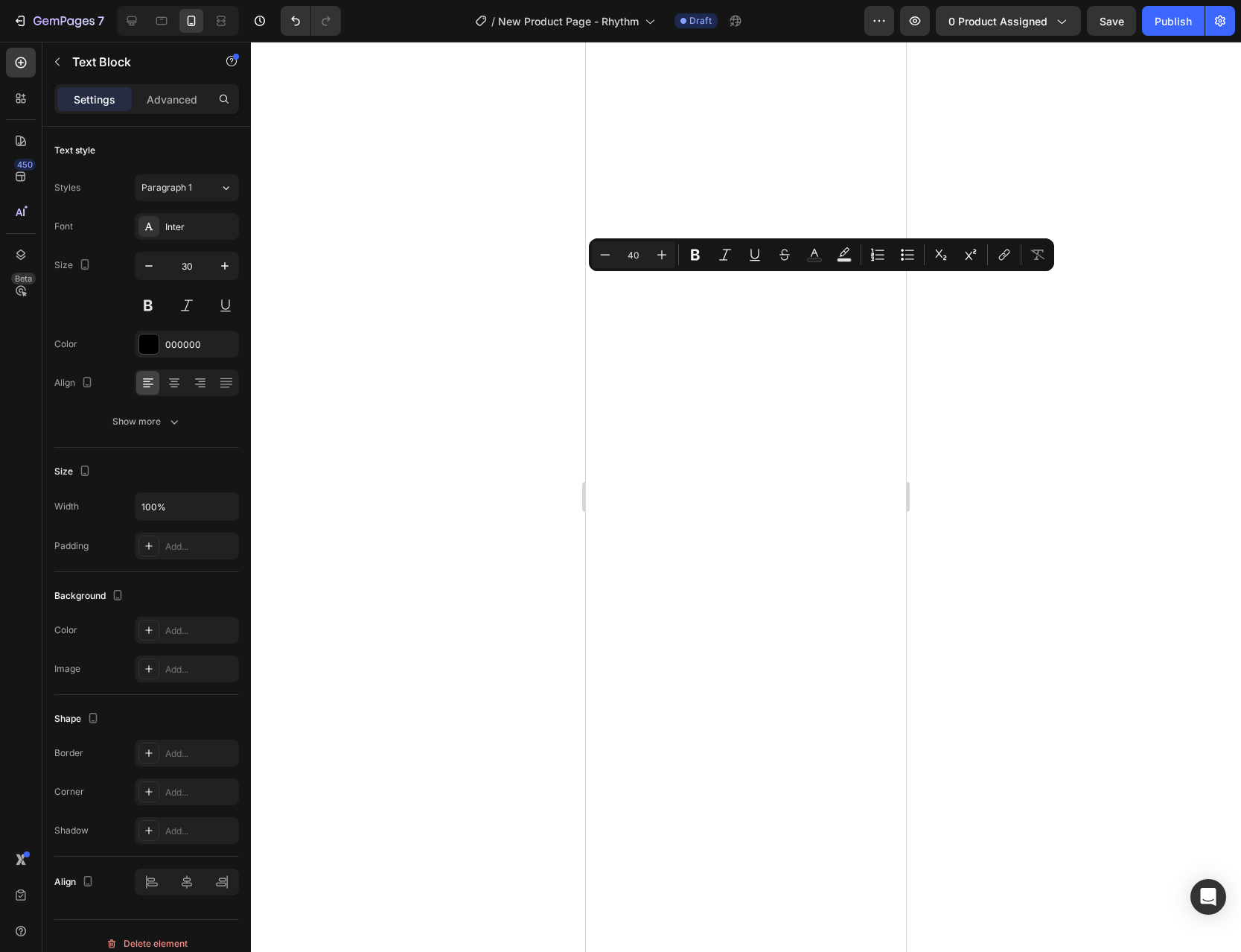
click at [972, 373] on div at bounding box center [746, 496] width 990 height 910
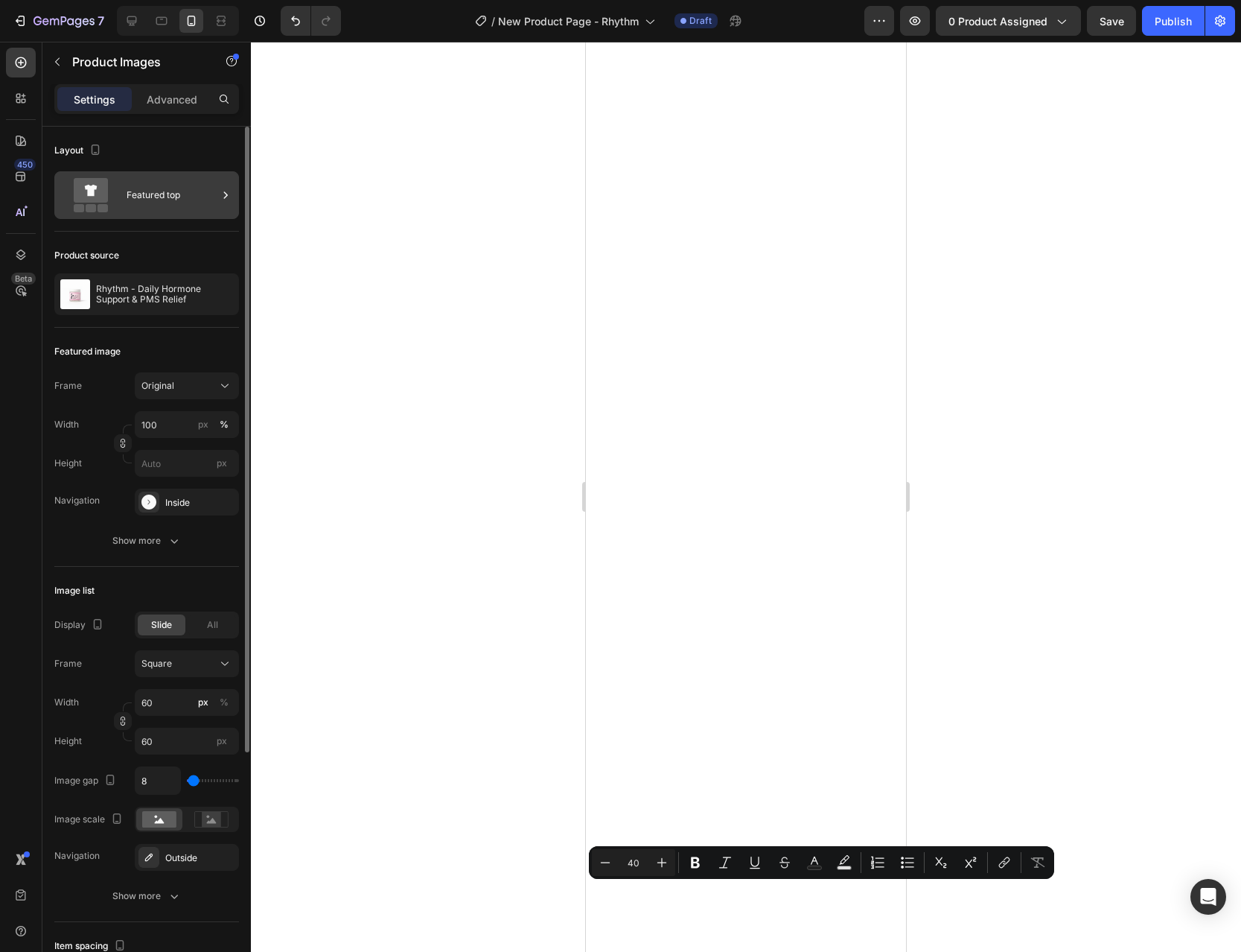
click at [158, 210] on div "Featured top" at bounding box center [172, 195] width 91 height 35
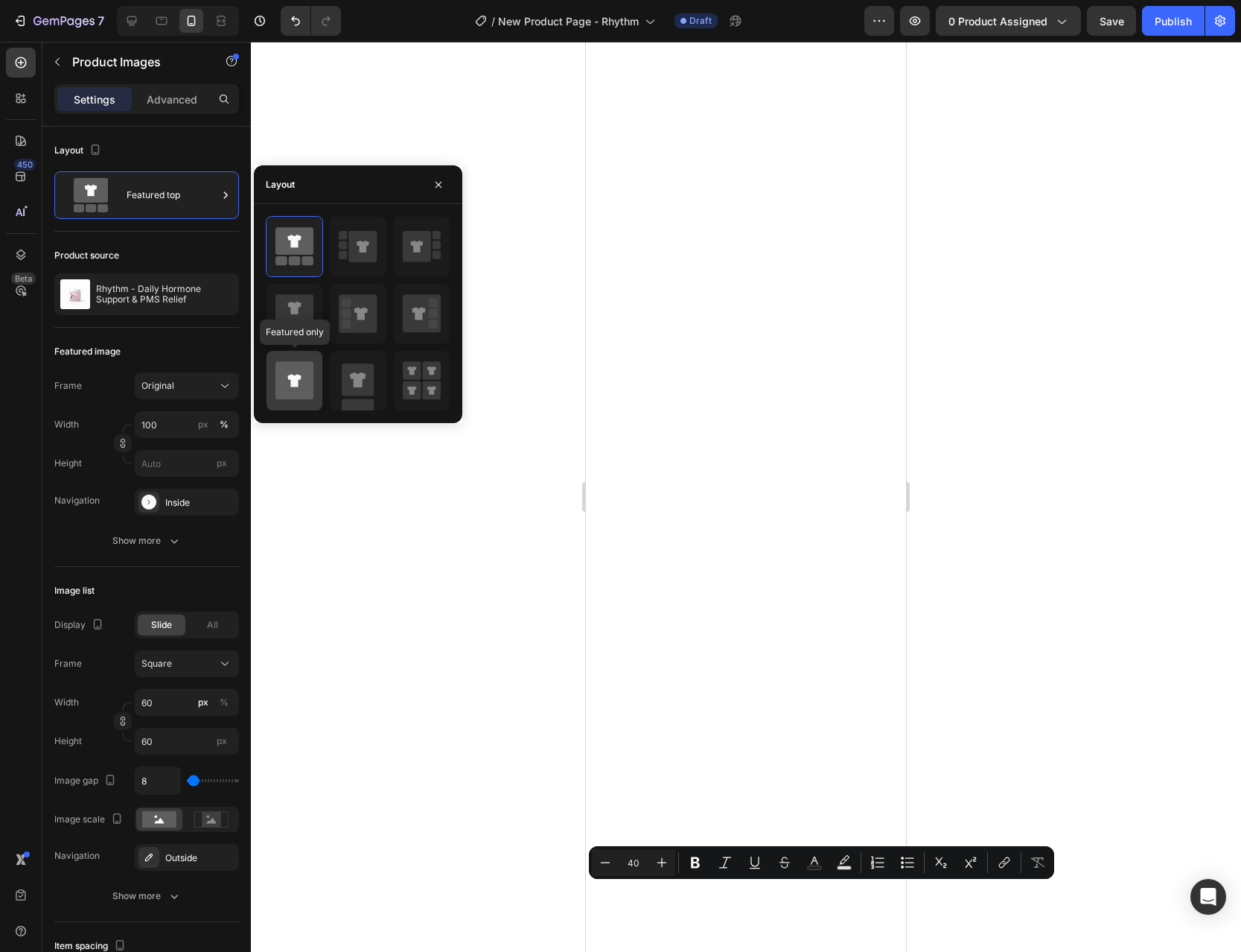
click at [297, 369] on icon at bounding box center [295, 380] width 38 height 38
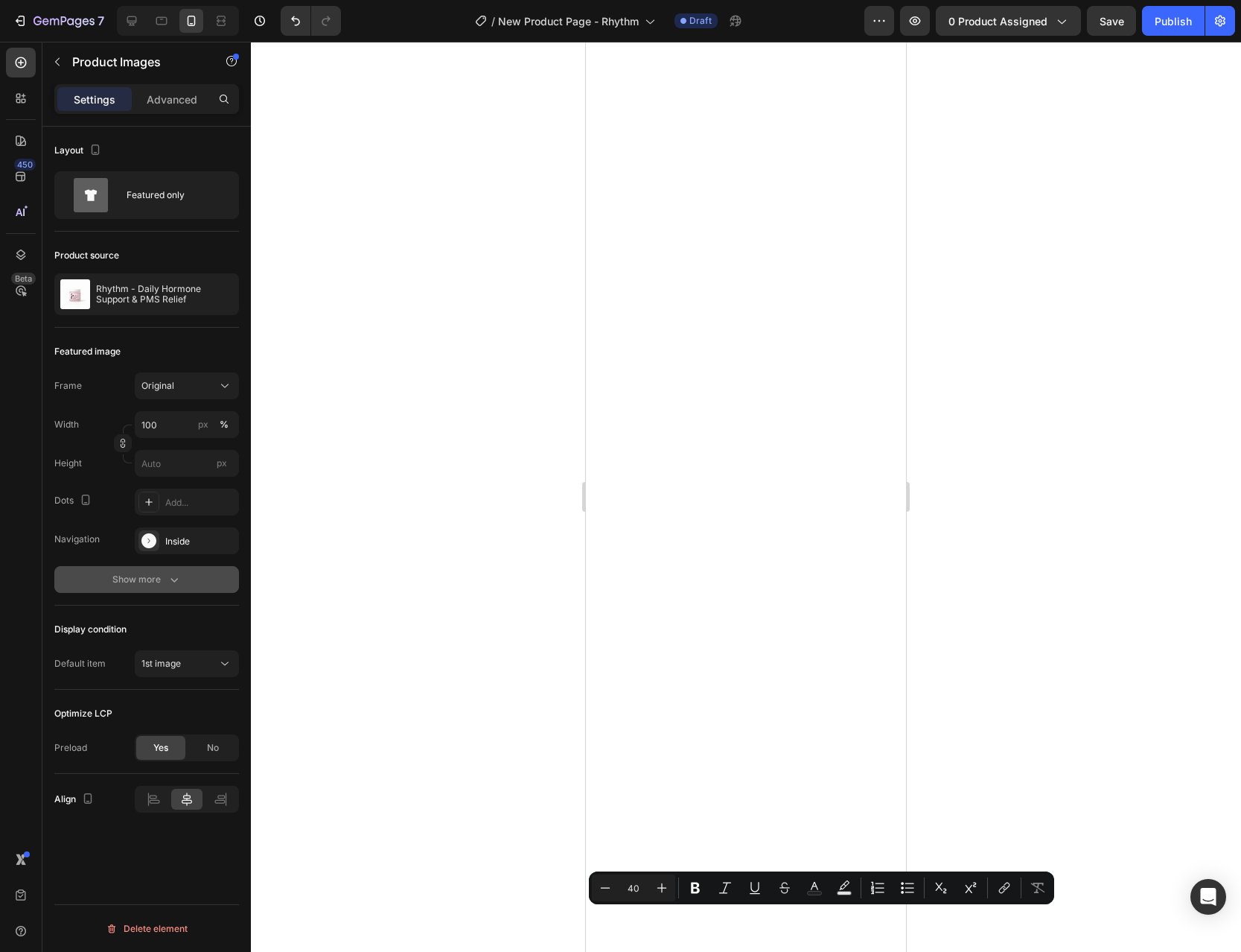
click at [180, 580] on icon "button" at bounding box center [174, 579] width 15 height 15
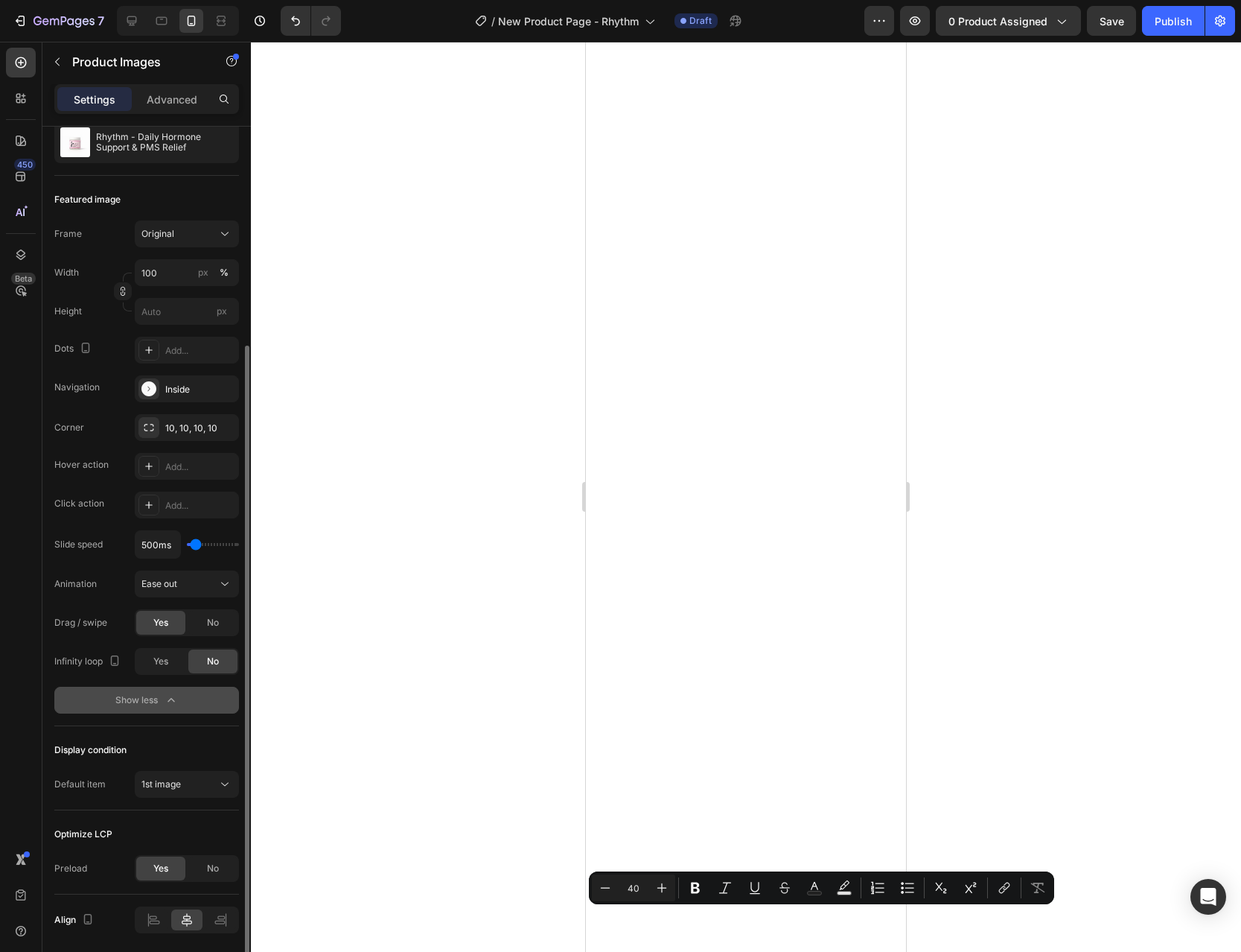
scroll to position [205, 0]
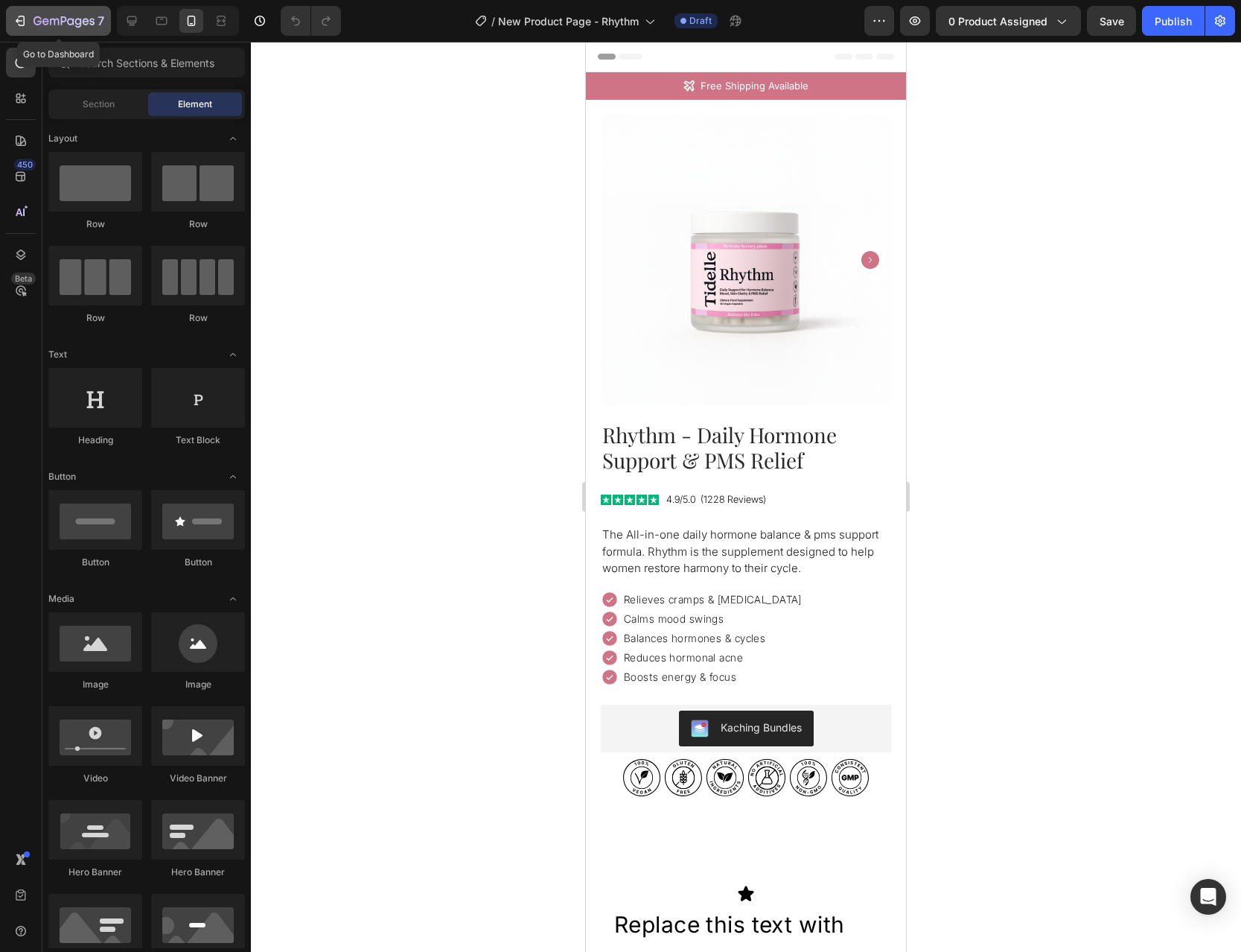
click at [72, 7] on button "7" at bounding box center [58, 21] width 105 height 30
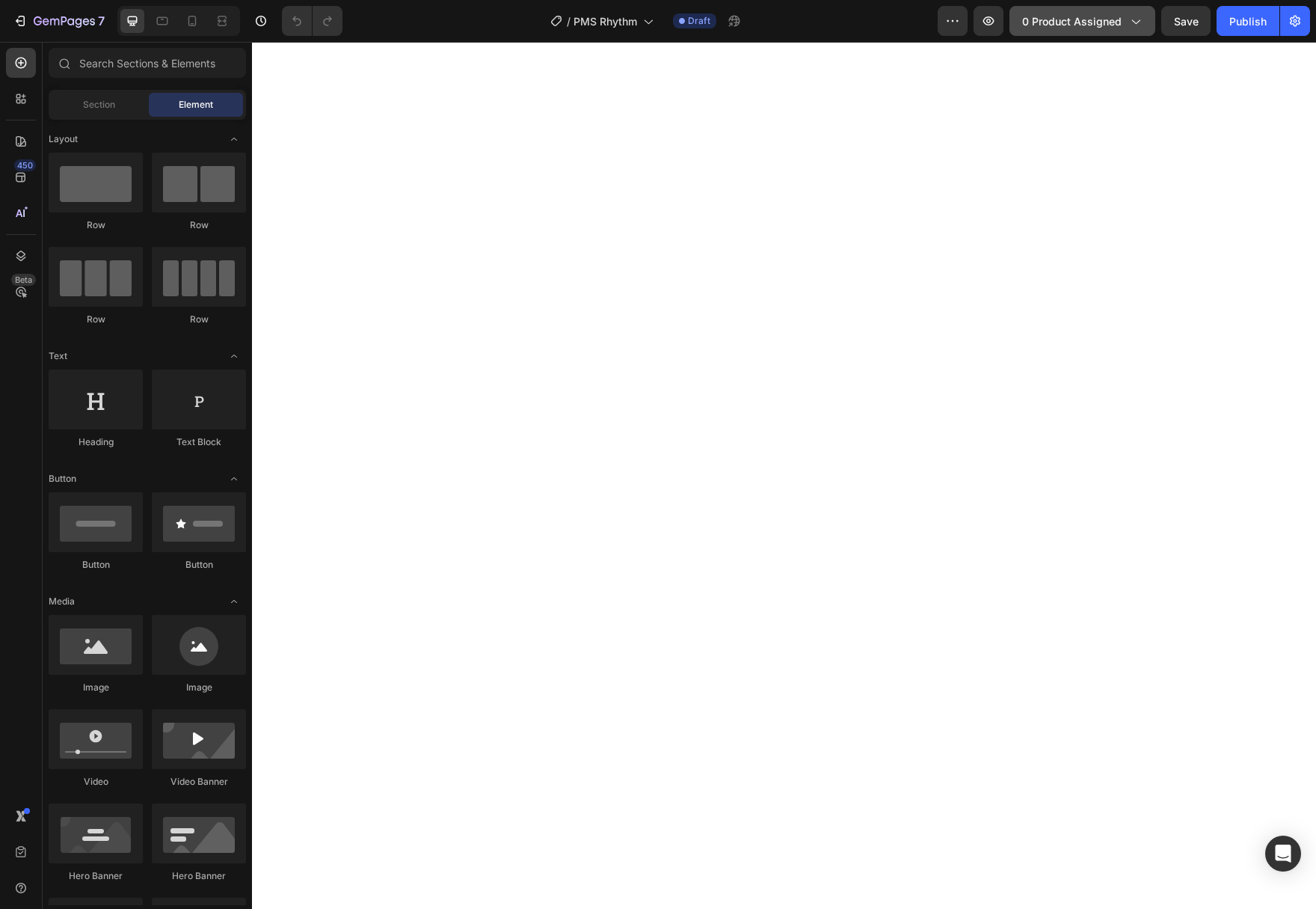
click at [1076, 16] on span "0 product assigned" at bounding box center [1072, 21] width 100 height 16
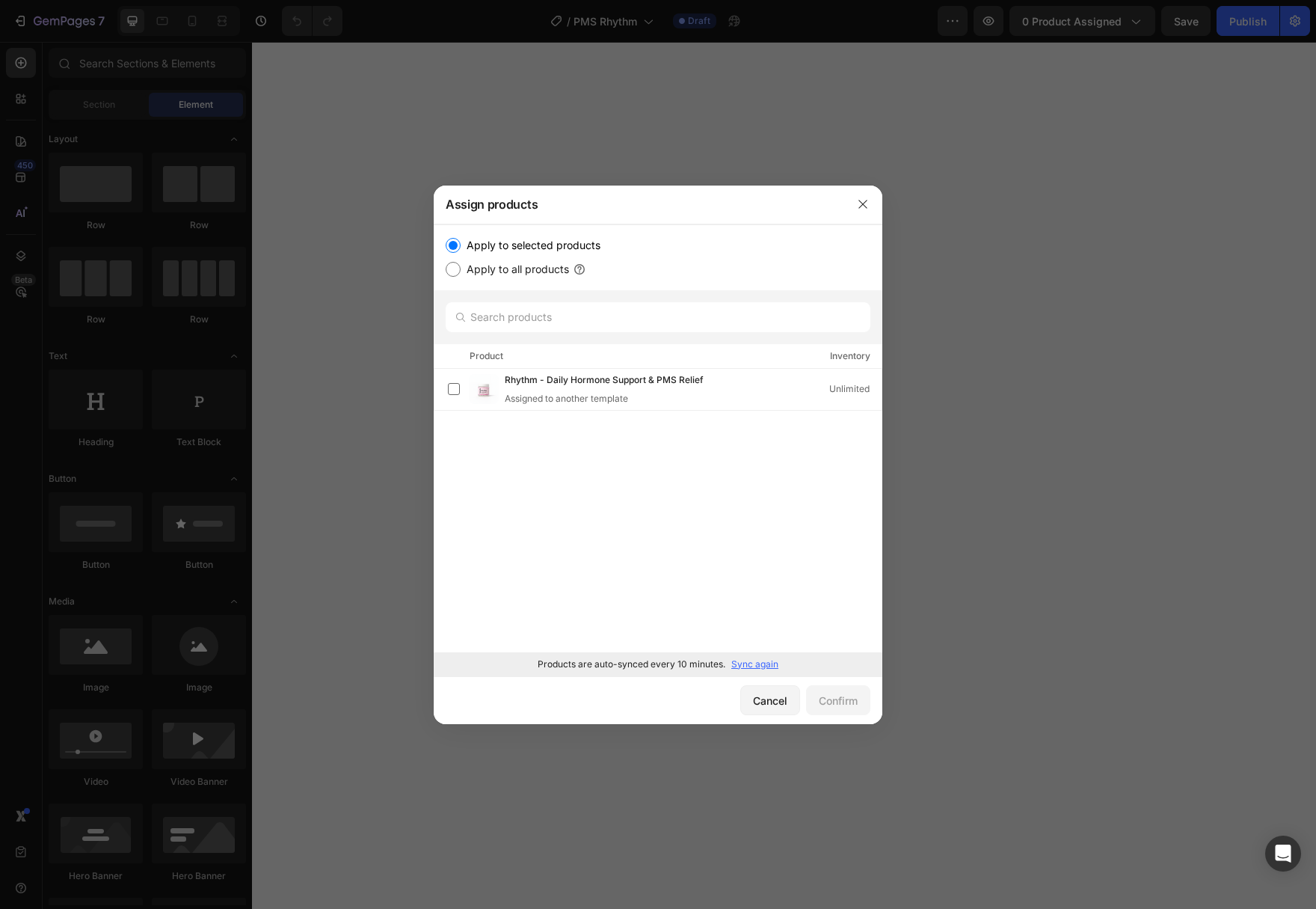
click at [764, 673] on div "Products are auto-synced every 10 minutes. Sync again" at bounding box center [658, 664] width 448 height 24
click at [763, 669] on p "Sync again" at bounding box center [755, 664] width 47 height 14
click at [449, 388] on label at bounding box center [454, 388] width 12 height 12
click at [825, 709] on button "Confirm" at bounding box center [838, 700] width 64 height 30
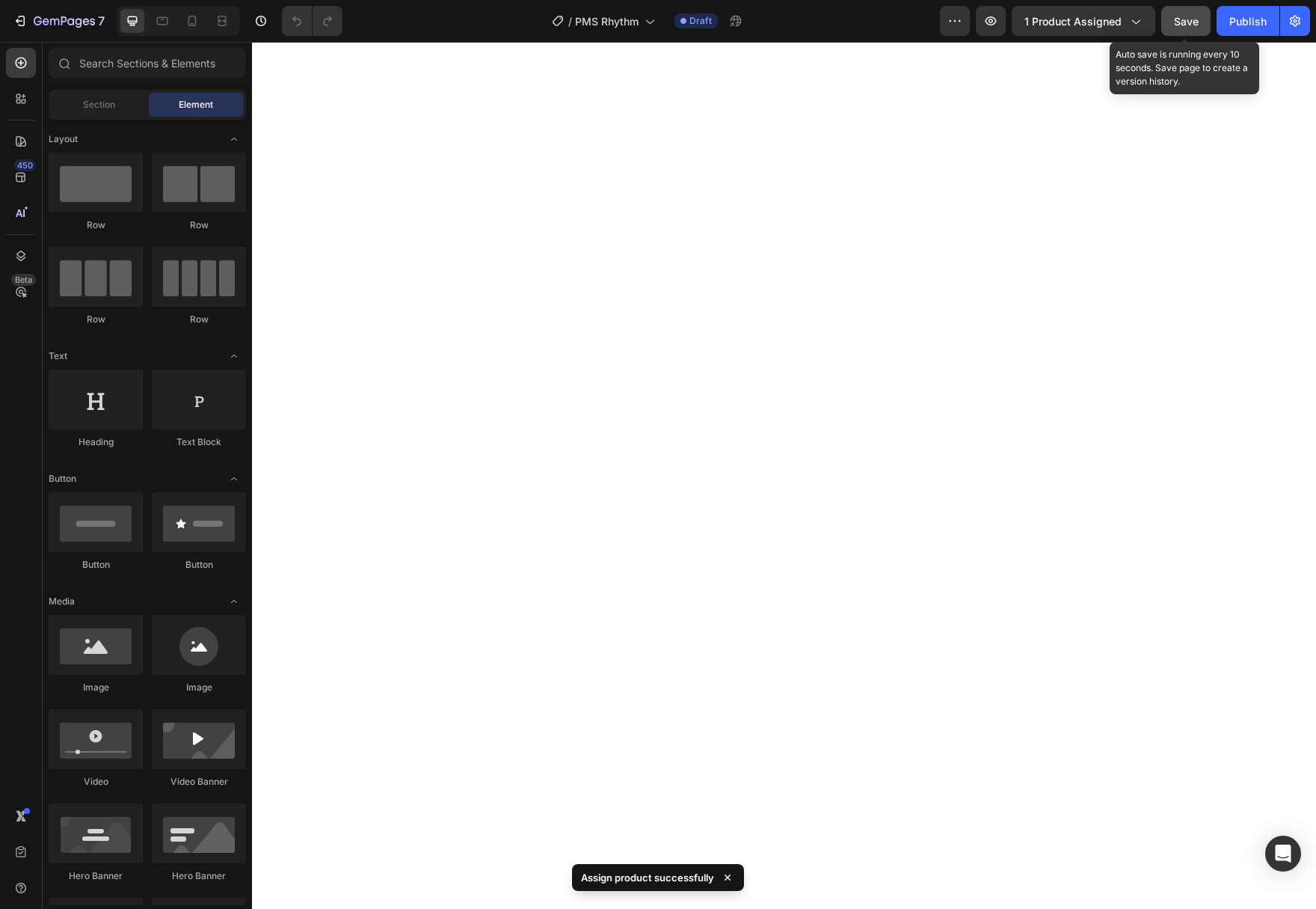
click at [1178, 28] on div "Save" at bounding box center [1186, 21] width 25 height 16
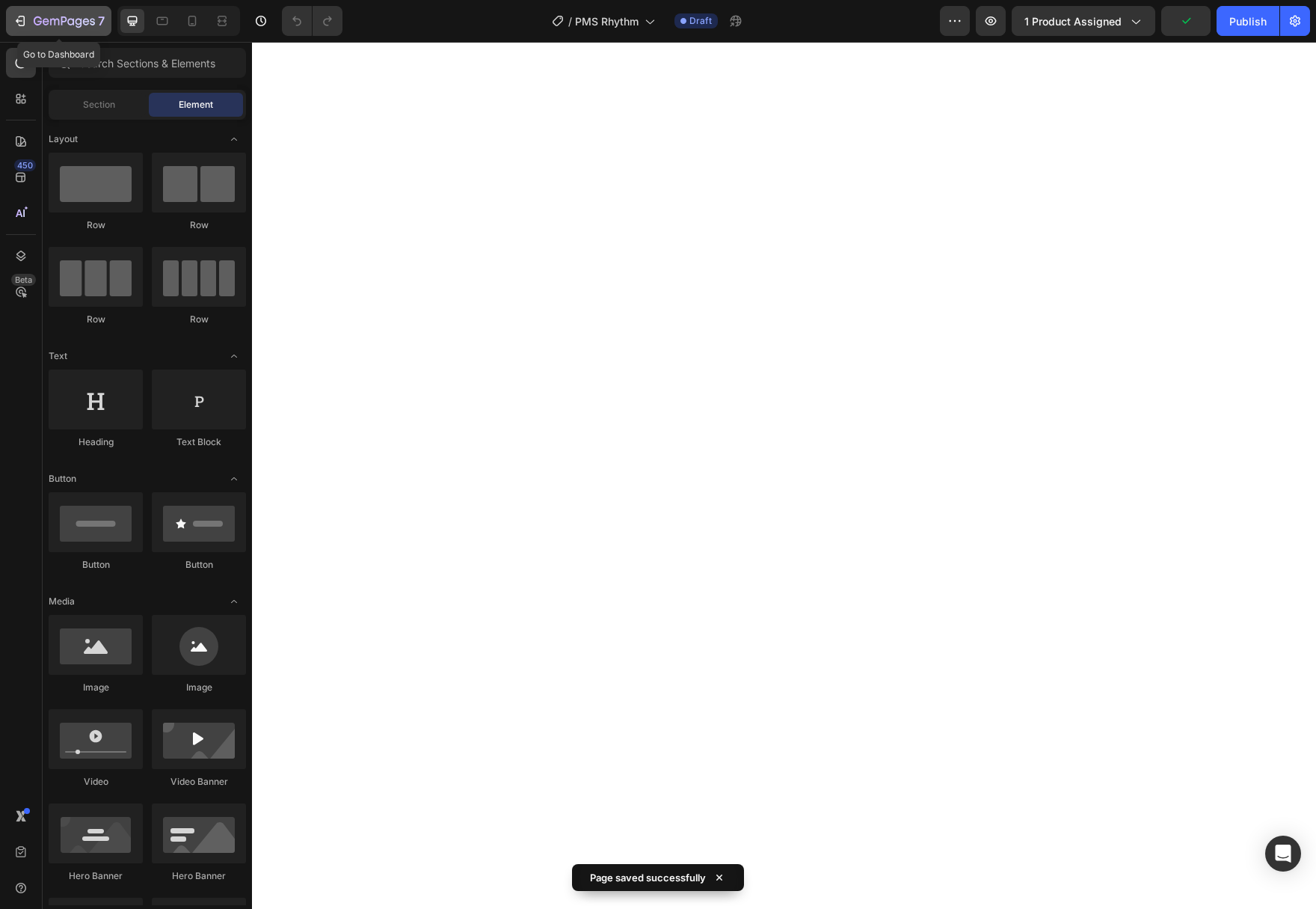
click at [52, 26] on icon "button" at bounding box center [64, 22] width 61 height 13
click at [69, 25] on icon "button" at bounding box center [70, 21] width 6 height 6
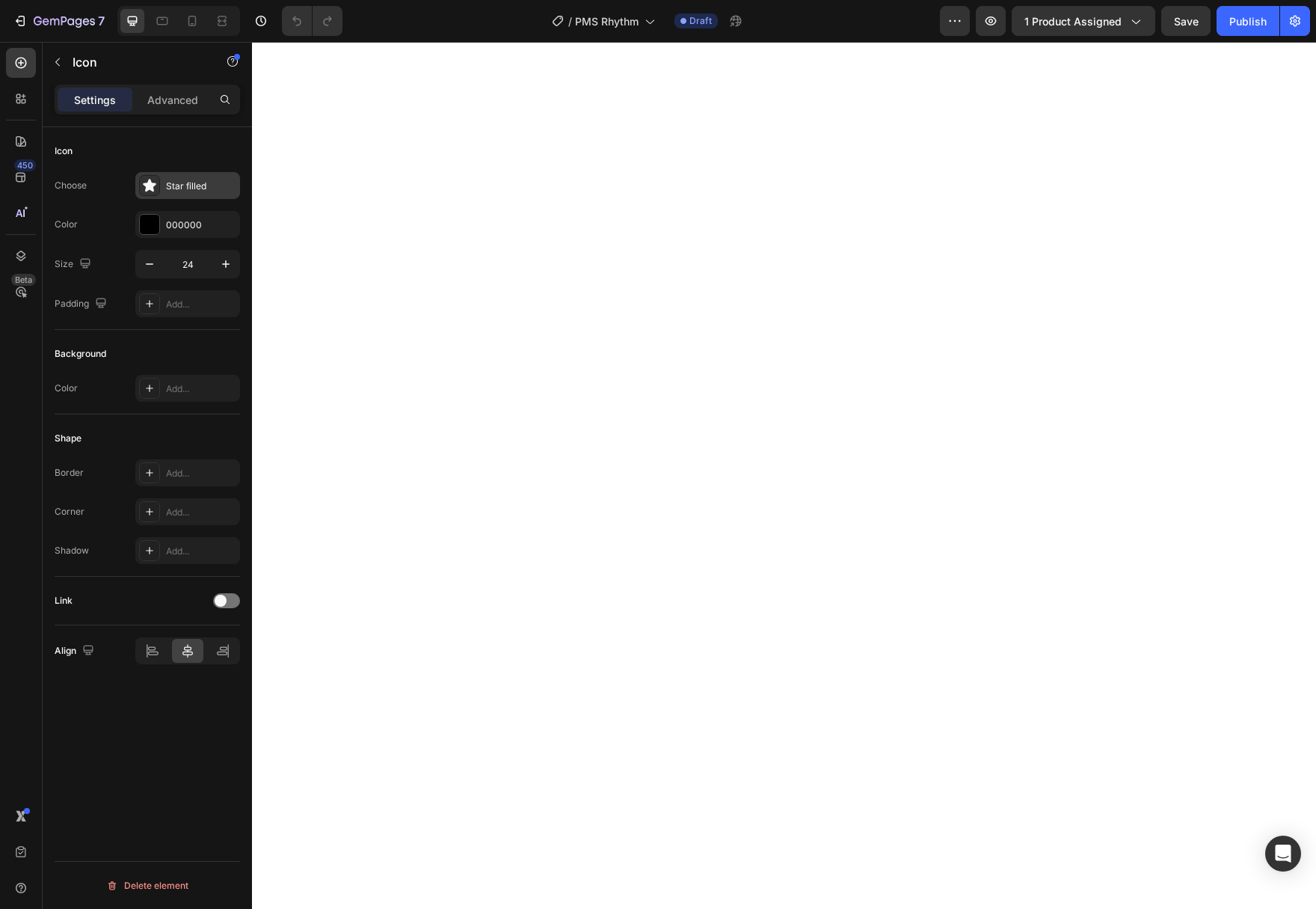
click at [160, 183] on div "Star filled" at bounding box center [187, 185] width 105 height 26
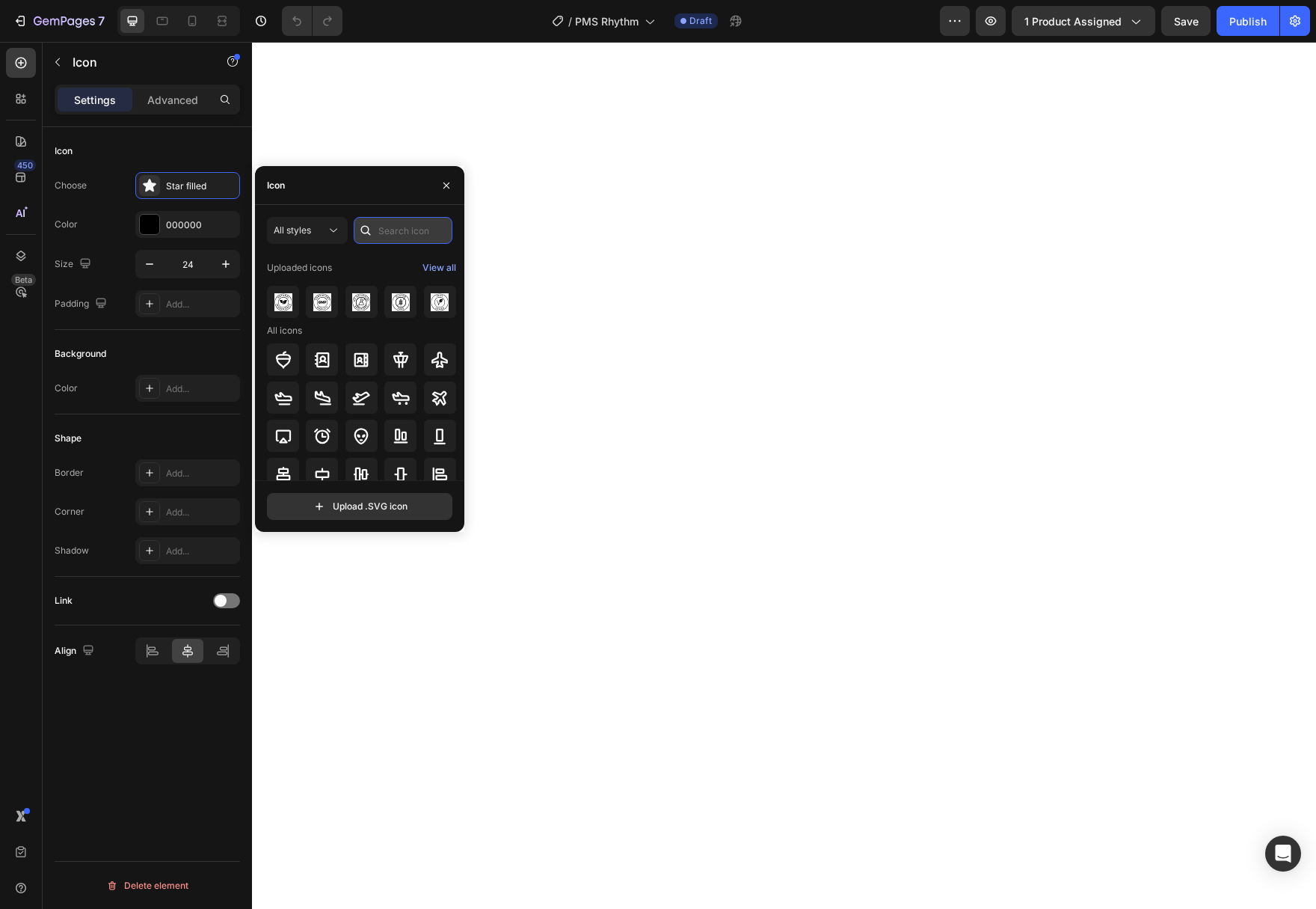
click at [388, 231] on input "text" at bounding box center [403, 230] width 99 height 26
type input "box"
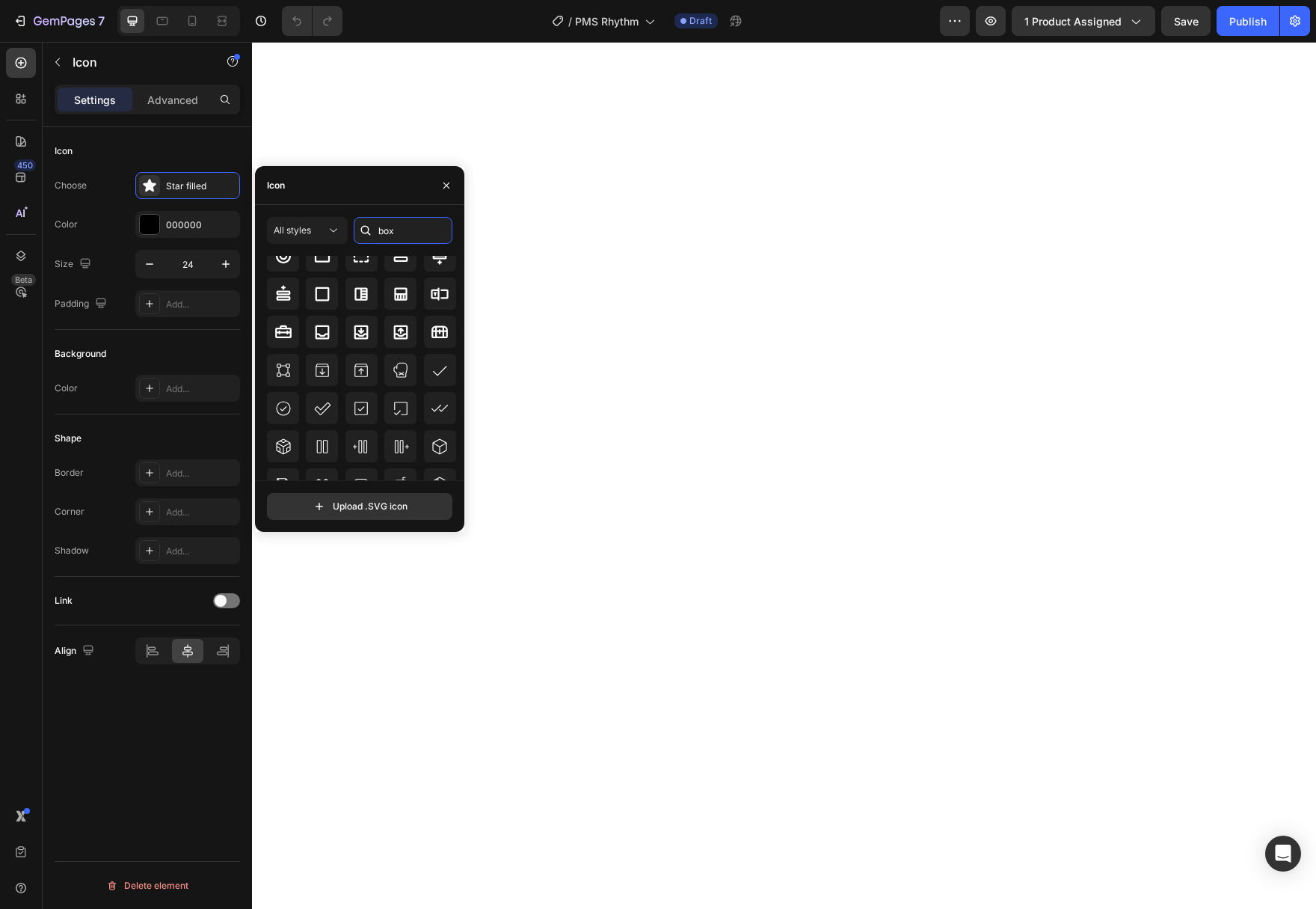
scroll to position [254, 0]
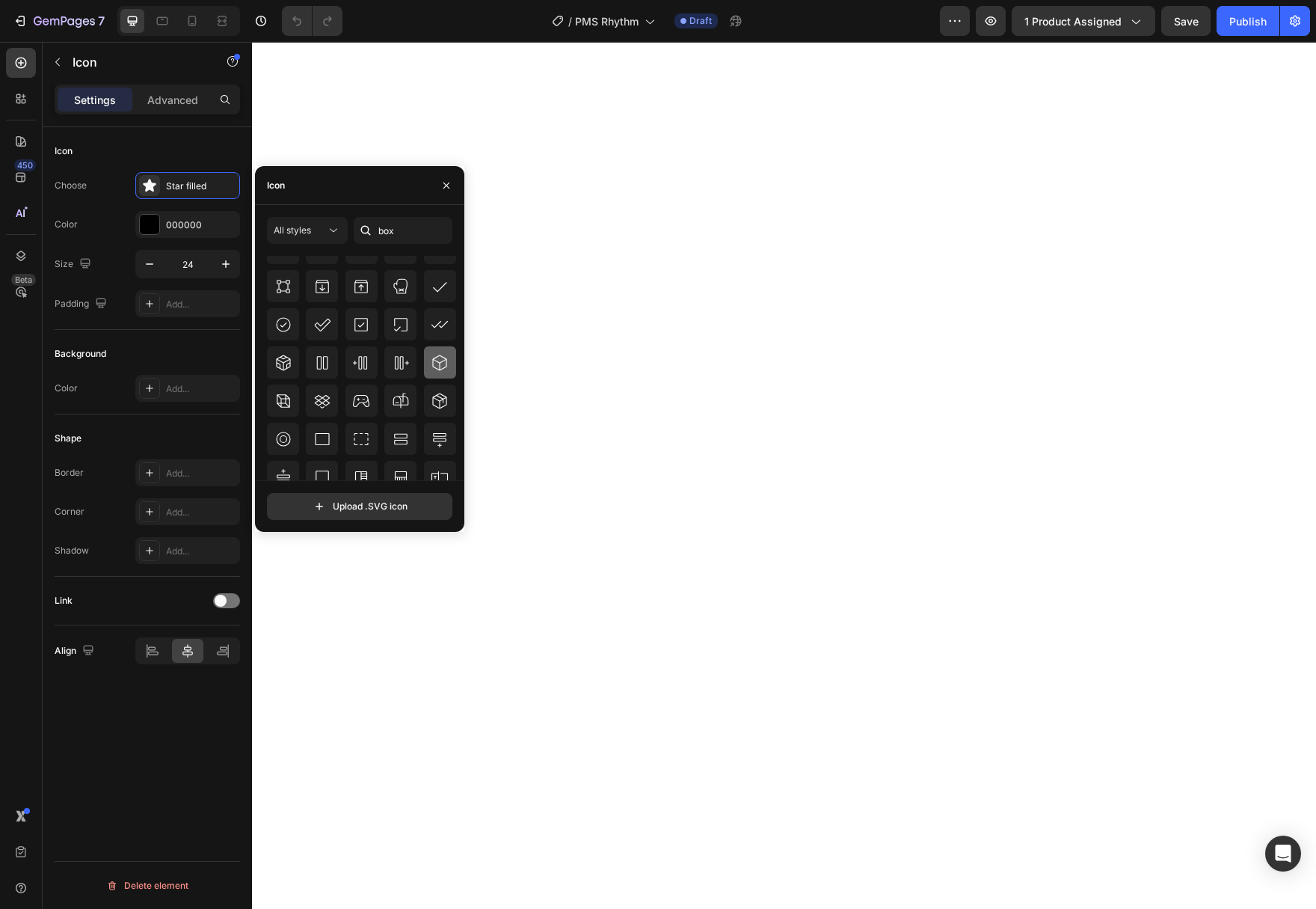
click at [437, 370] on icon at bounding box center [440, 363] width 18 height 18
click at [445, 401] on icon at bounding box center [440, 401] width 18 height 18
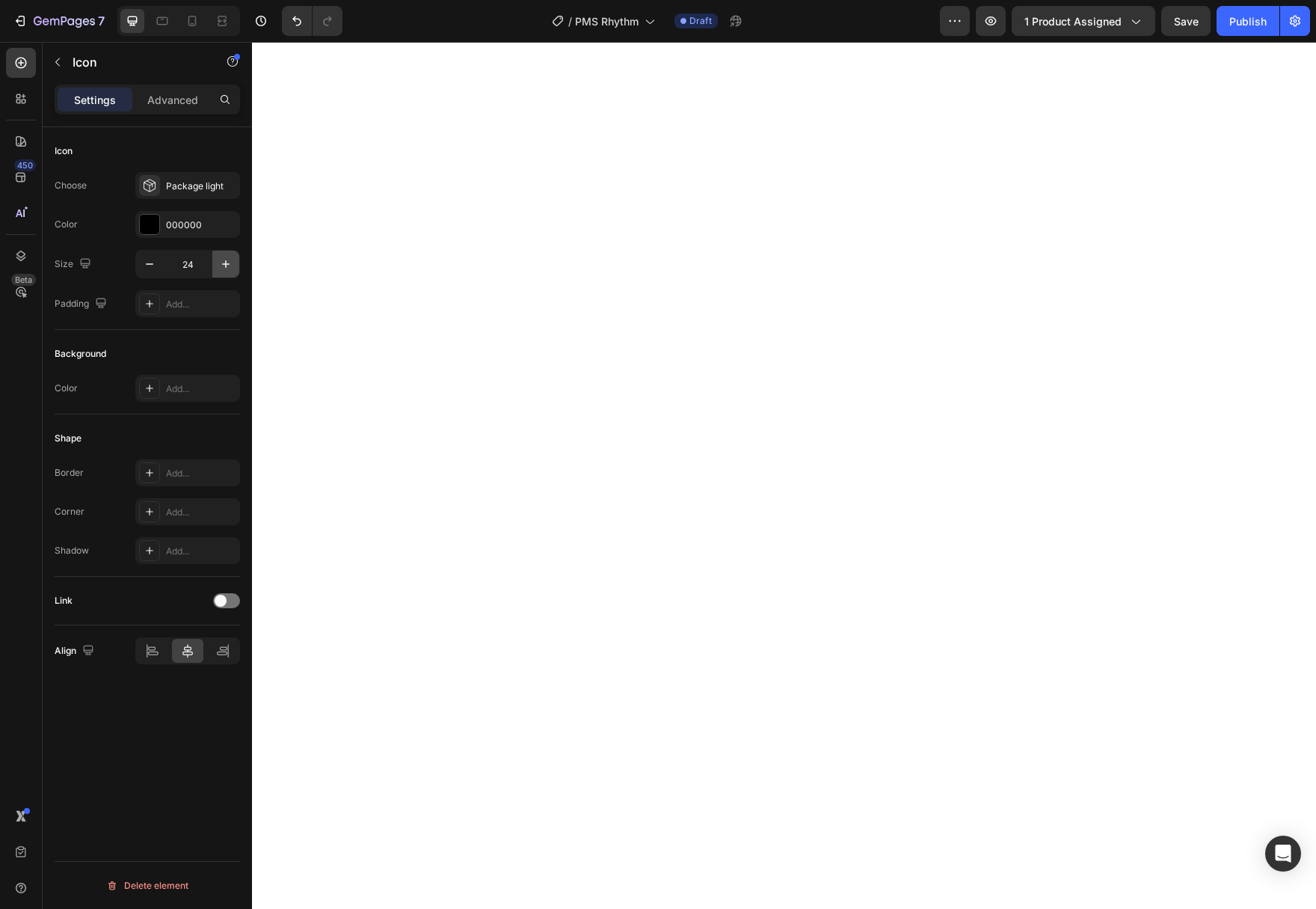
click at [226, 261] on icon "button" at bounding box center [226, 264] width 15 height 15
type input "28"
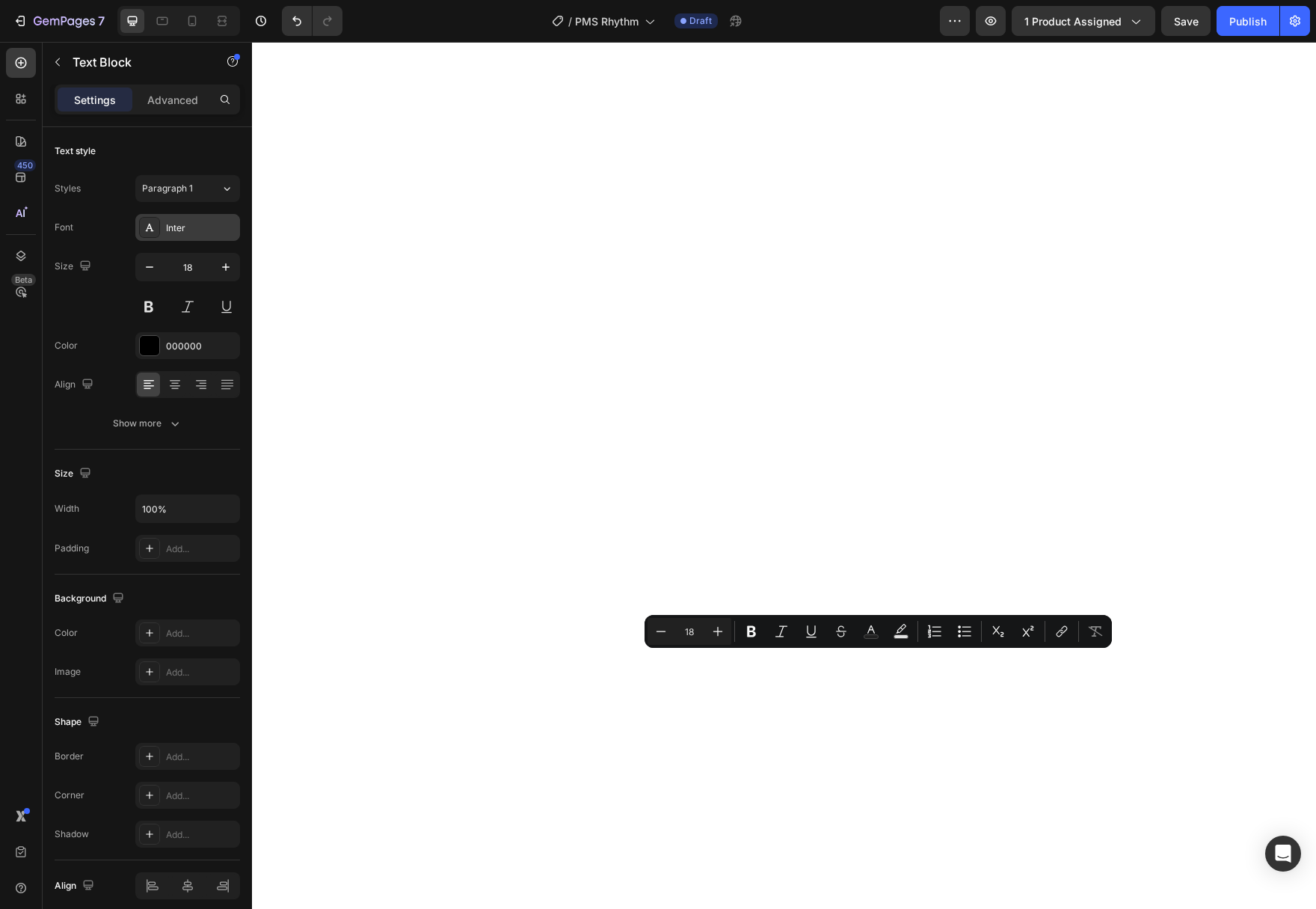
click at [226, 229] on div "Inter" at bounding box center [201, 227] width 70 height 14
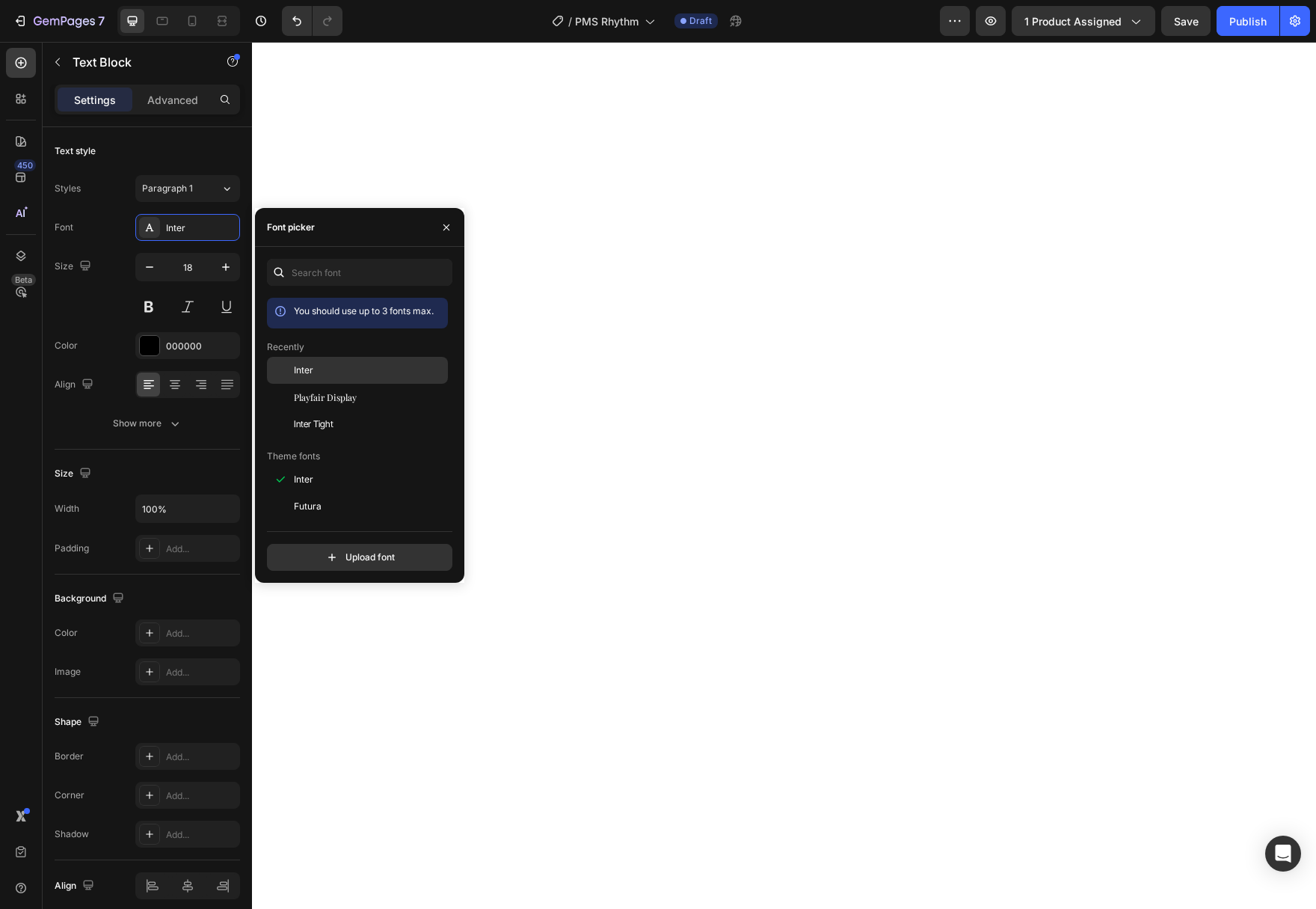
click at [324, 373] on div "Inter" at bounding box center [369, 370] width 151 height 14
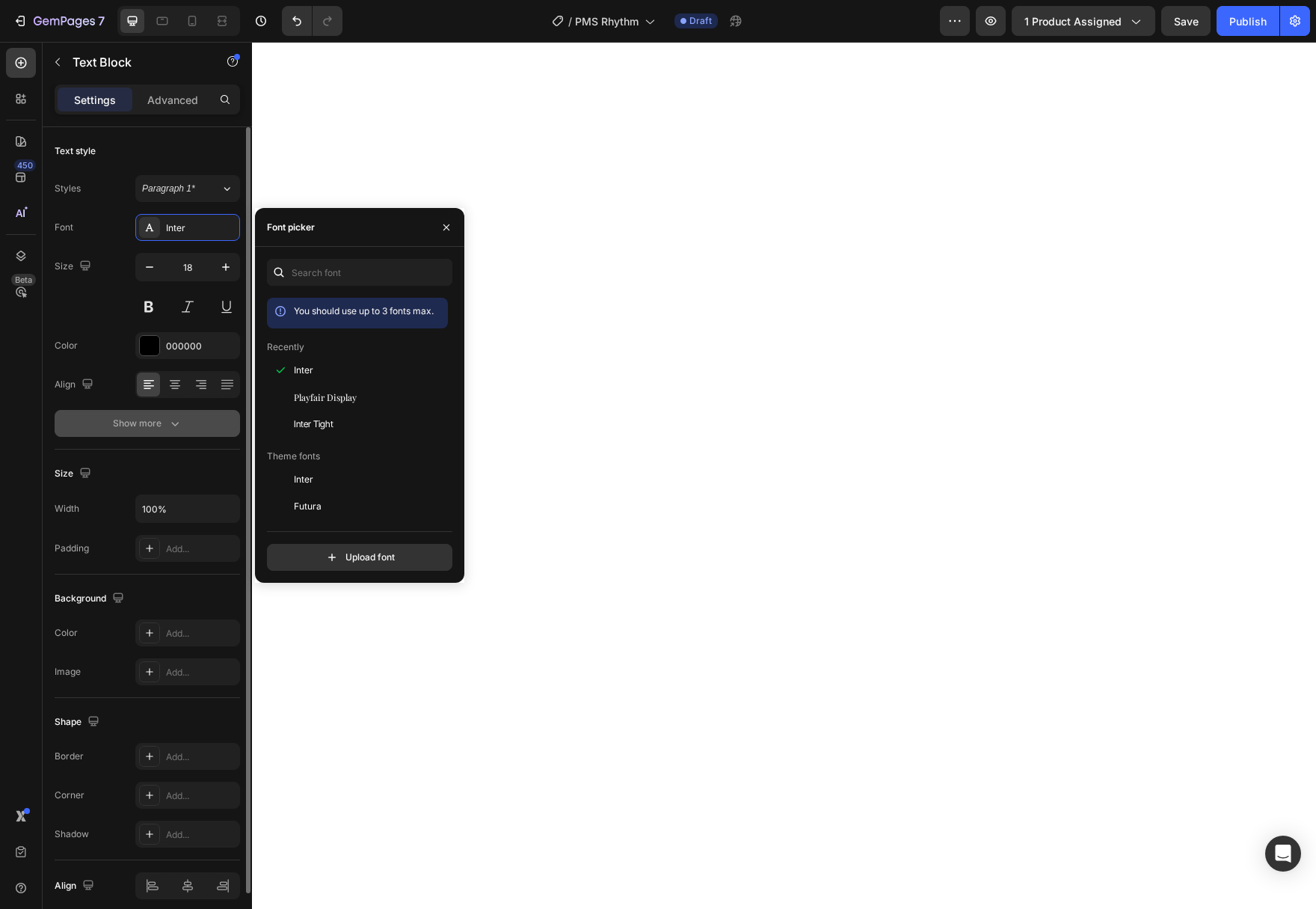
click at [177, 420] on icon "button" at bounding box center [174, 423] width 15 height 15
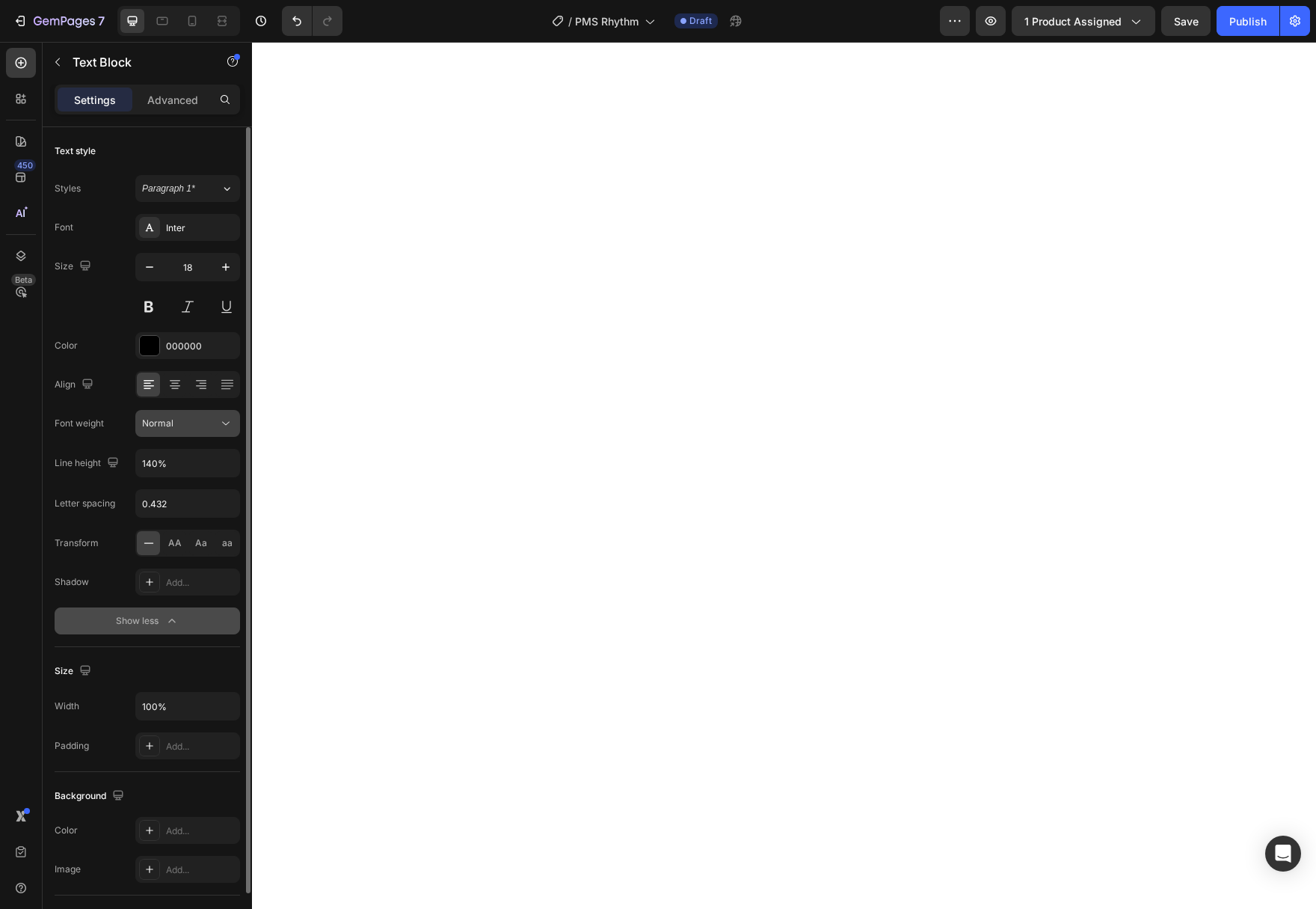
click at [226, 429] on icon at bounding box center [226, 423] width 15 height 15
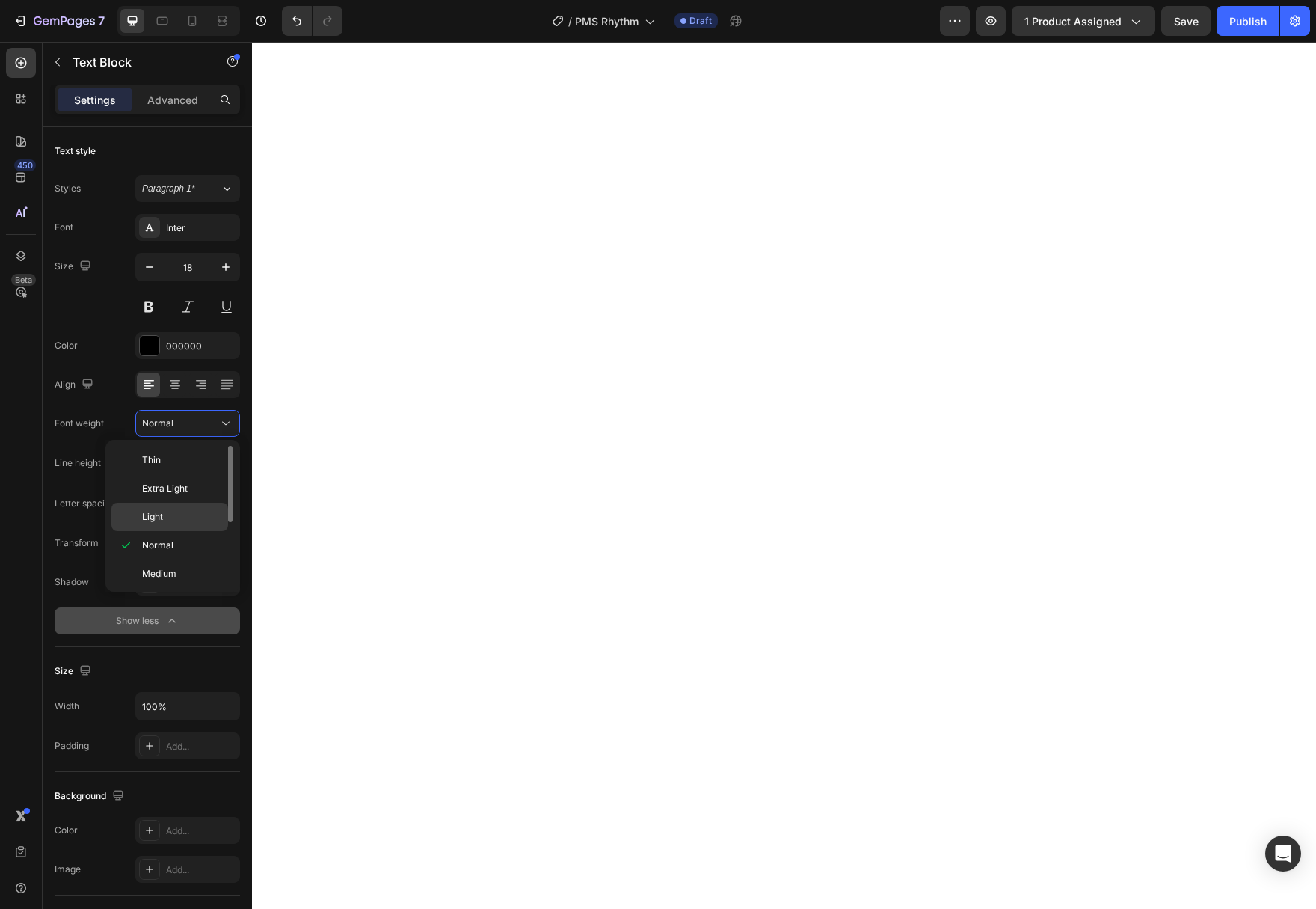
click at [184, 514] on p "Light" at bounding box center [182, 517] width 79 height 14
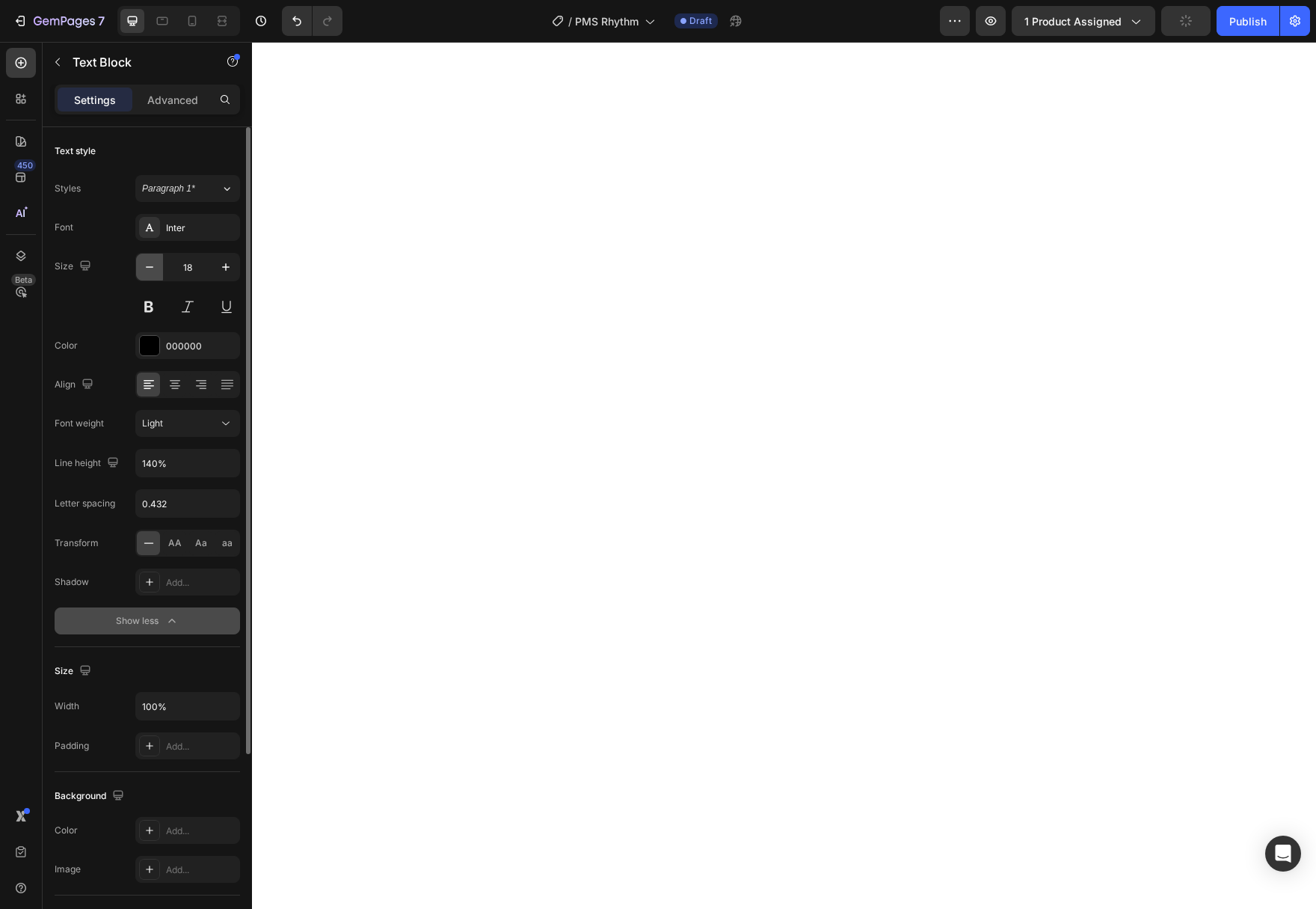
click at [146, 270] on icon "button" at bounding box center [150, 267] width 15 height 15
click at [147, 270] on icon "button" at bounding box center [150, 267] width 15 height 15
type input "15"
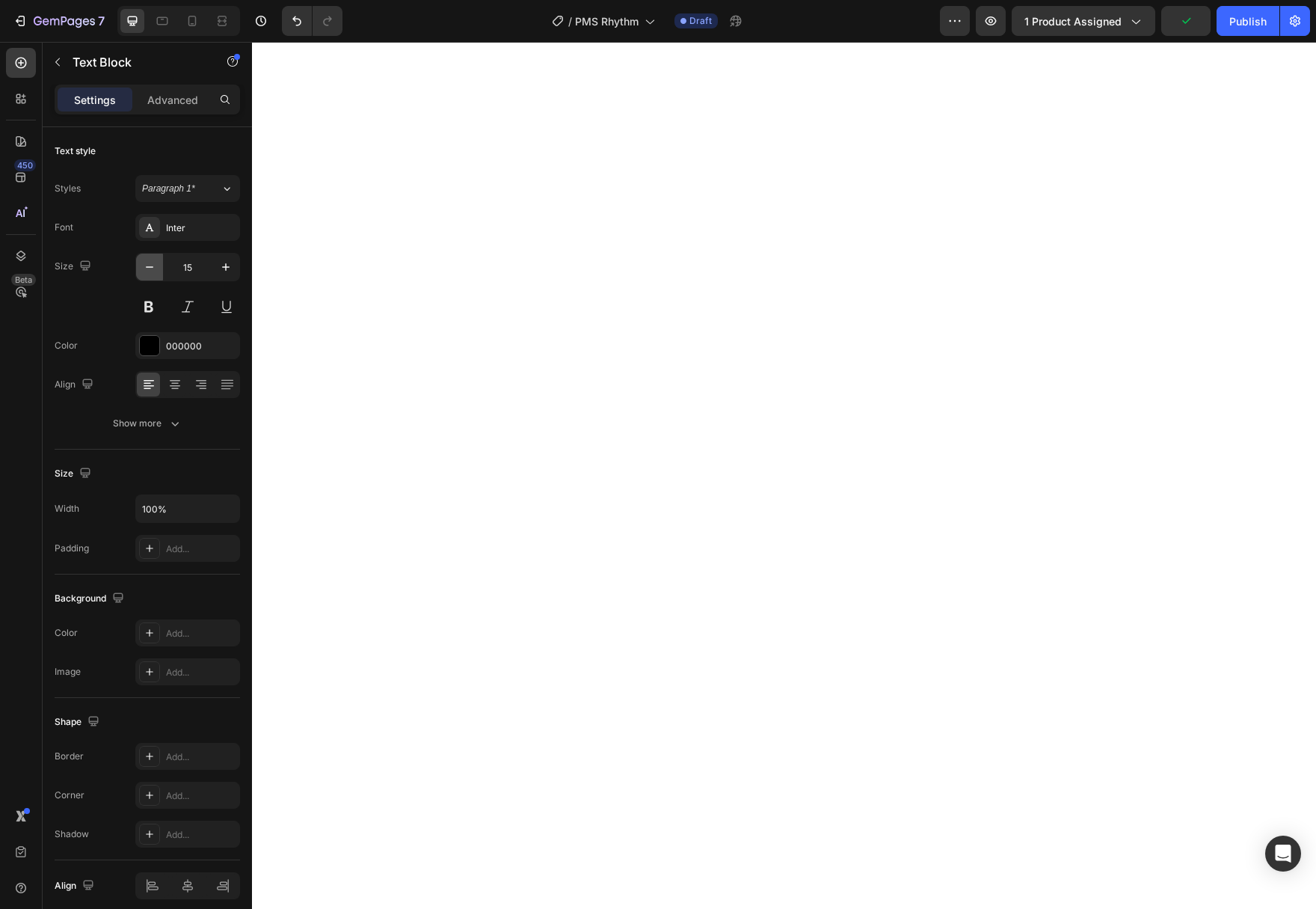
click at [151, 267] on icon "button" at bounding box center [150, 267] width 15 height 15
type input "13"
click at [172, 386] on icon at bounding box center [174, 386] width 10 height 2
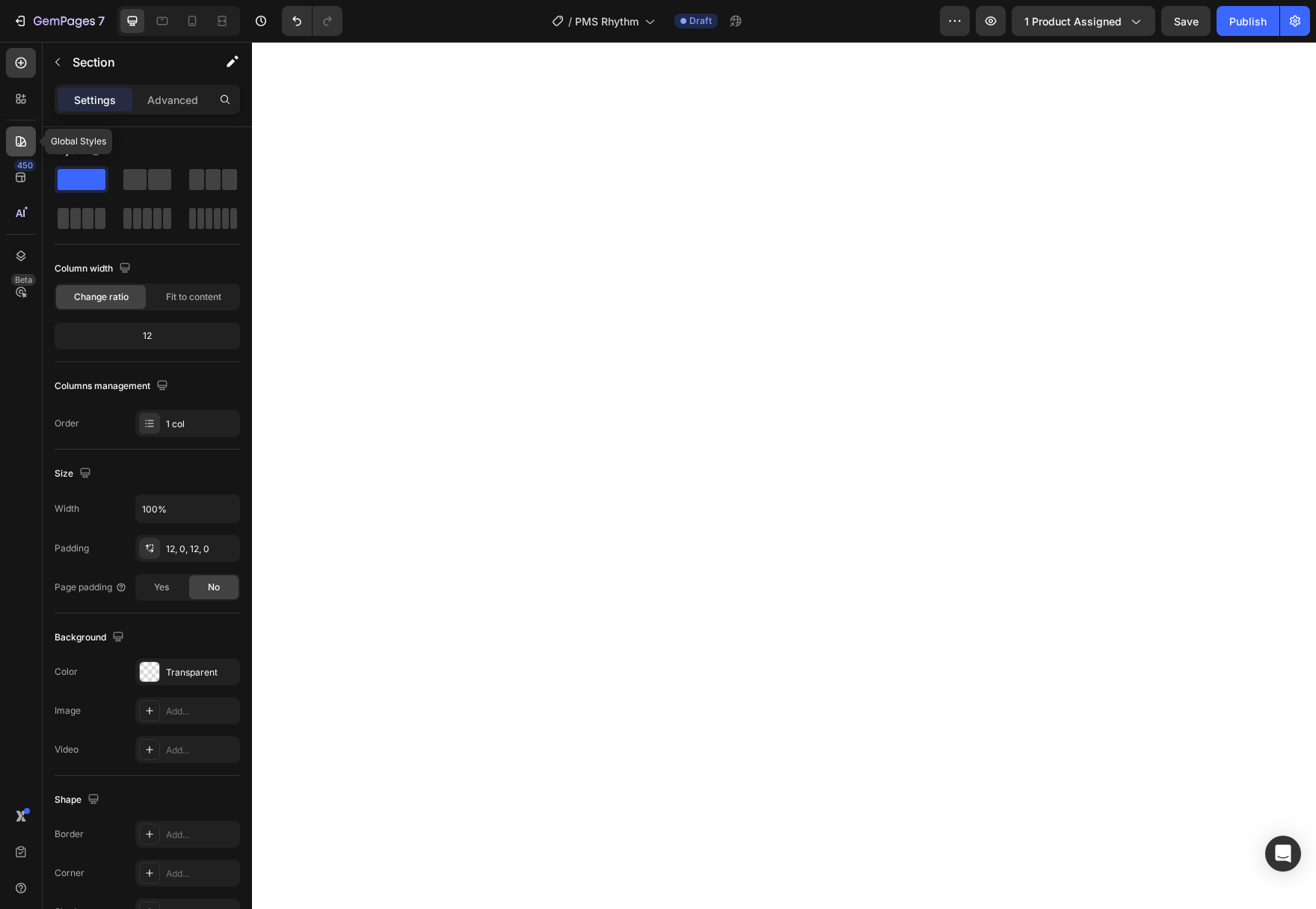
click at [26, 143] on icon at bounding box center [21, 142] width 15 height 15
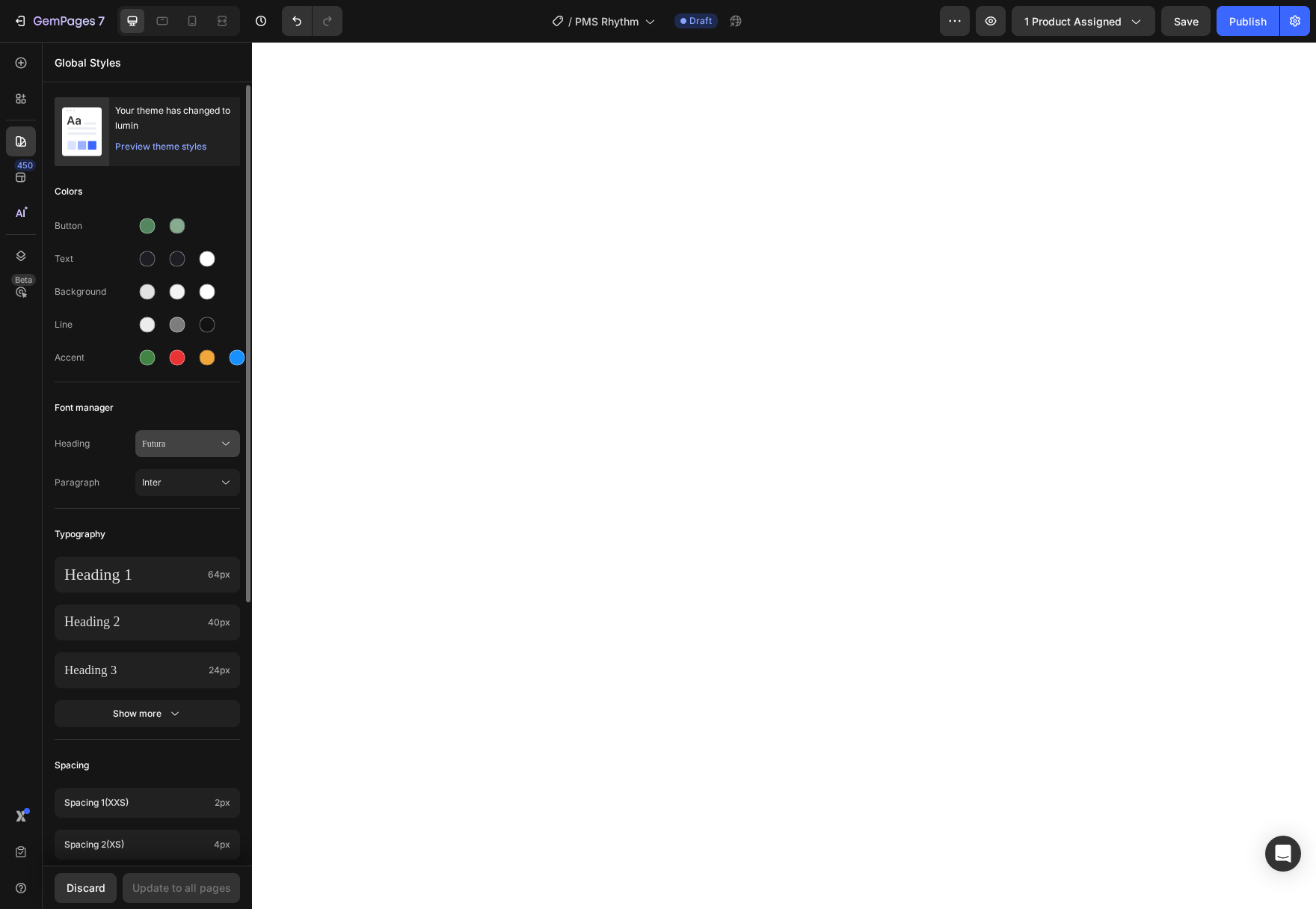
click at [168, 444] on span "Futura" at bounding box center [181, 443] width 77 height 14
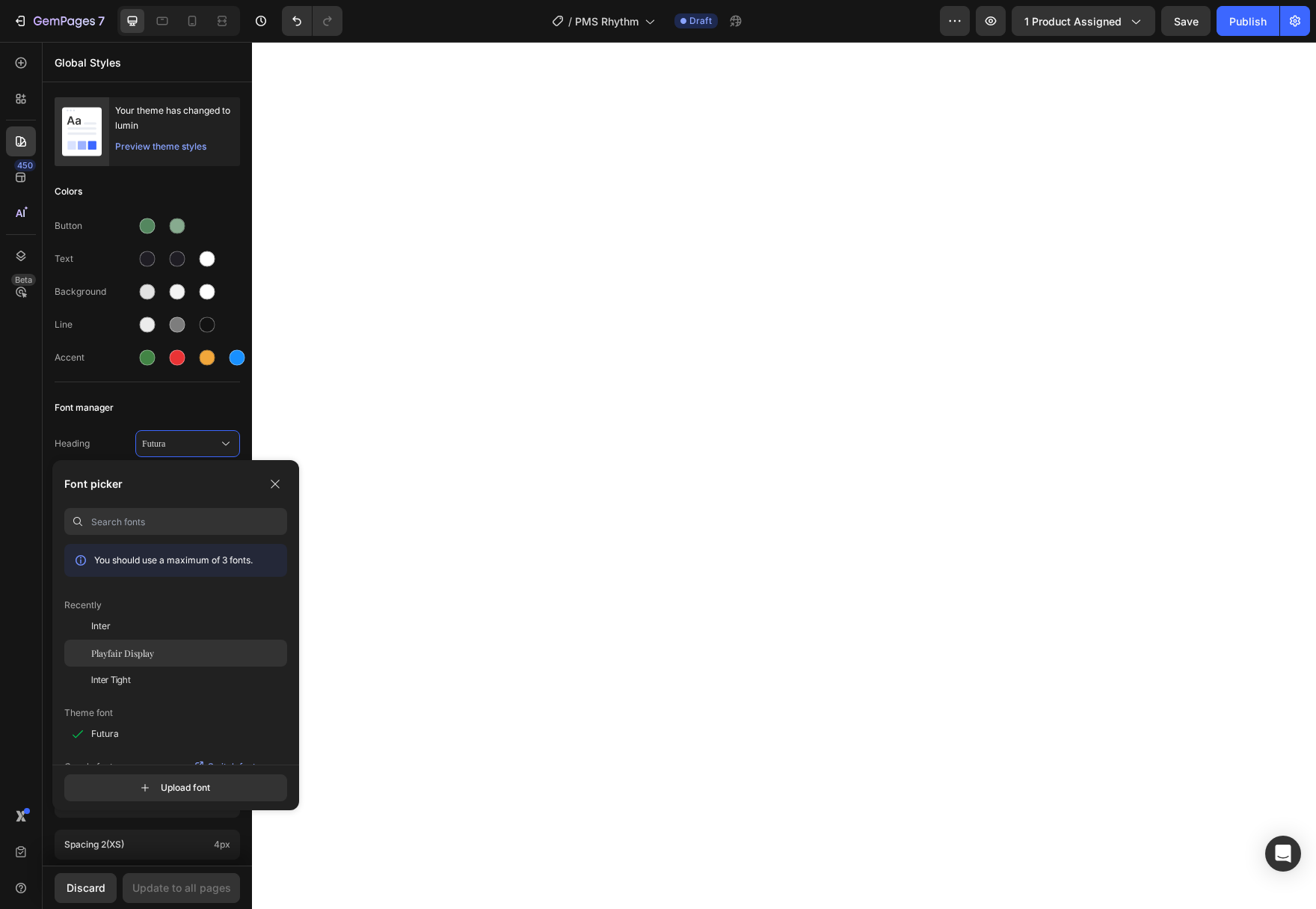
click at [133, 659] on span "Playfair Display" at bounding box center [122, 653] width 63 height 14
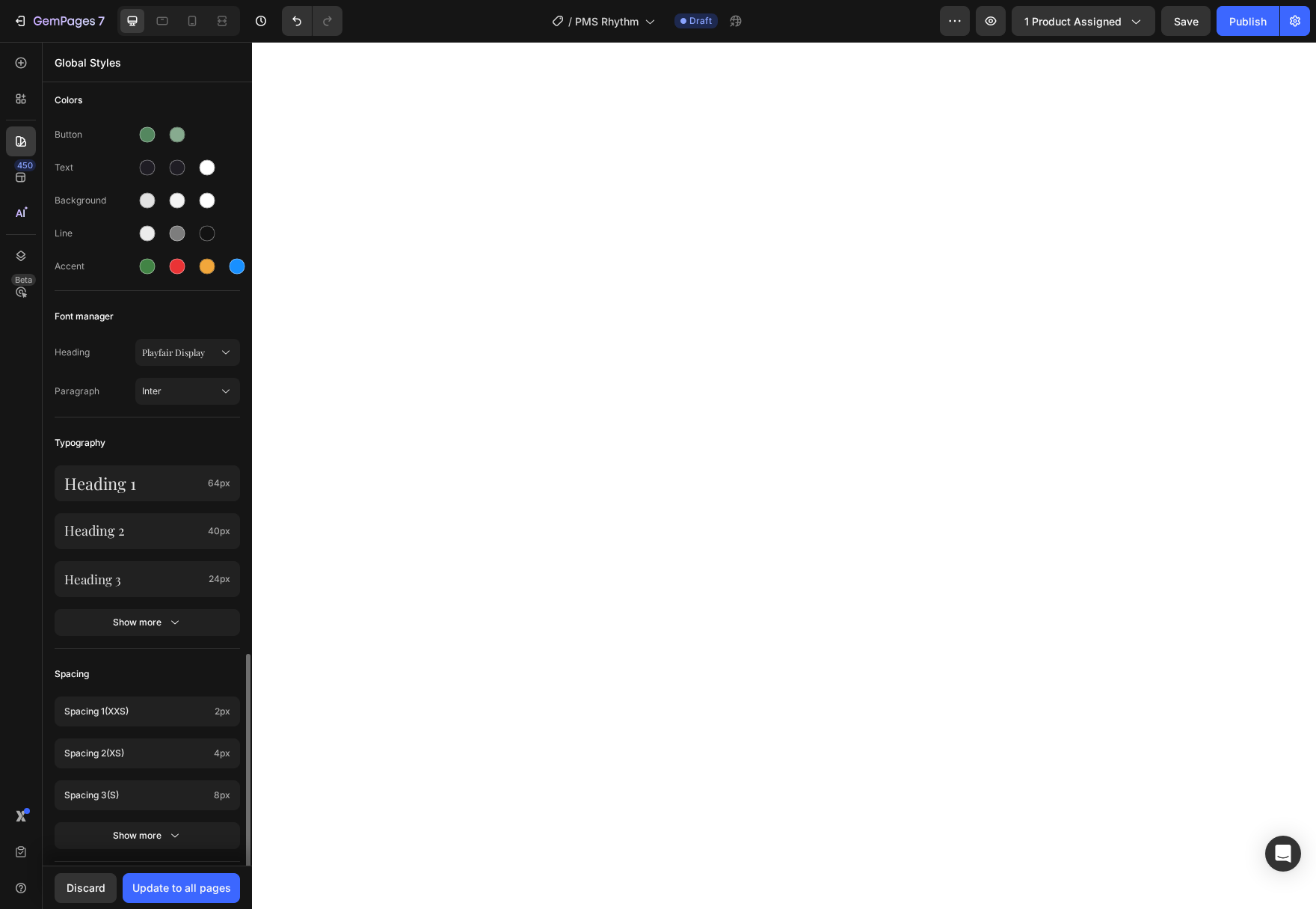
scroll to position [15, 0]
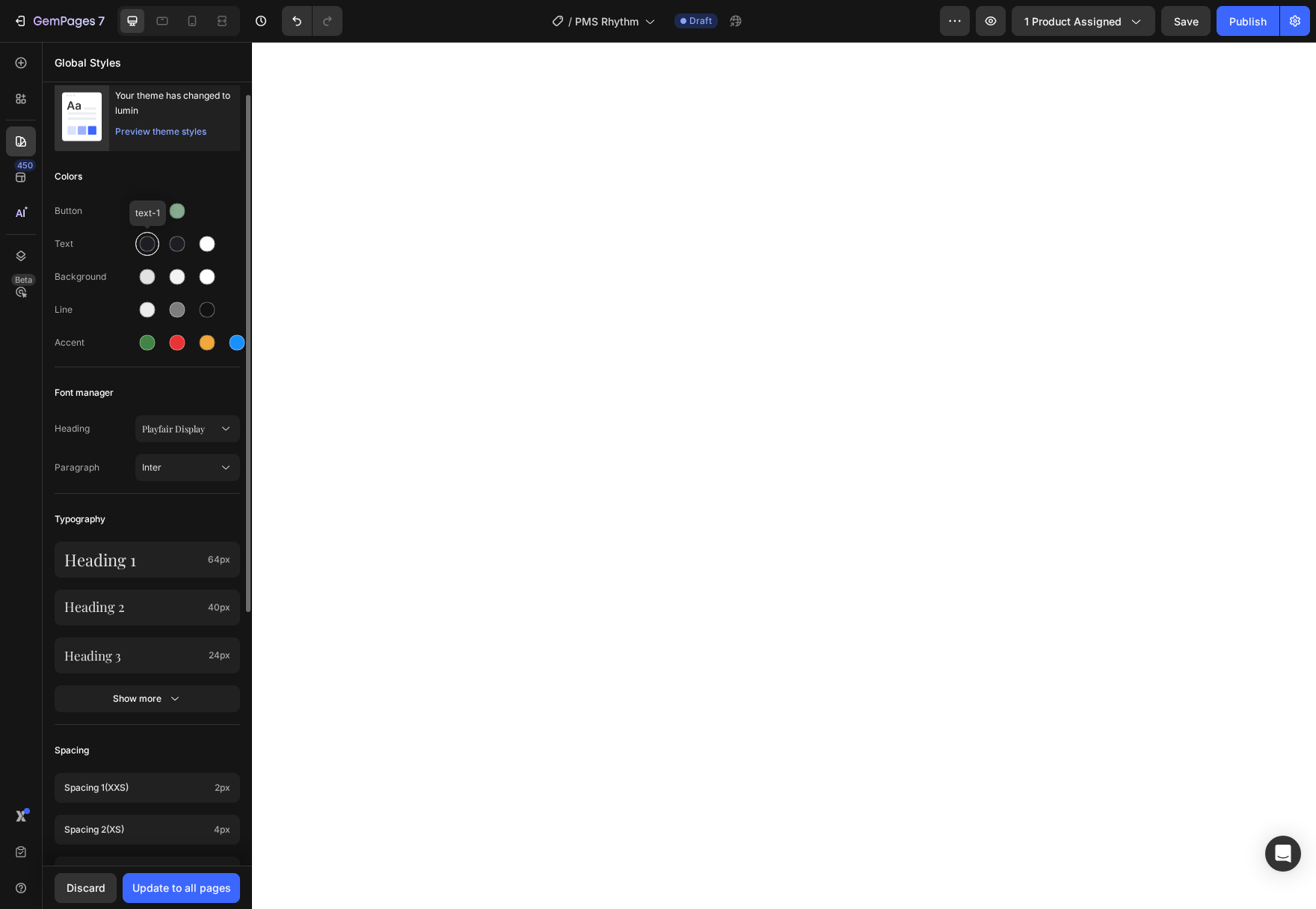
click at [143, 240] on div at bounding box center [147, 244] width 16 height 16
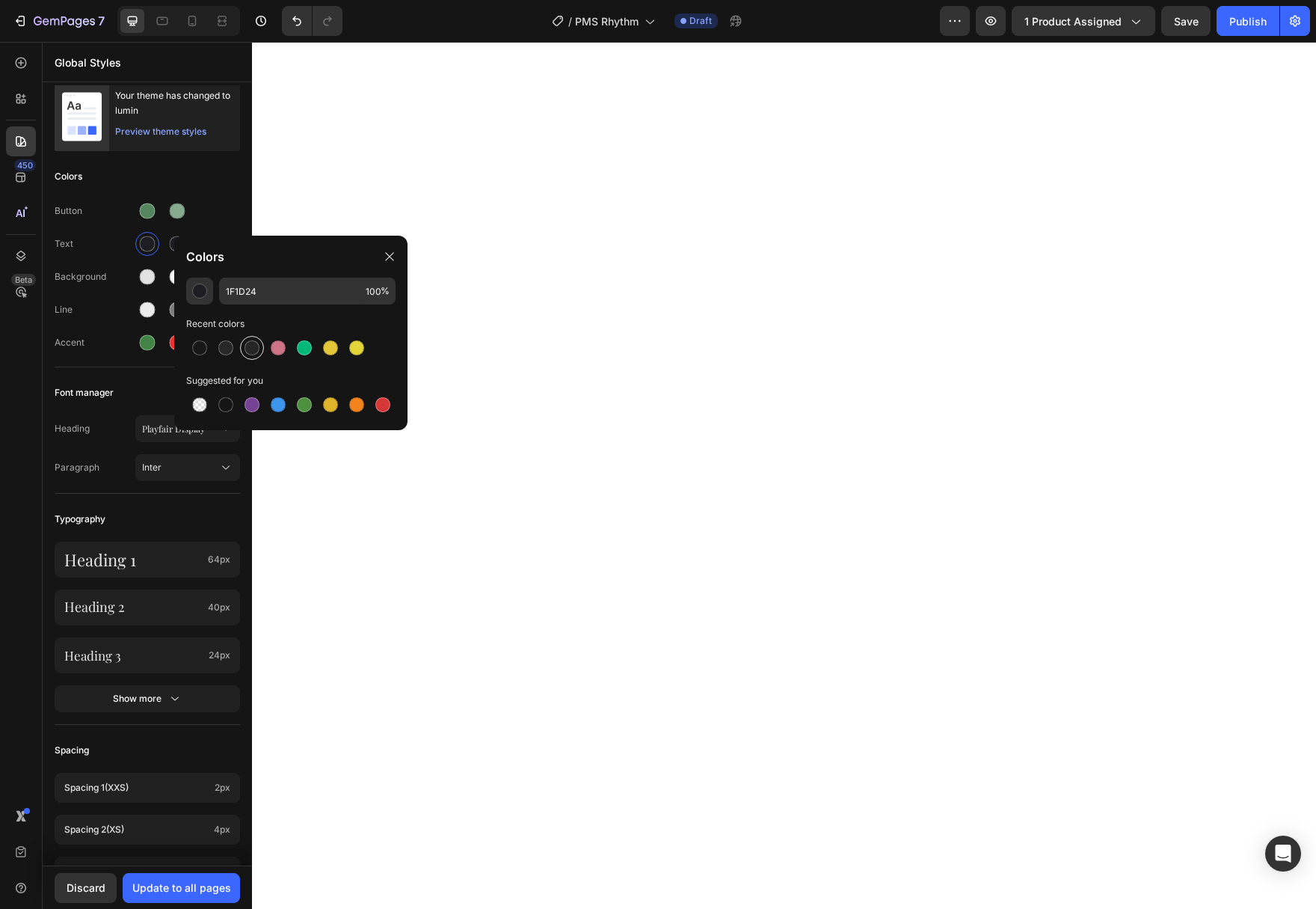
click at [249, 352] on div at bounding box center [252, 348] width 15 height 15
click at [229, 351] on div at bounding box center [226, 348] width 15 height 15
type input "282828"
click at [174, 240] on div at bounding box center [177, 244] width 16 height 16
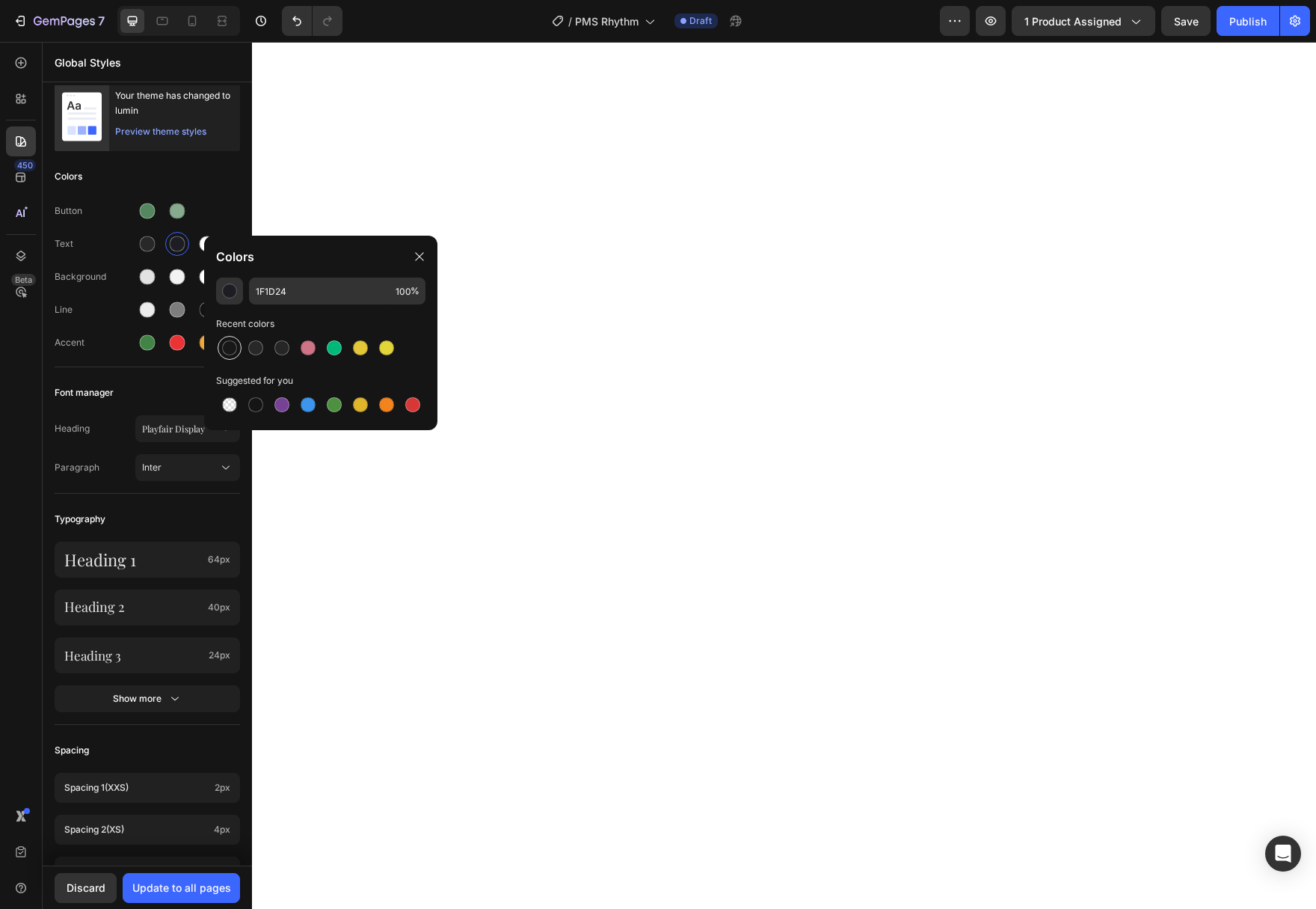
click at [227, 341] on div at bounding box center [229, 348] width 15 height 15
click at [254, 347] on div at bounding box center [256, 348] width 15 height 15
type input "282828"
click at [208, 214] on div "Button" at bounding box center [147, 211] width 185 height 24
